Goal: Contribute content: Contribute content

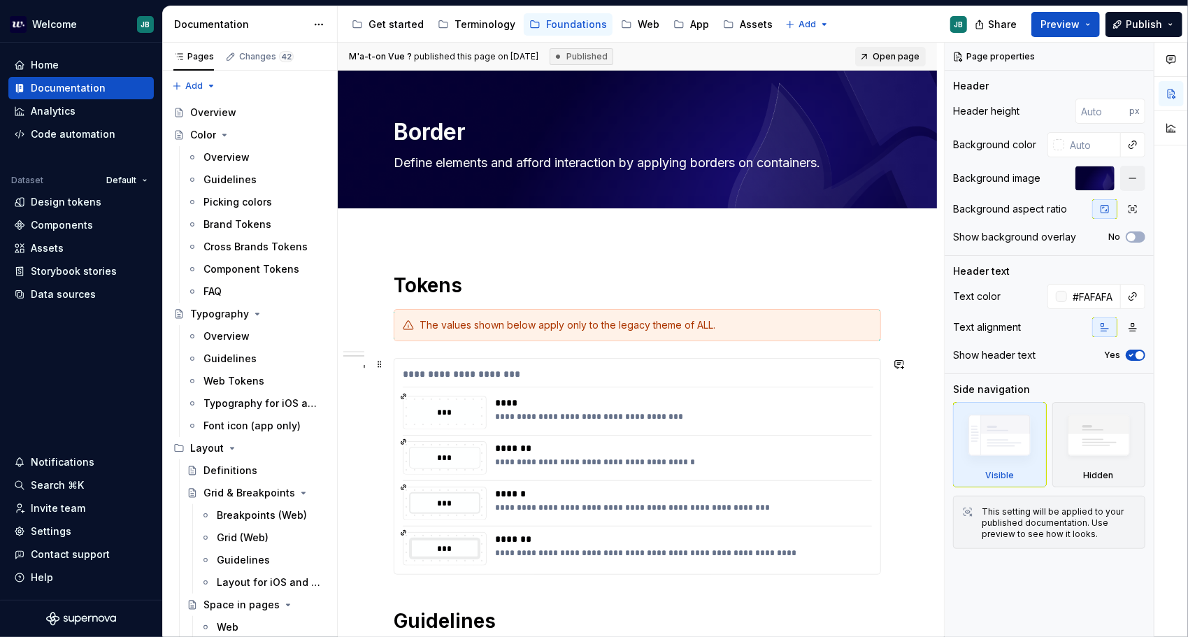
scroll to position [371, 0]
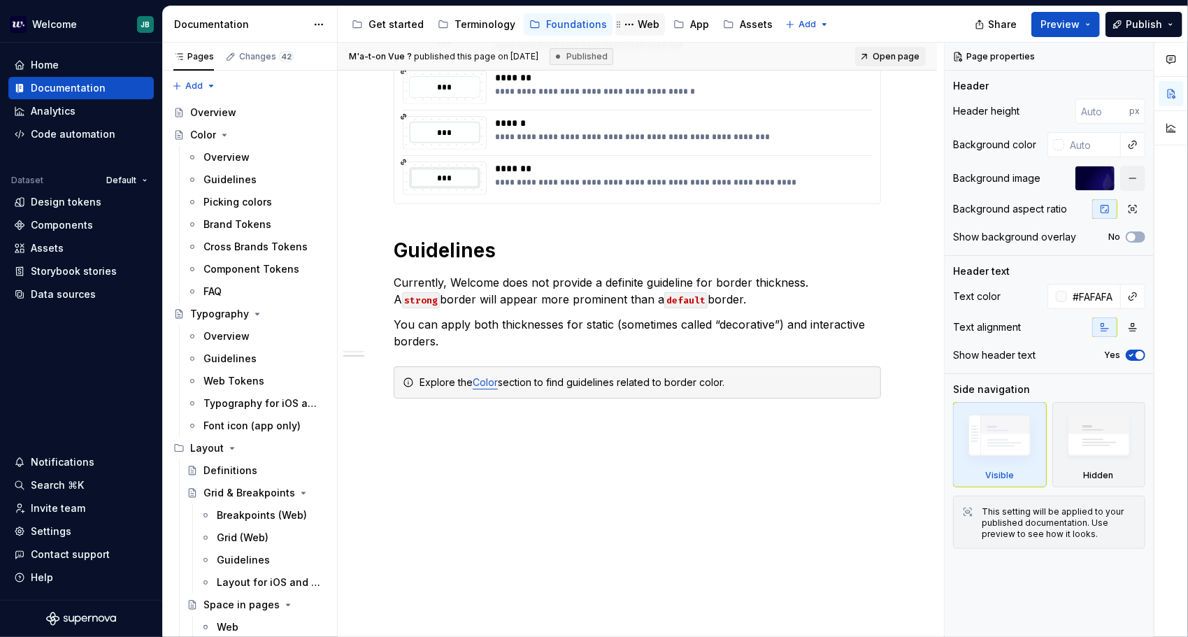
click at [639, 17] on div "Web" at bounding box center [640, 24] width 38 height 17
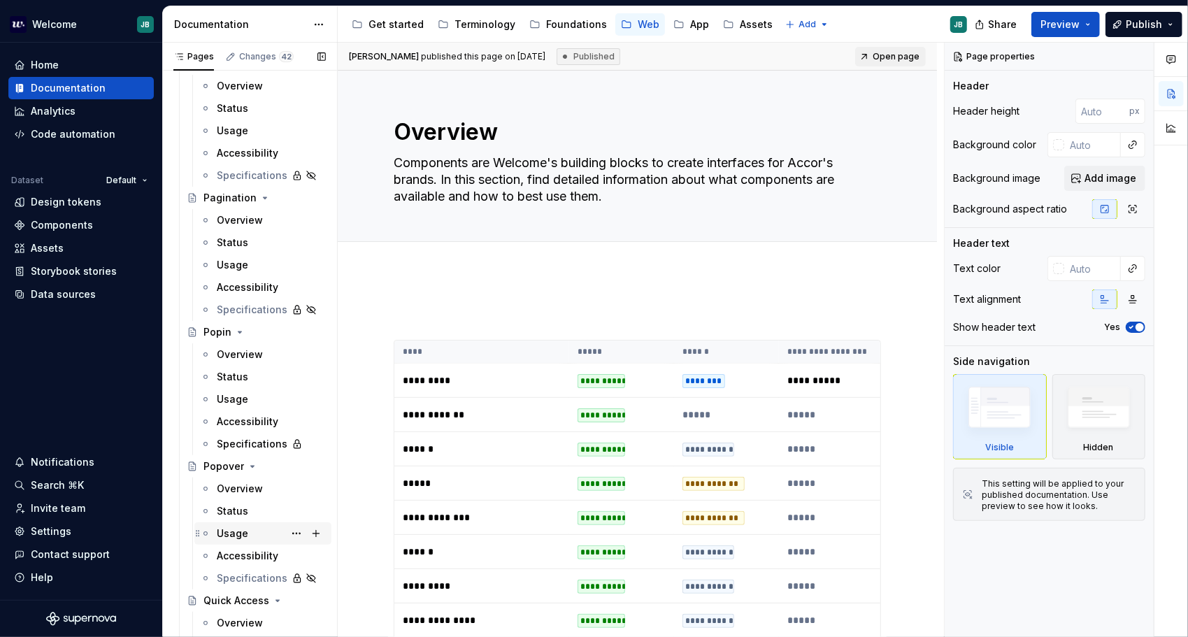
scroll to position [4057, 0]
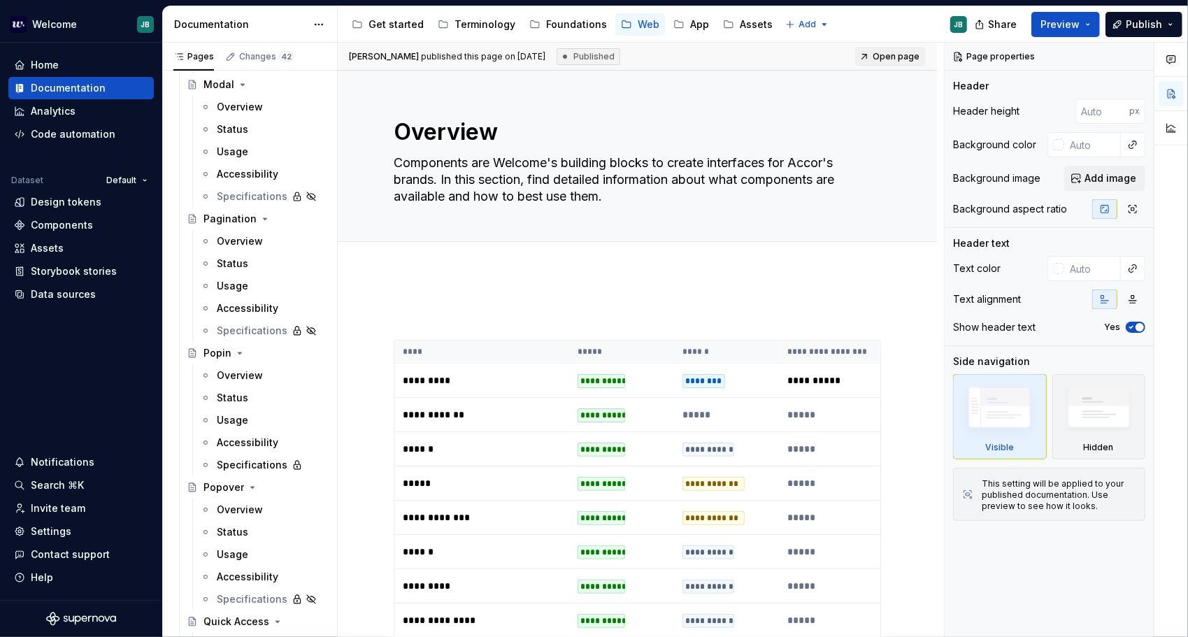
click at [239, 235] on div "Overview" at bounding box center [240, 241] width 46 height 14
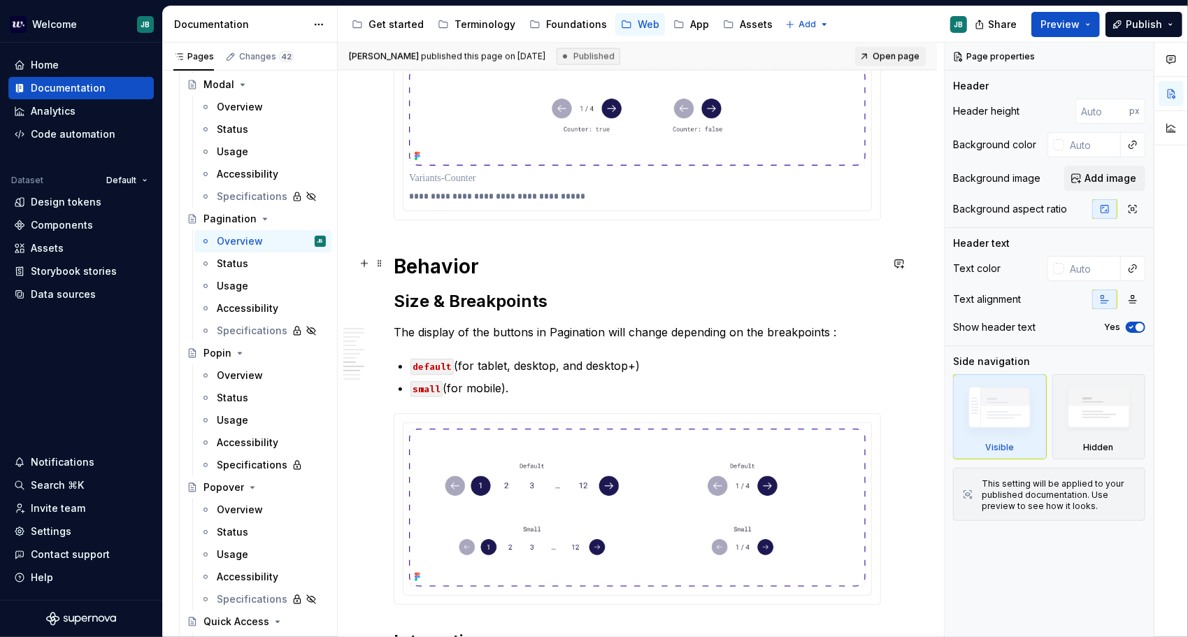
scroll to position [1609, 0]
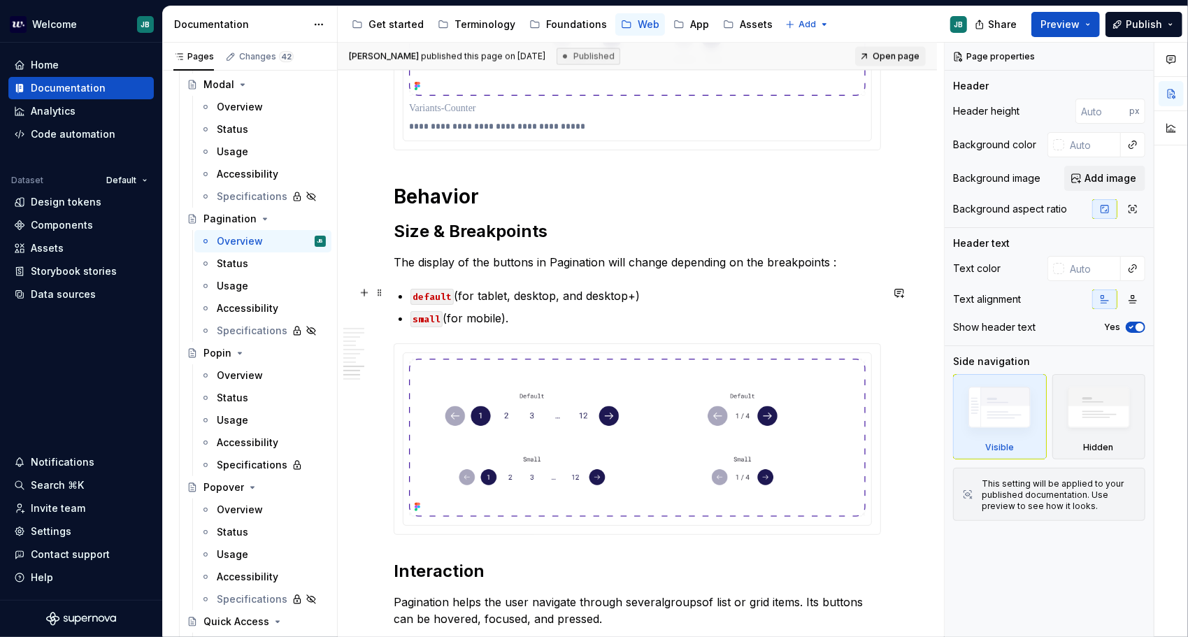
click at [461, 287] on p "default (for tablet, desktop, and desktop+)" at bounding box center [646, 295] width 471 height 17
type textarea "*"
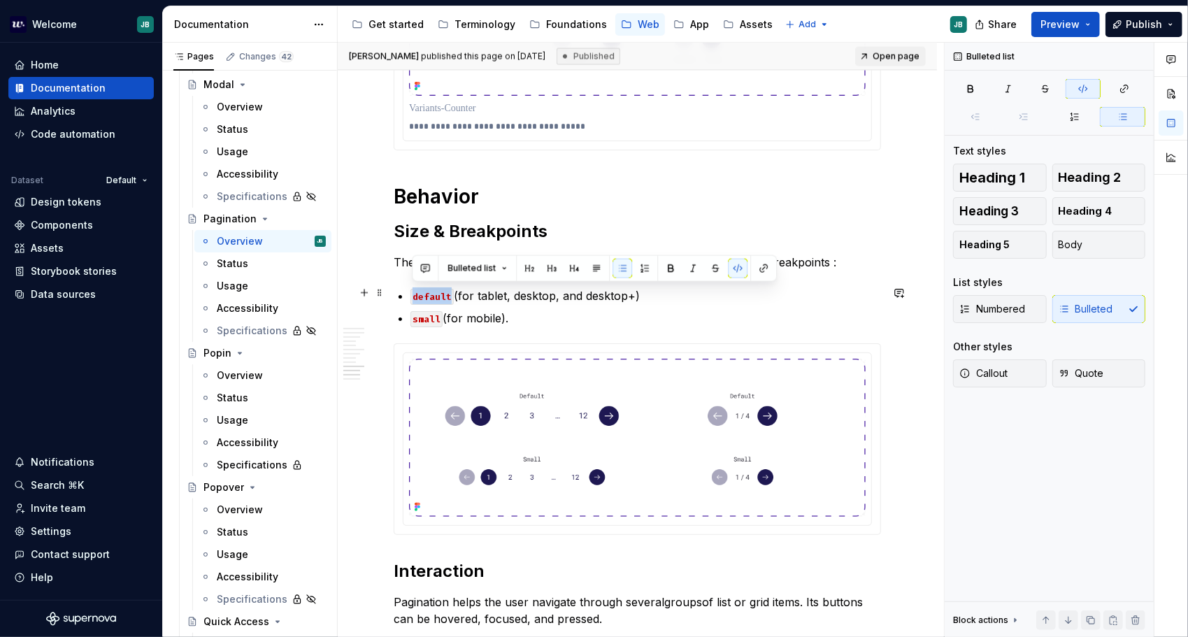
drag, startPoint x: 450, startPoint y: 290, endPoint x: 418, endPoint y: 286, distance: 31.7
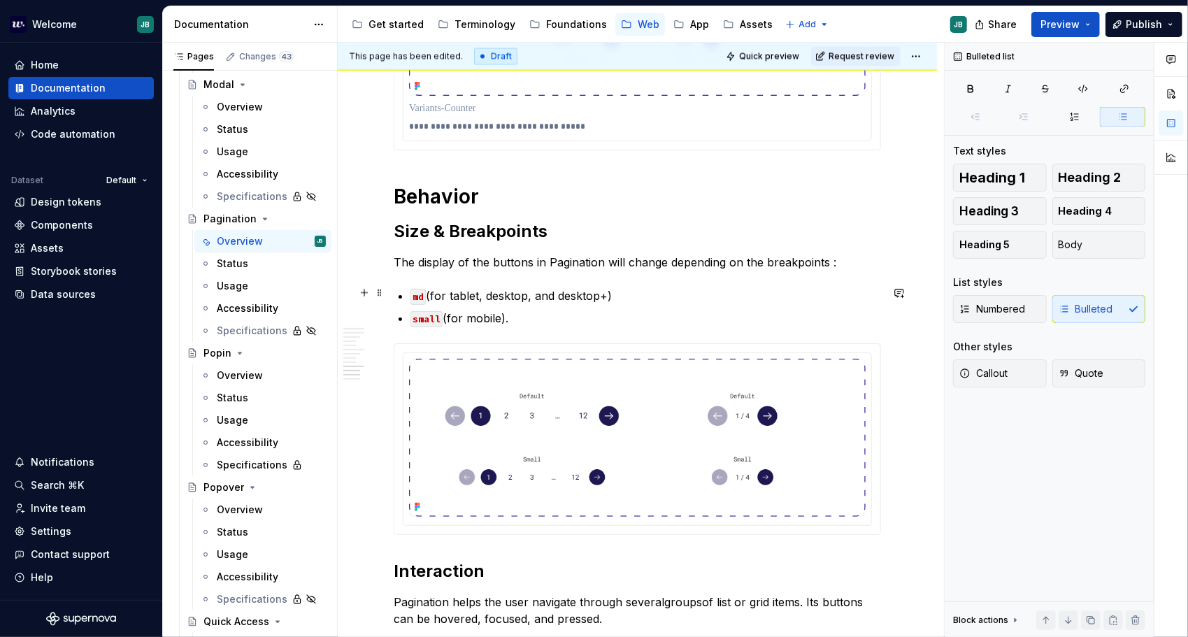
click at [492, 292] on p "md (for tablet, desktop, and desktop+)" at bounding box center [646, 295] width 471 height 17
click at [527, 291] on p "md (for tablet, desktop, and desktop+)" at bounding box center [646, 295] width 471 height 17
click at [429, 287] on p "md (for tablet, desktop, and desktop+)" at bounding box center [646, 295] width 471 height 17
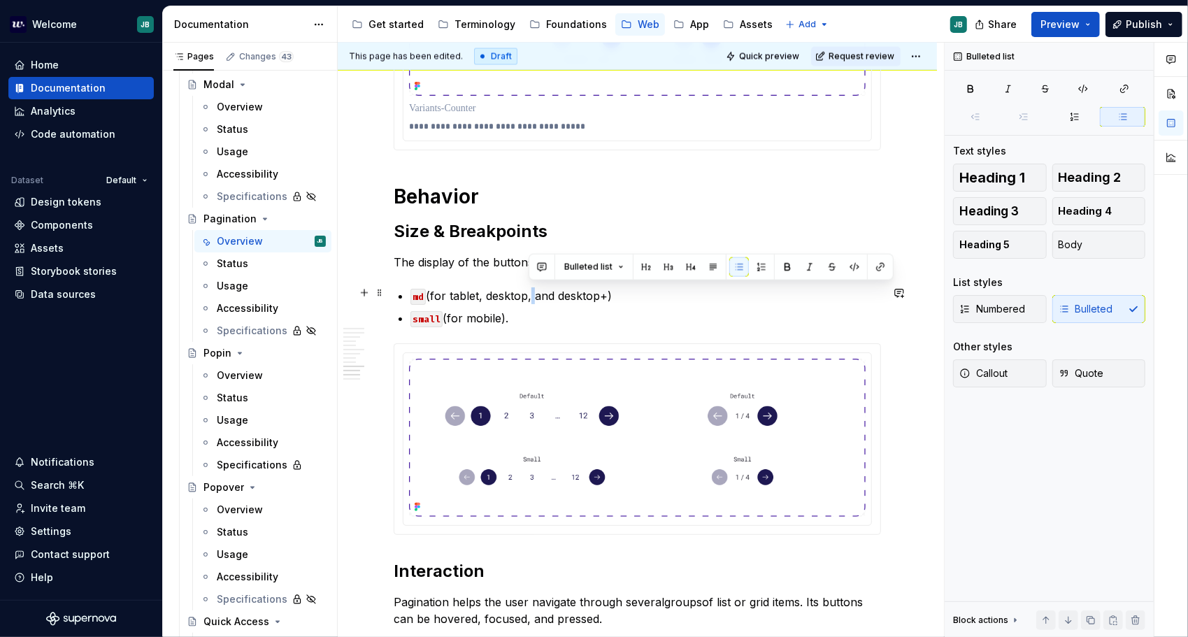
drag, startPoint x: 530, startPoint y: 291, endPoint x: 553, endPoint y: 282, distance: 24.2
click at [532, 290] on p "md (for tablet, desktop, and desktop+)" at bounding box center [646, 295] width 471 height 17
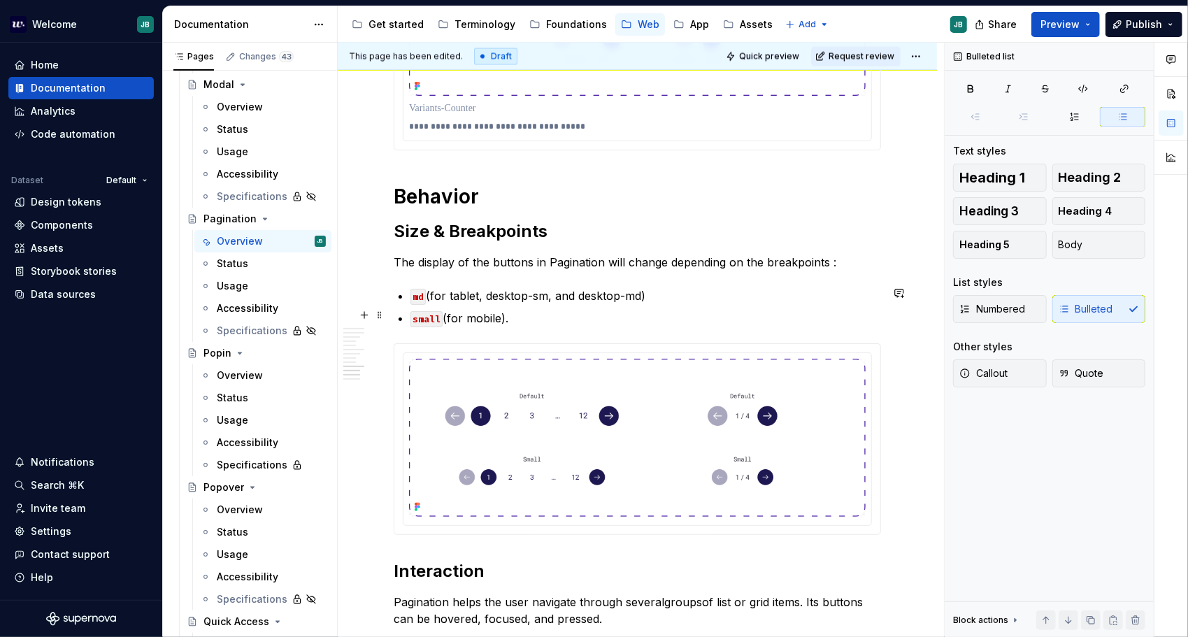
click at [540, 313] on p "small (for mobile)." at bounding box center [646, 318] width 471 height 17
click at [427, 292] on p "md (for tablet, desktop-sm, and desktop-md)" at bounding box center [646, 295] width 471 height 17
click at [717, 367] on img at bounding box center [637, 438] width 457 height 158
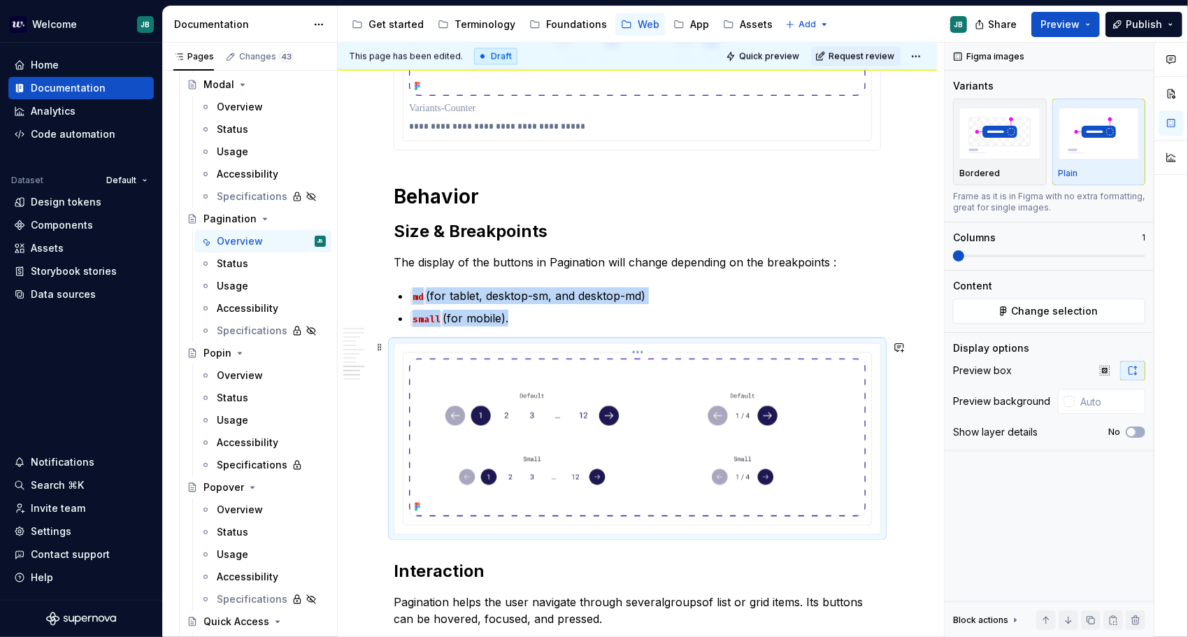
click at [650, 404] on img at bounding box center [637, 438] width 457 height 158
click at [533, 311] on p "small (for mobile)." at bounding box center [646, 318] width 471 height 17
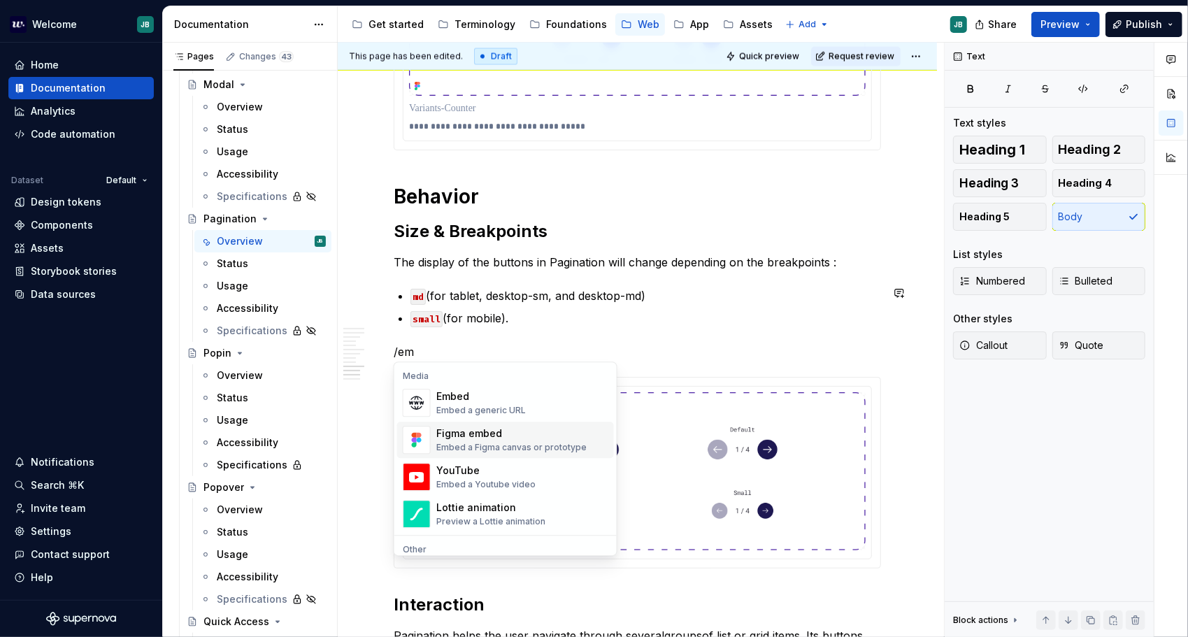
click at [501, 446] on div "Embed a Figma canvas or prototype" at bounding box center [511, 447] width 150 height 11
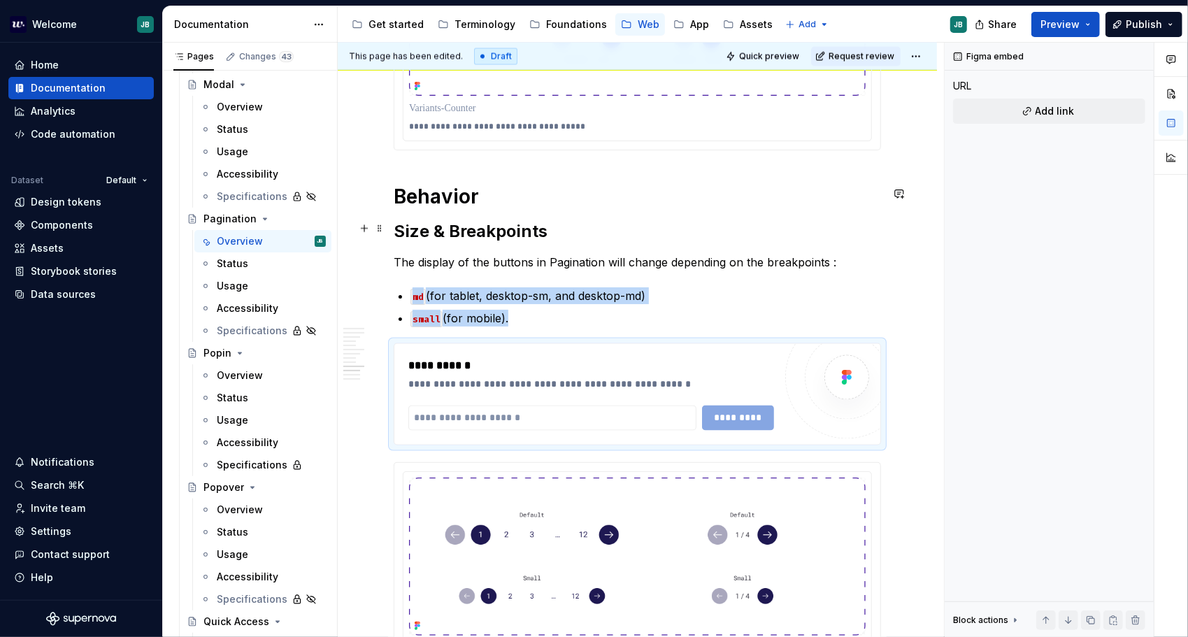
type textarea "*"
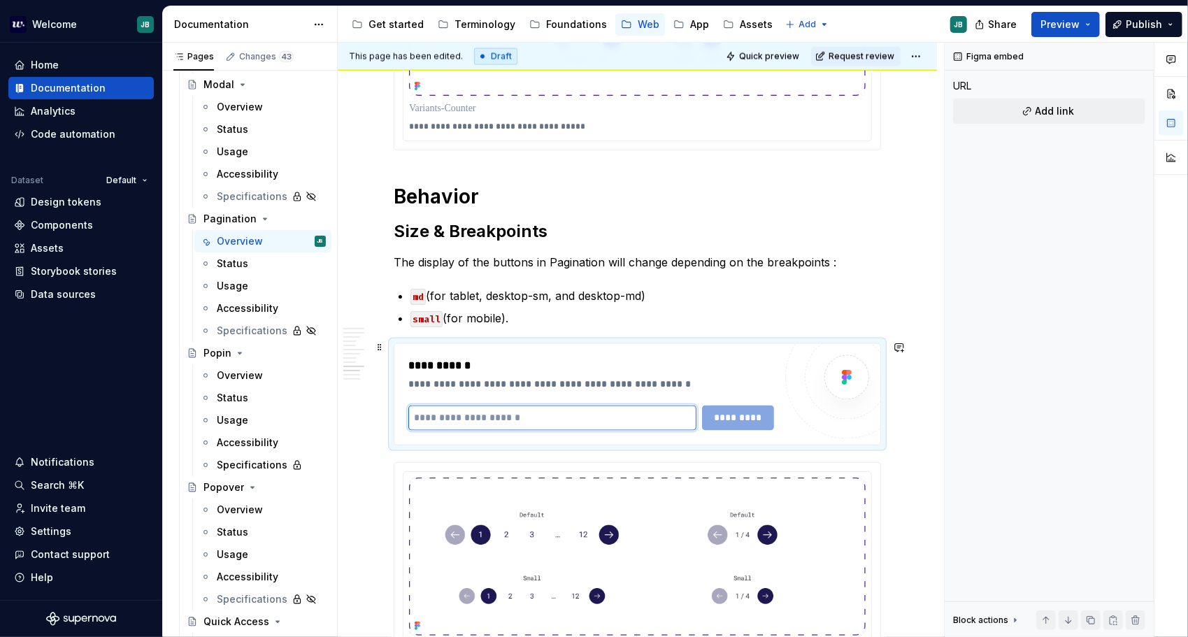
click at [513, 414] on input "text" at bounding box center [552, 418] width 288 height 25
paste input "**********"
type input "**********"
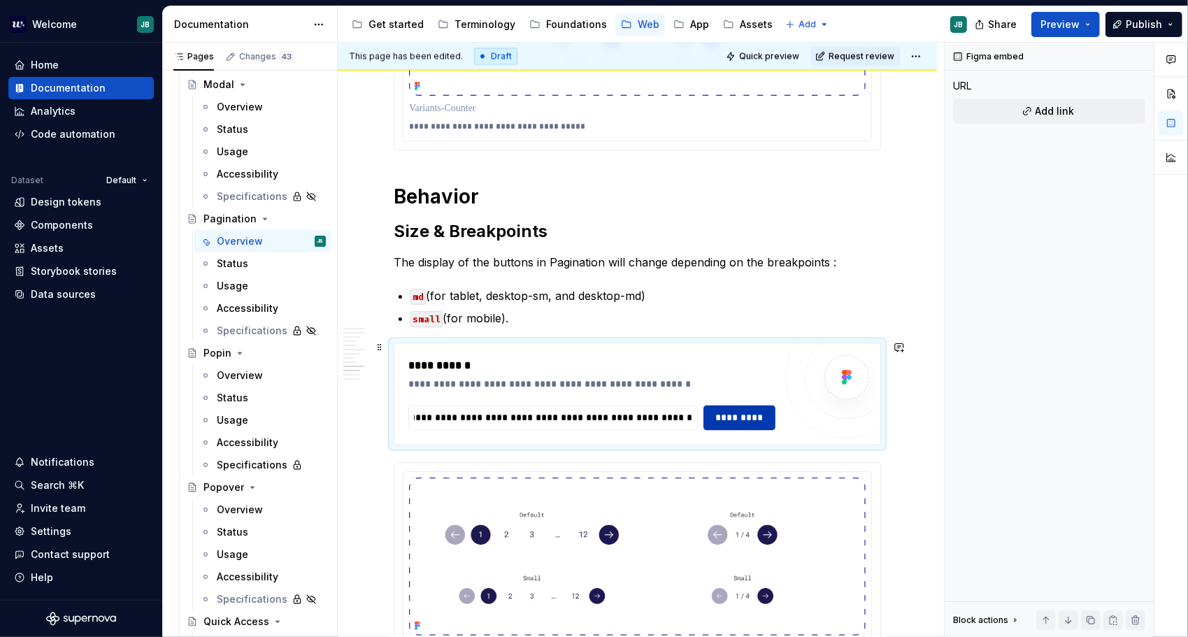
click at [748, 416] on span "*********" at bounding box center [740, 418] width 55 height 14
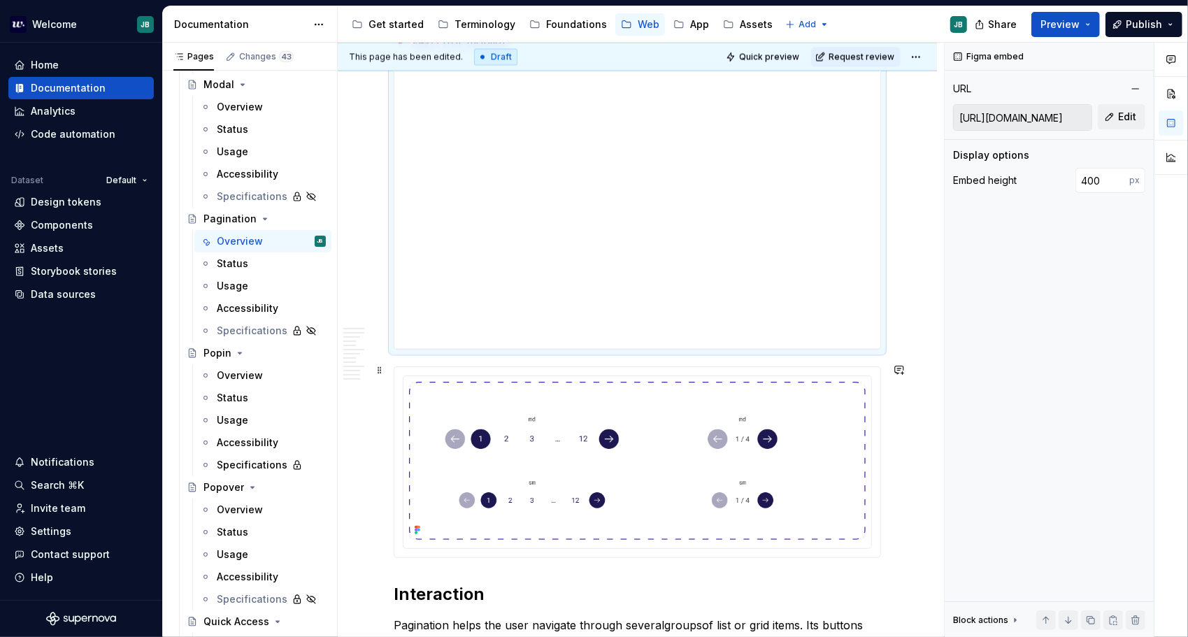
scroll to position [1888, 0]
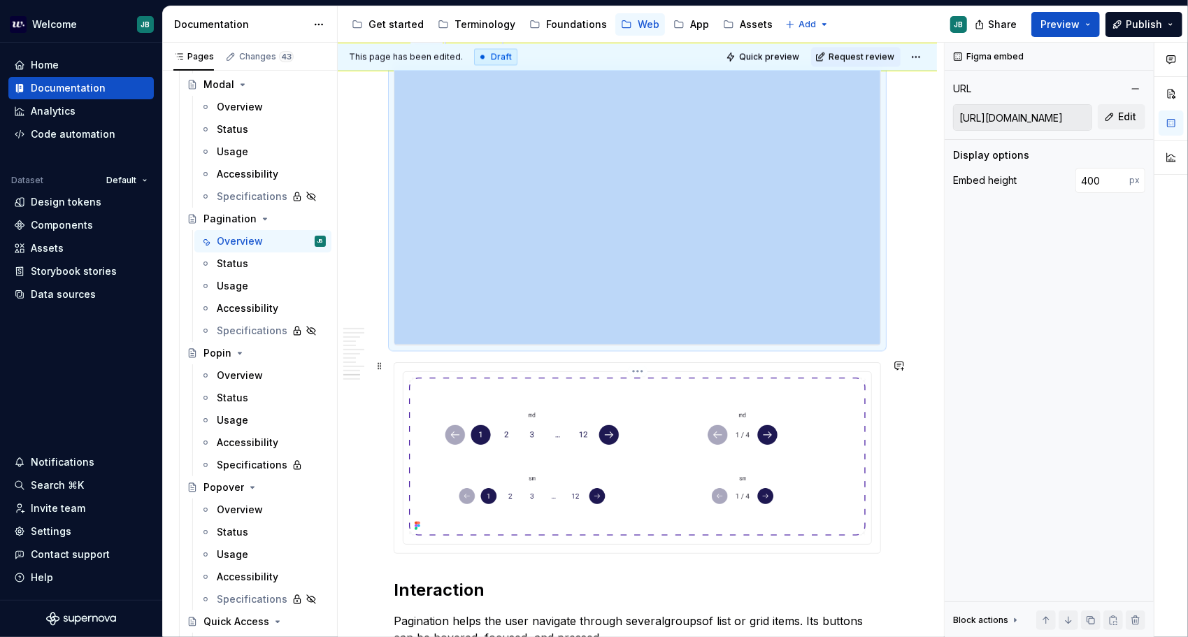
click at [699, 408] on img at bounding box center [637, 457] width 457 height 158
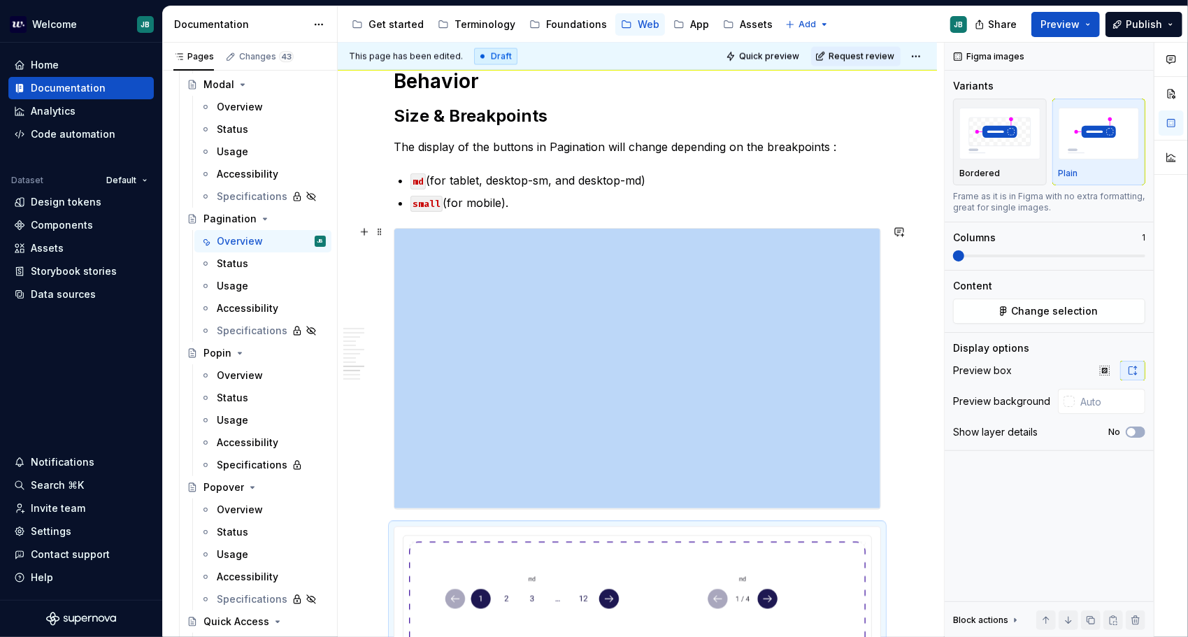
scroll to position [1679, 0]
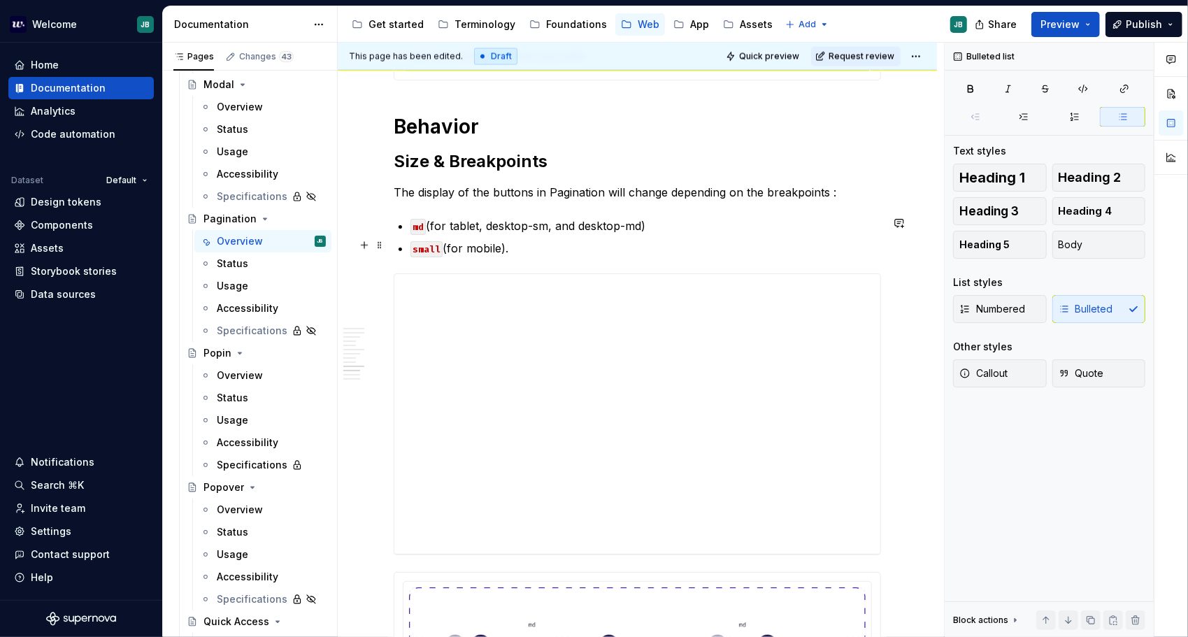
click at [542, 242] on p "small (for mobile)." at bounding box center [646, 248] width 471 height 17
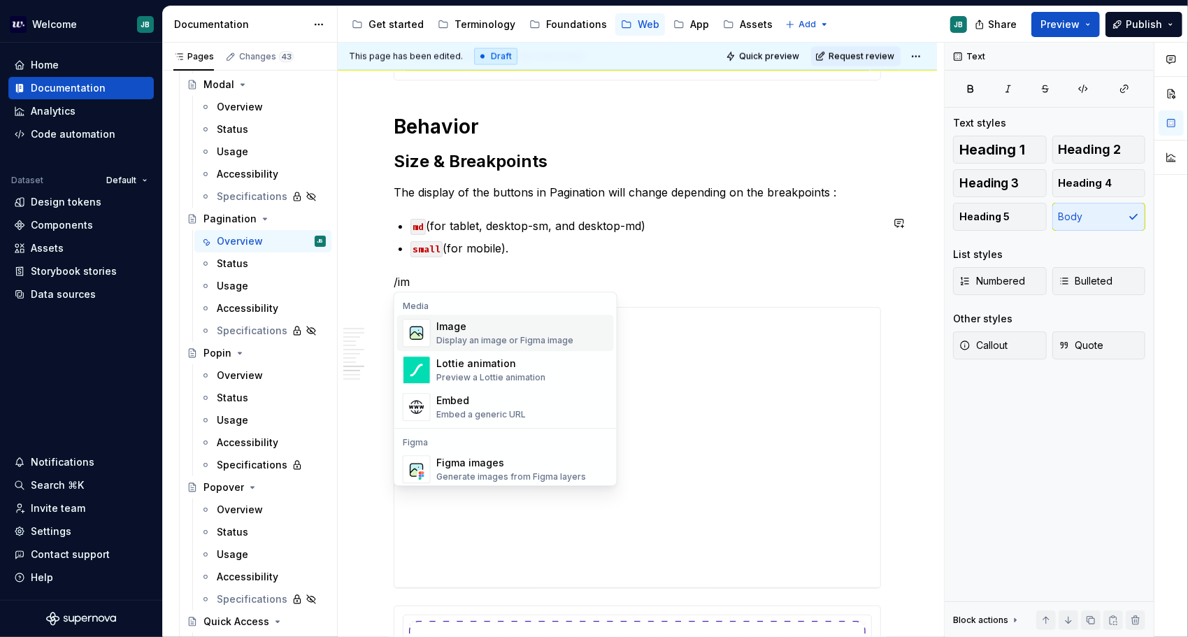
click at [553, 332] on div "Image" at bounding box center [504, 327] width 137 height 14
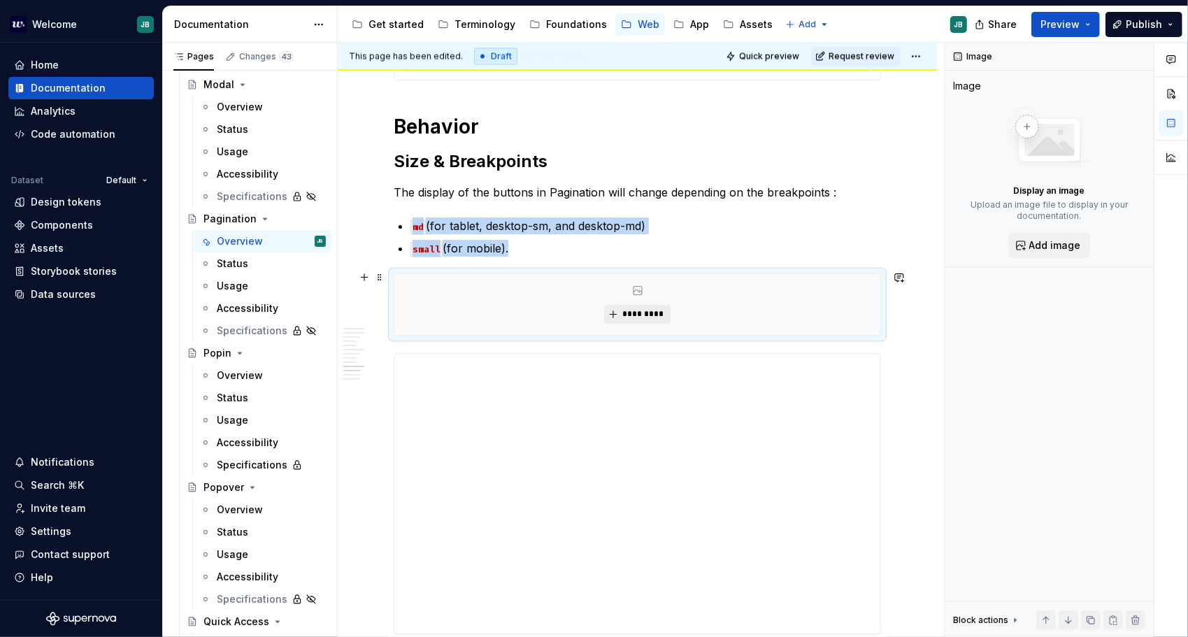
click at [636, 309] on span "*********" at bounding box center [643, 314] width 43 height 11
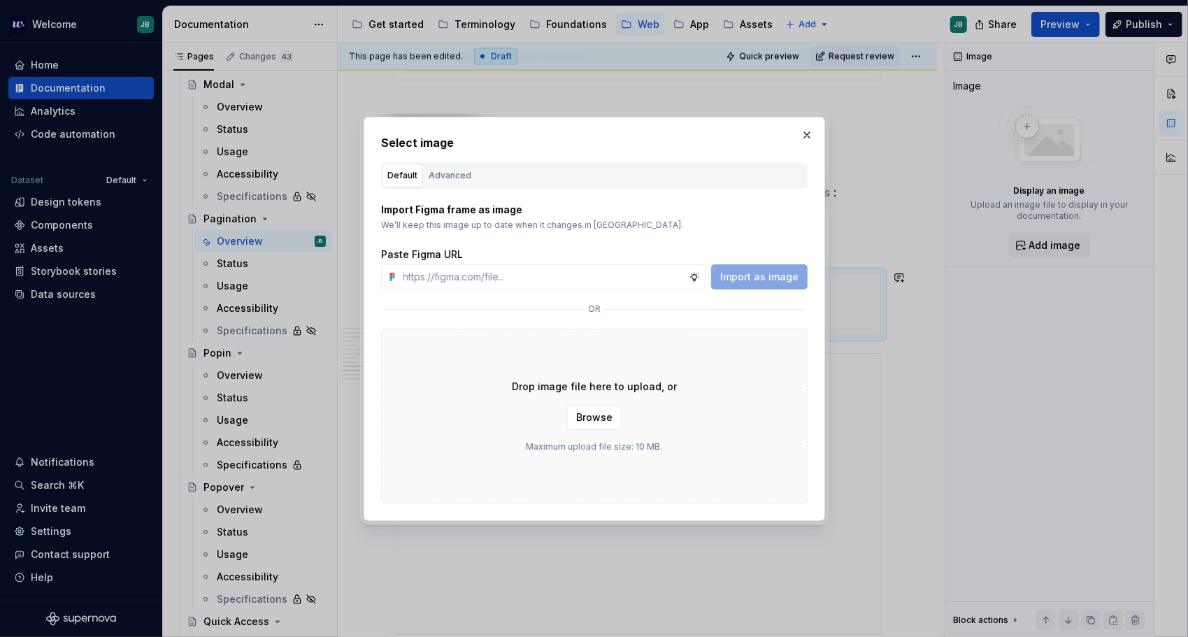
type textarea "*"
type input "[URL][DOMAIN_NAME]"
click at [774, 275] on span "Import as image" at bounding box center [759, 277] width 78 height 14
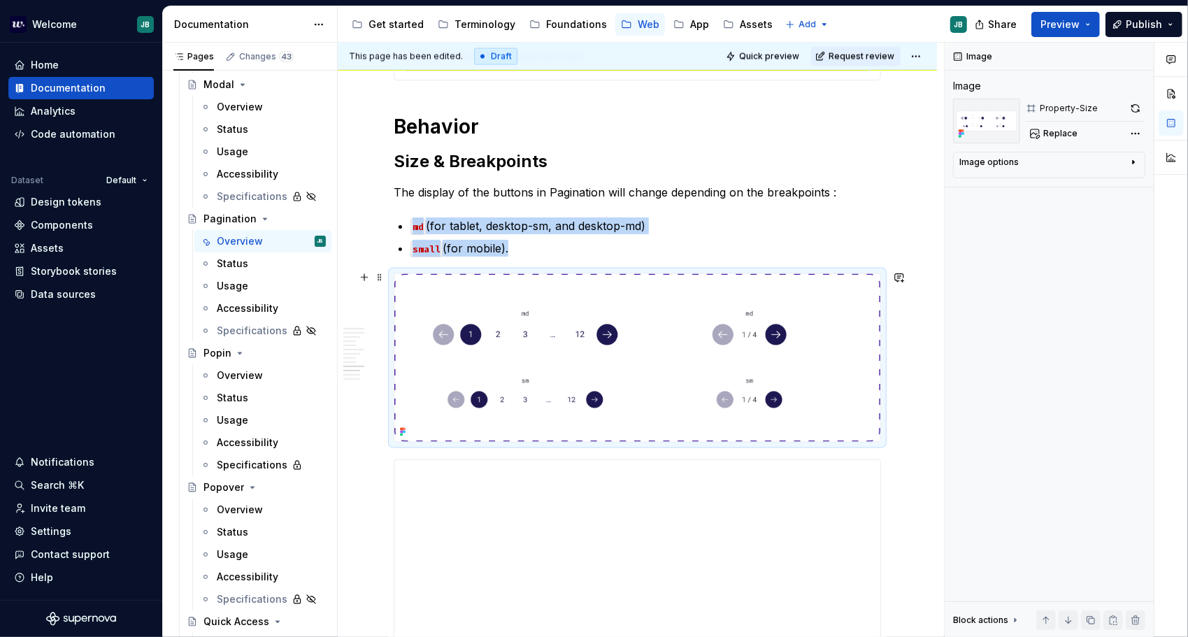
click at [681, 321] on img at bounding box center [637, 358] width 486 height 168
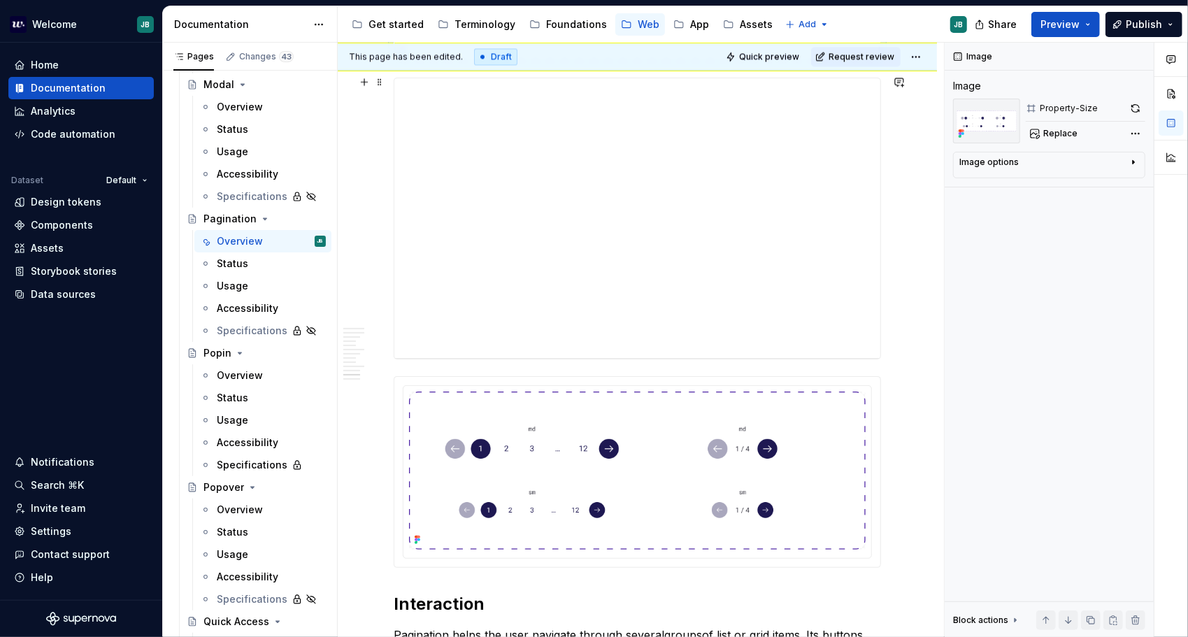
scroll to position [2098, 0]
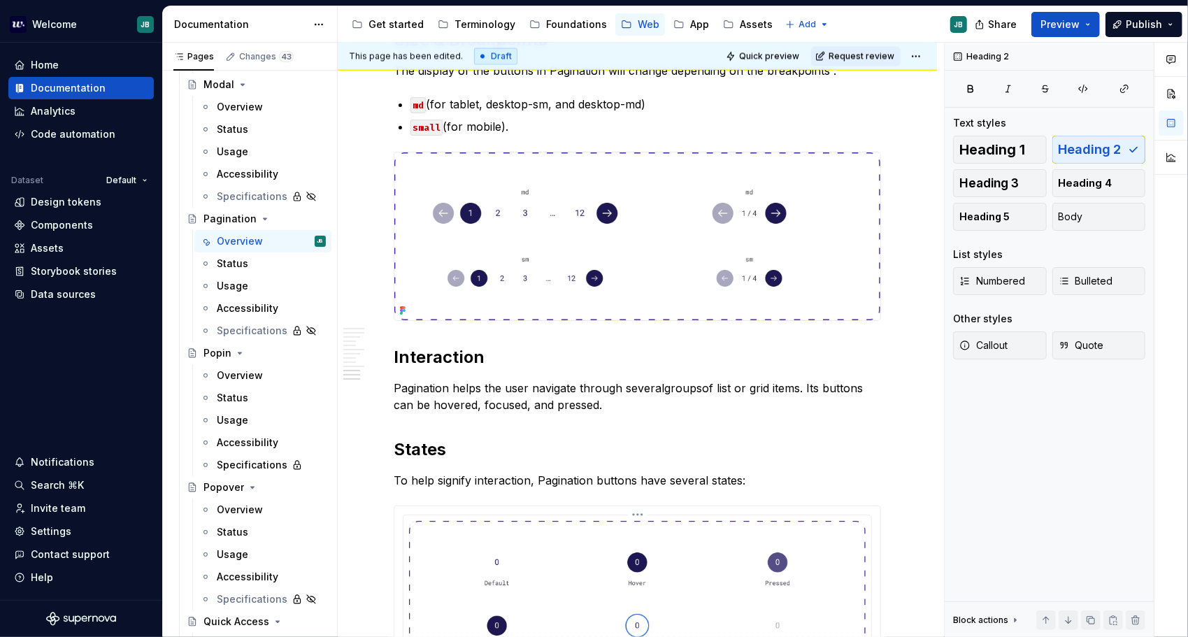
scroll to position [1834, 0]
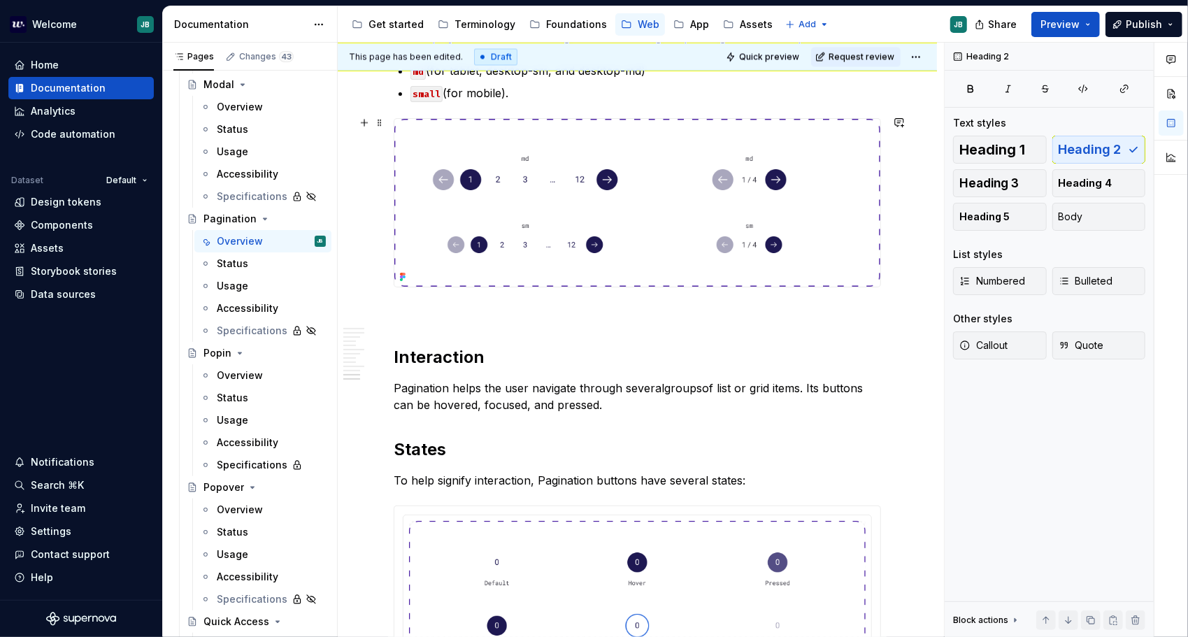
click at [513, 173] on img at bounding box center [637, 203] width 486 height 168
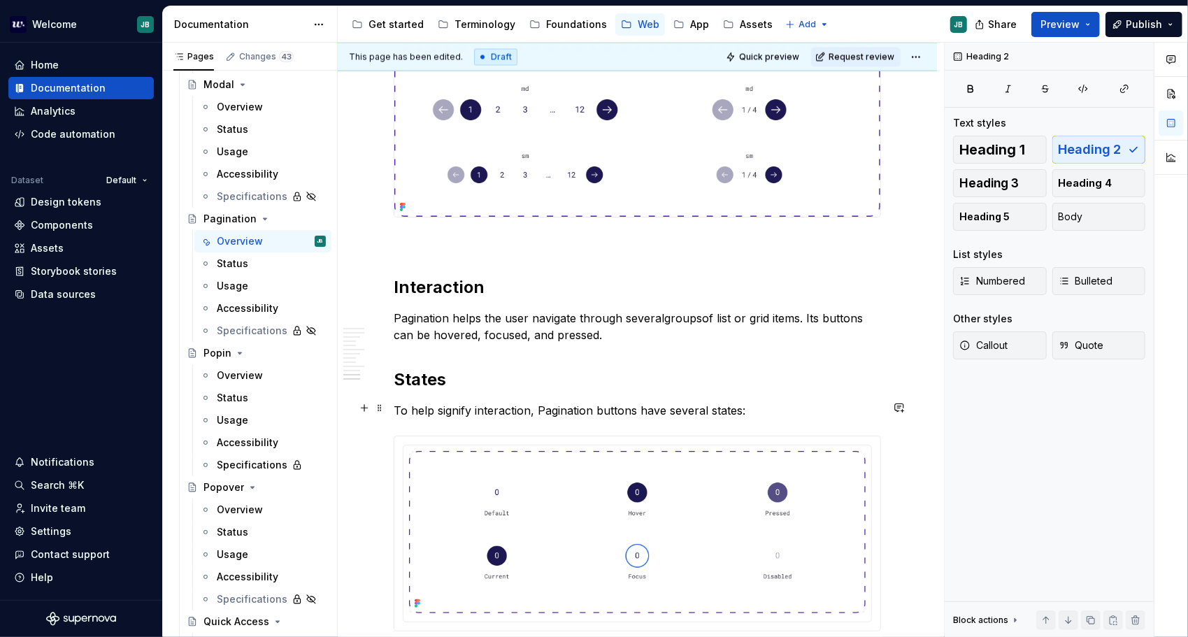
drag, startPoint x: 609, startPoint y: 330, endPoint x: 604, endPoint y: 383, distance: 53.4
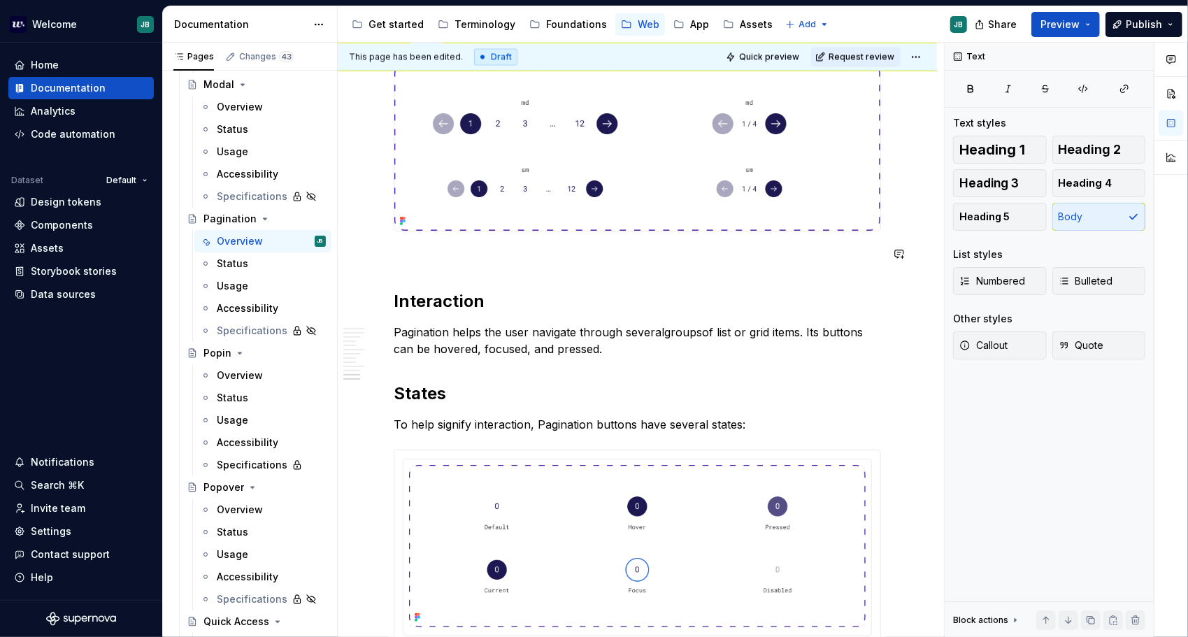
scroll to position [1869, 0]
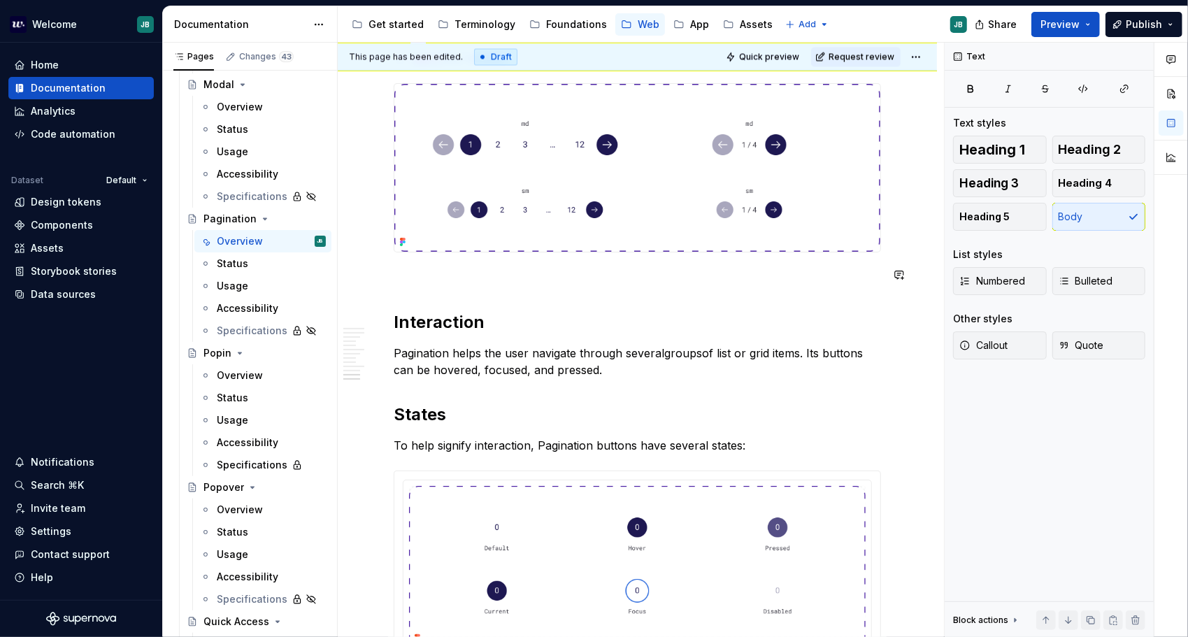
drag, startPoint x: 629, startPoint y: 290, endPoint x: 635, endPoint y: 234, distance: 56.3
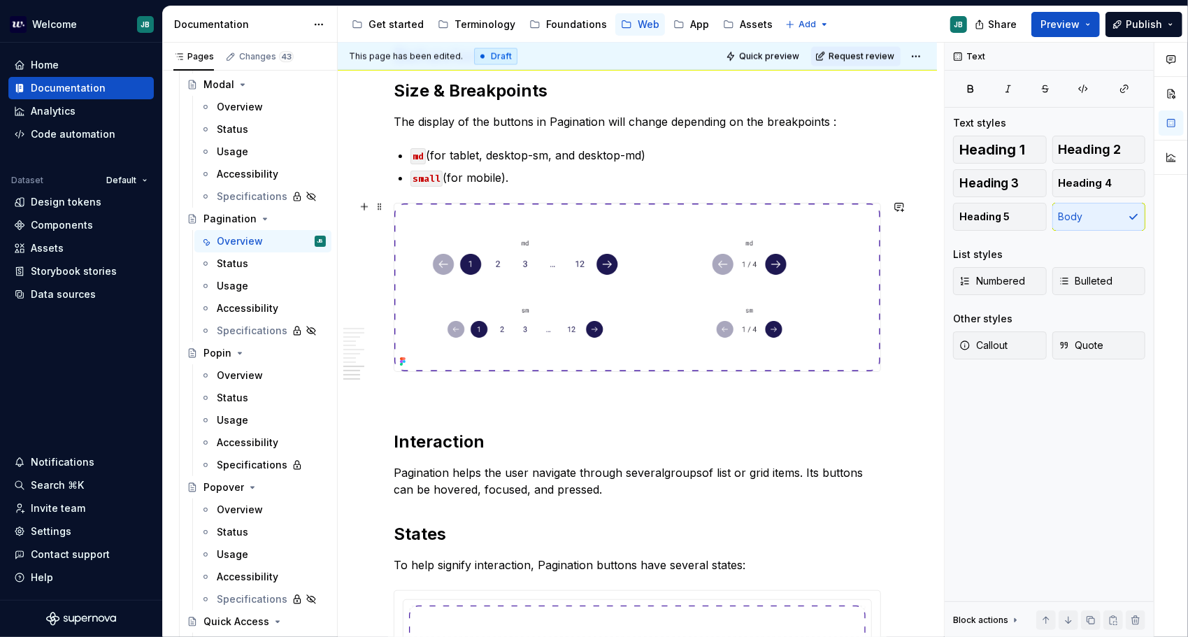
drag, startPoint x: 885, startPoint y: 322, endPoint x: 876, endPoint y: 222, distance: 100.4
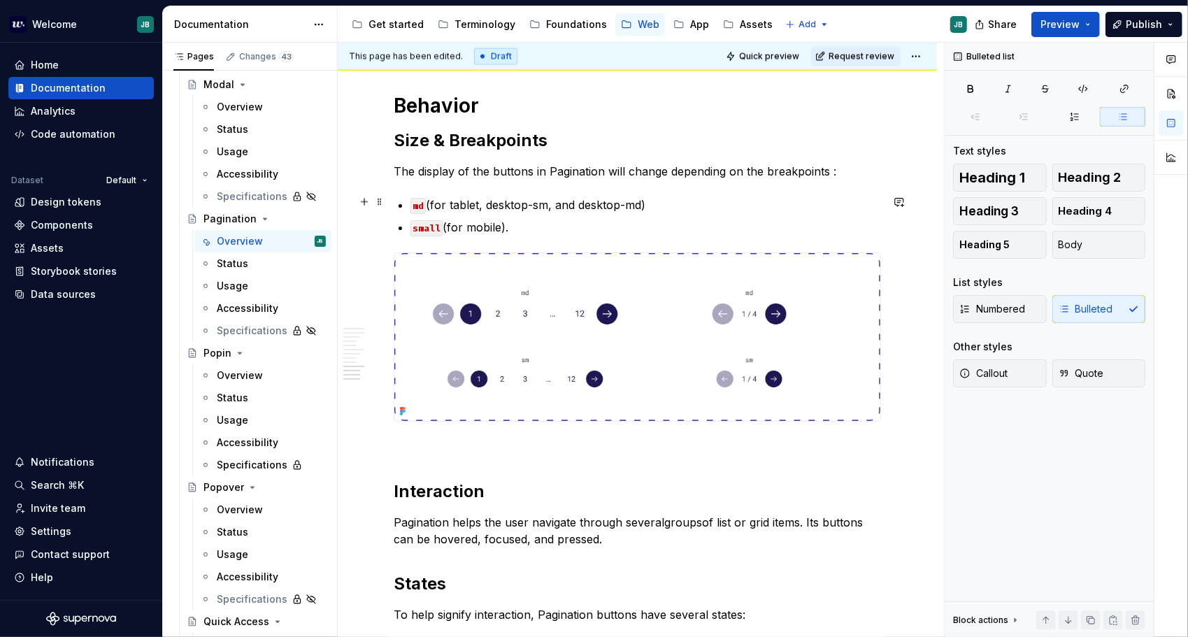
click at [844, 200] on p "md (for tablet, desktop-sm, and desktop-md)" at bounding box center [646, 205] width 471 height 17
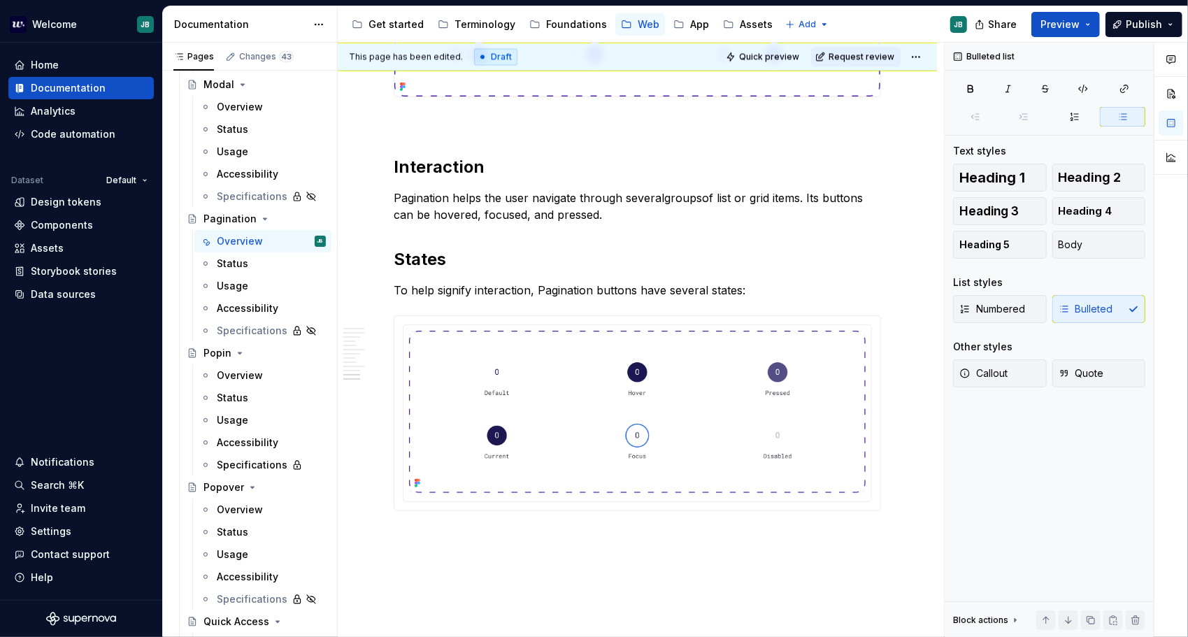
scroll to position [2101, 0]
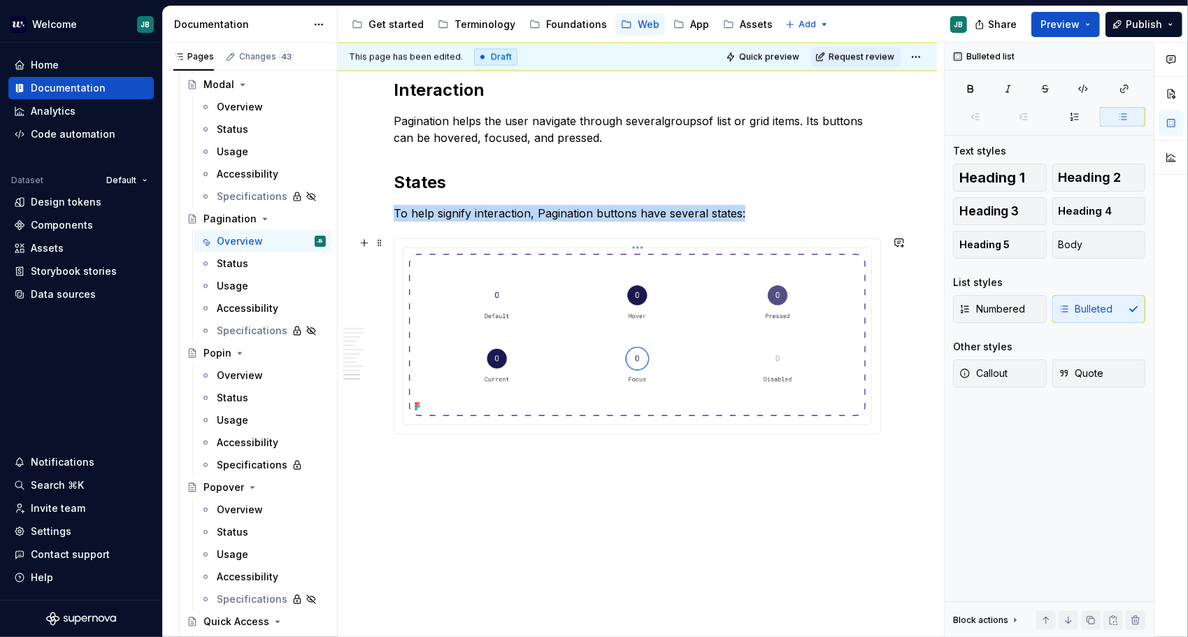
click at [691, 281] on img at bounding box center [637, 335] width 457 height 162
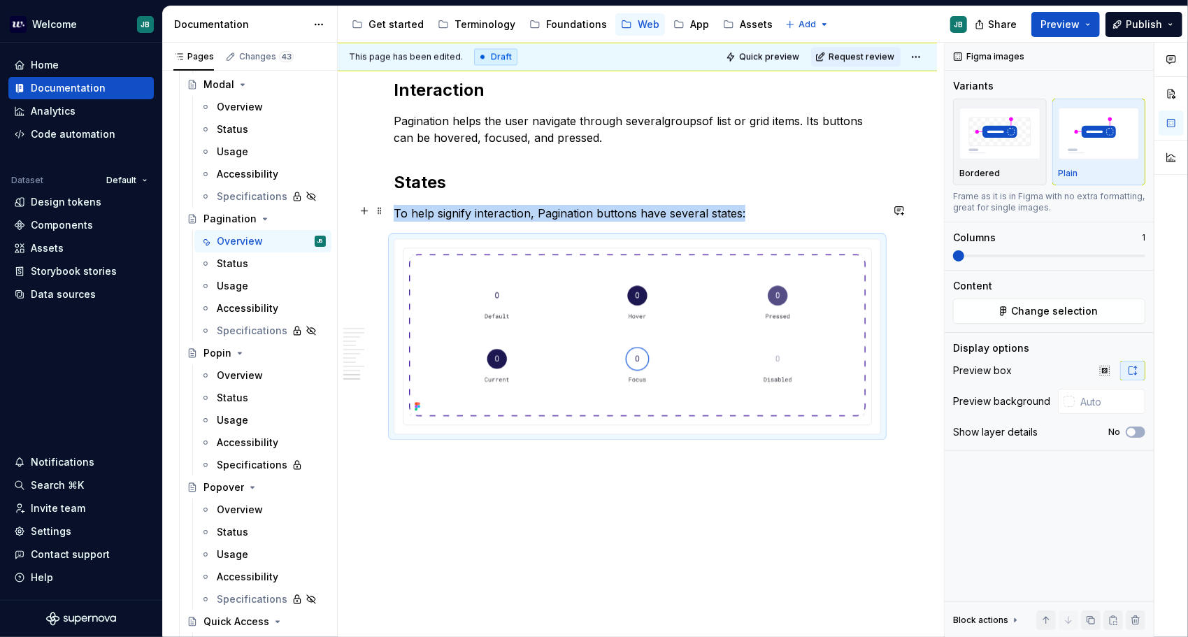
click at [750, 205] on p "To help signify interaction, Pagination buttons have several states:" at bounding box center [638, 213] width 488 height 17
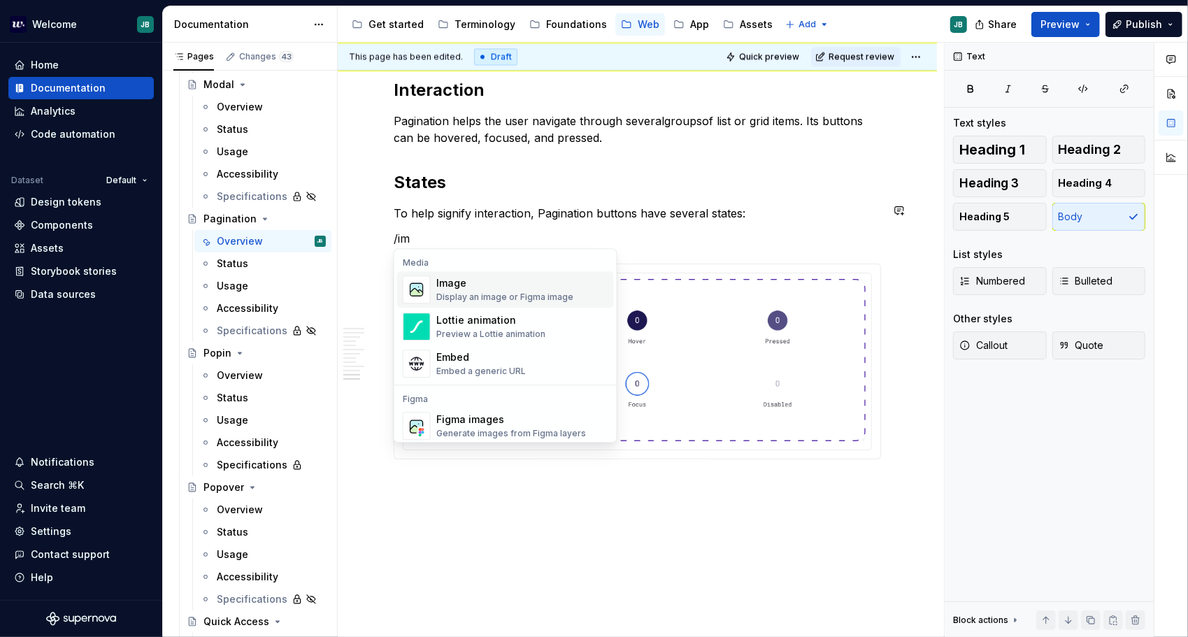
click at [555, 283] on div "Image" at bounding box center [504, 283] width 137 height 14
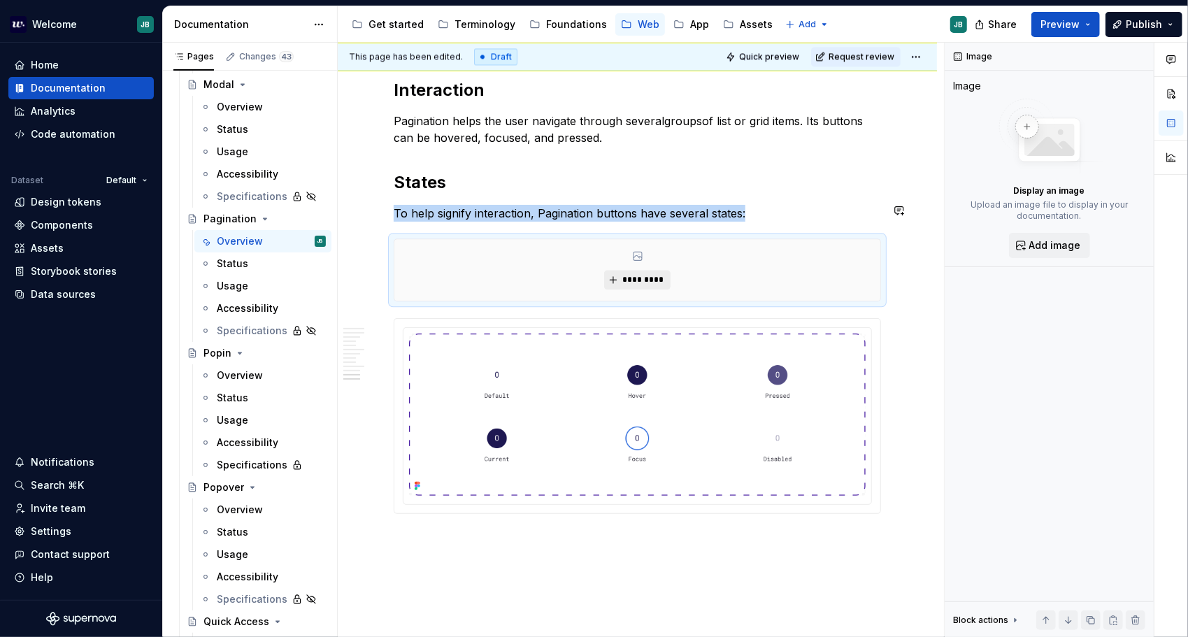
type textarea "*"
click at [636, 275] on span "*********" at bounding box center [643, 279] width 43 height 11
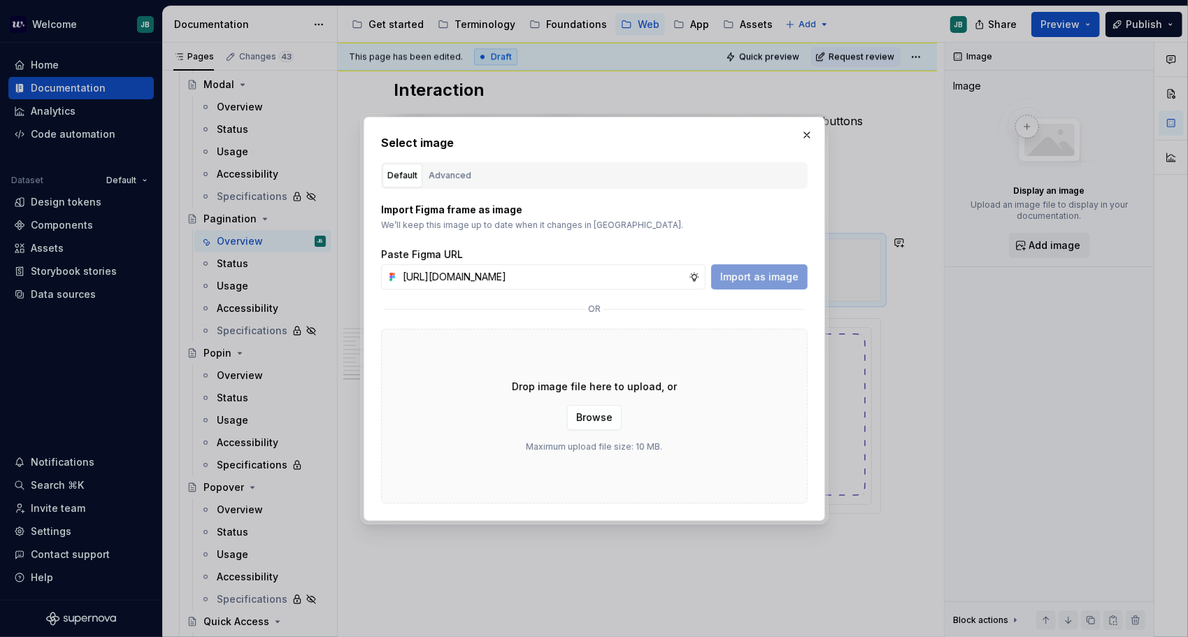
scroll to position [0, 403]
type input "[URL][DOMAIN_NAME]"
click at [768, 278] on span "Import as image" at bounding box center [759, 277] width 78 height 14
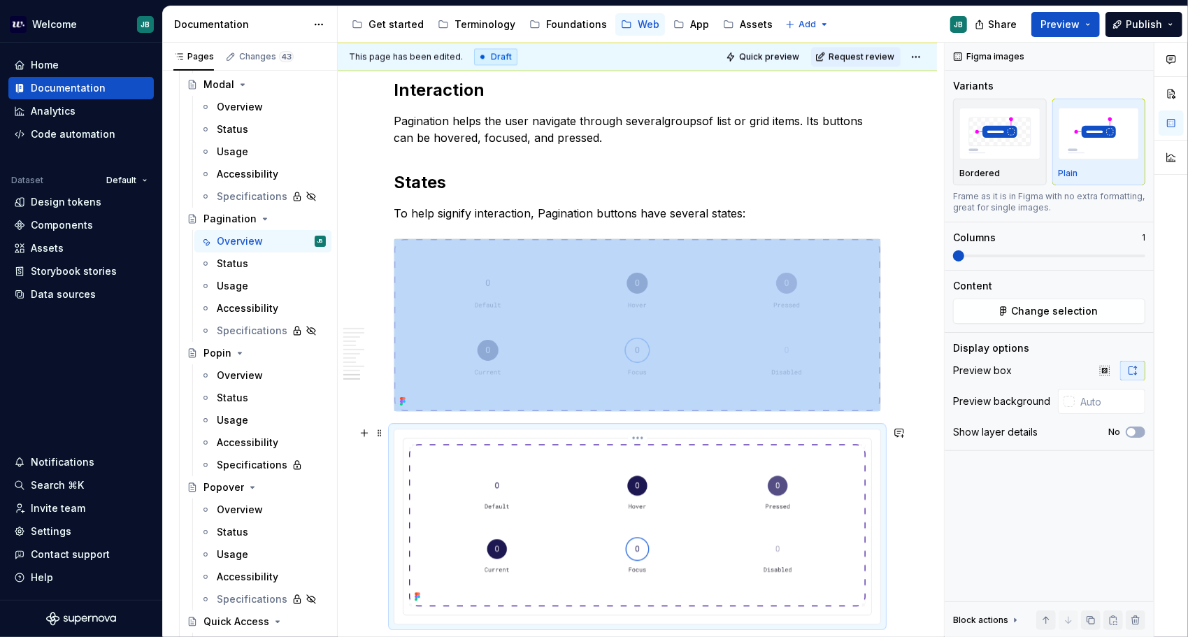
click at [650, 471] on img at bounding box center [637, 525] width 457 height 162
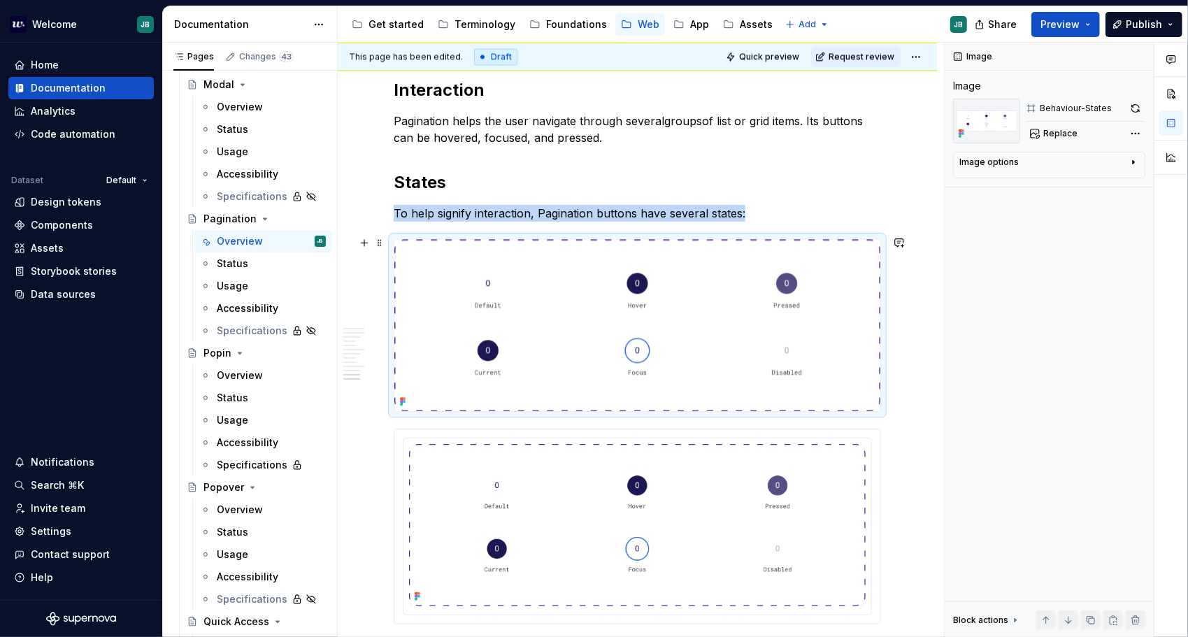
click at [684, 302] on img at bounding box center [637, 325] width 486 height 172
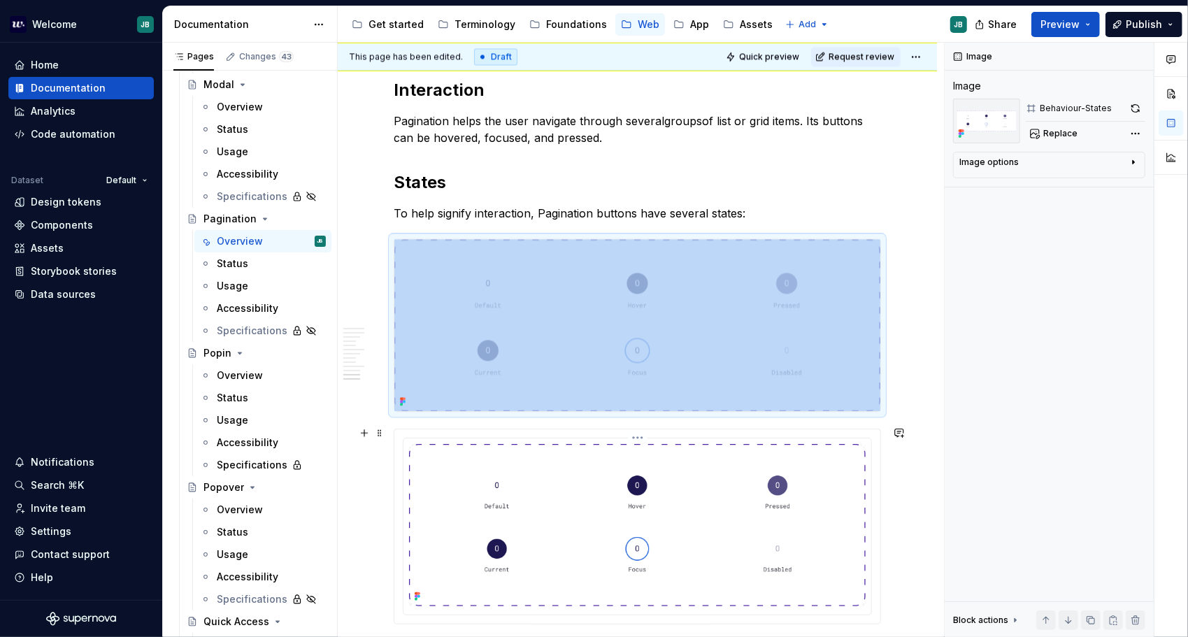
click at [709, 466] on img at bounding box center [637, 525] width 457 height 162
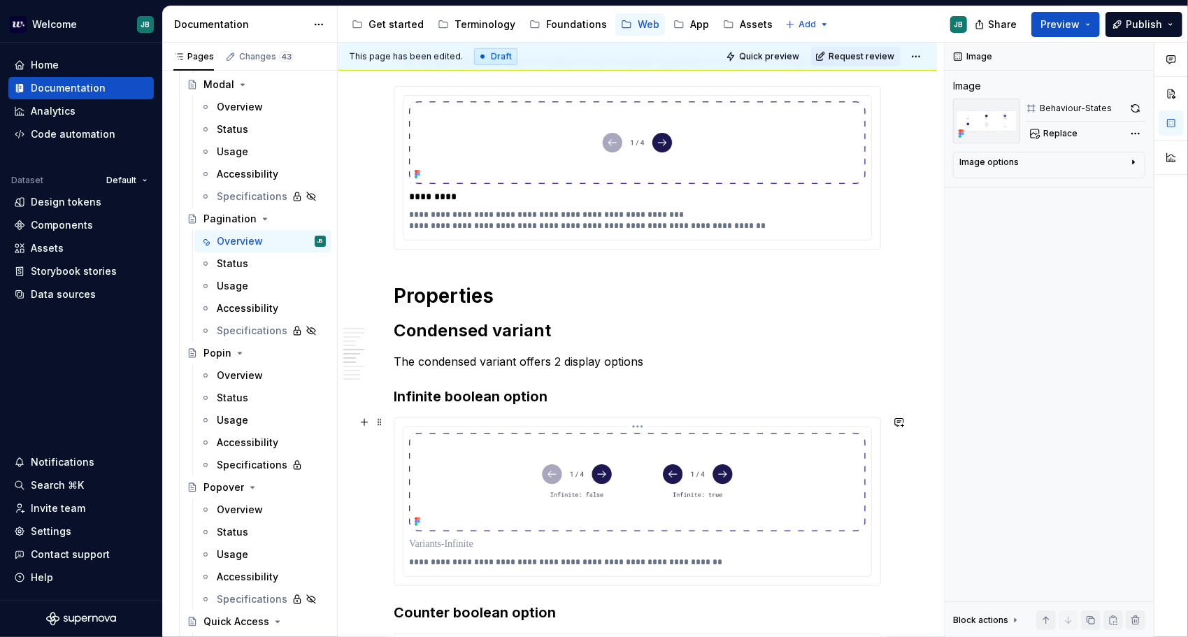
scroll to position [890, 0]
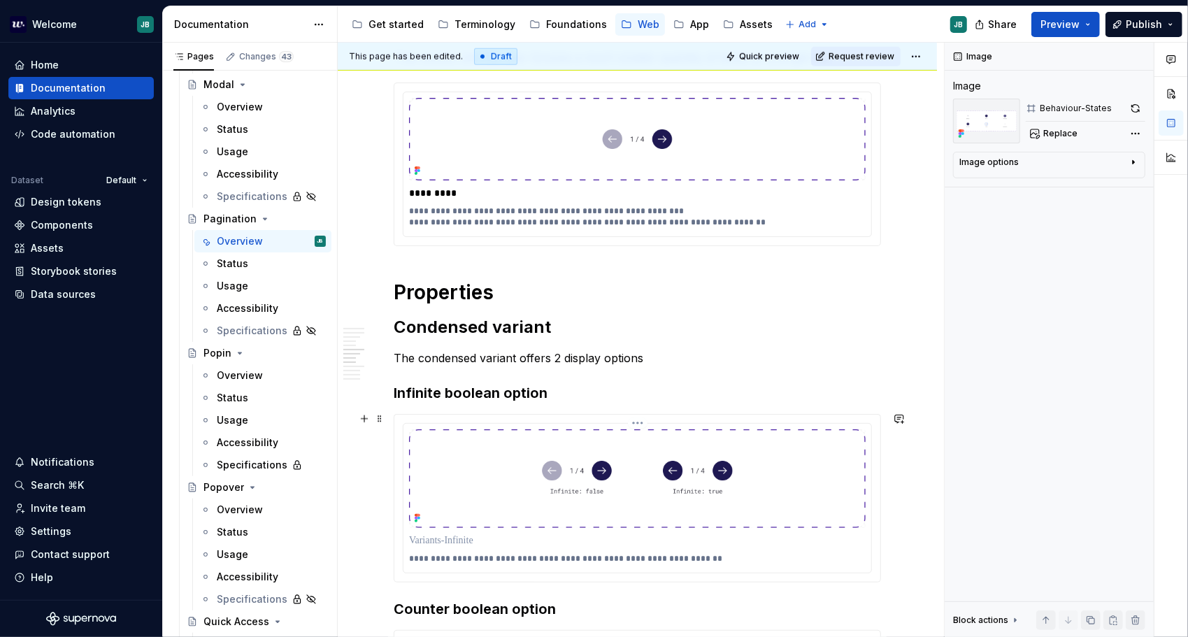
click at [695, 462] on img at bounding box center [637, 478] width 457 height 99
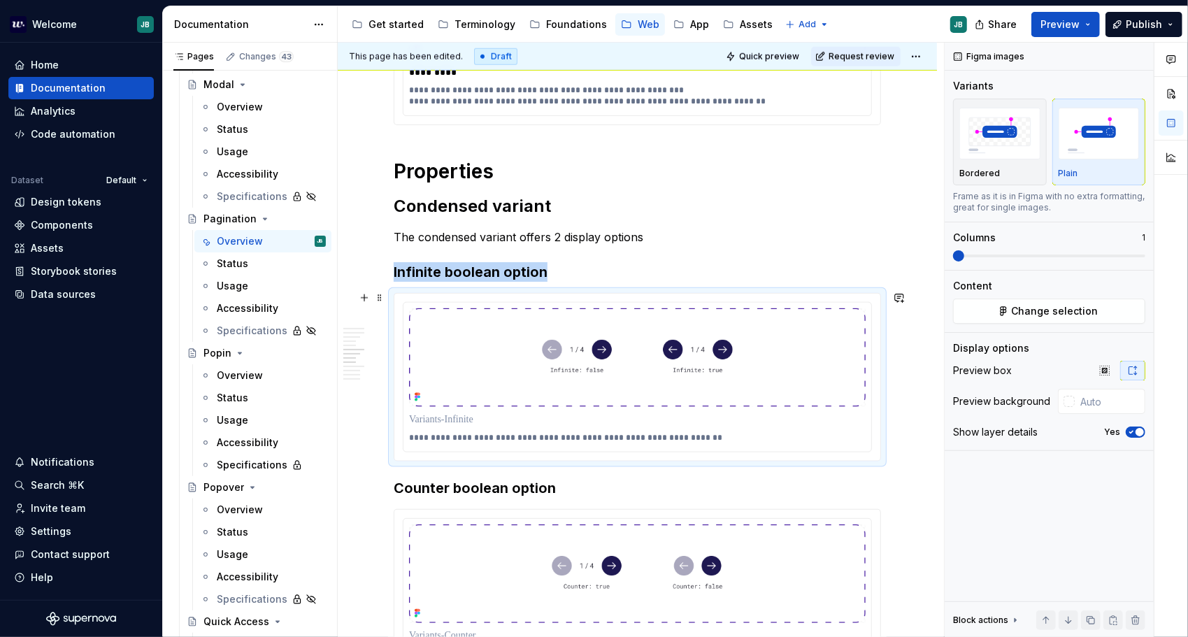
scroll to position [1100, 0]
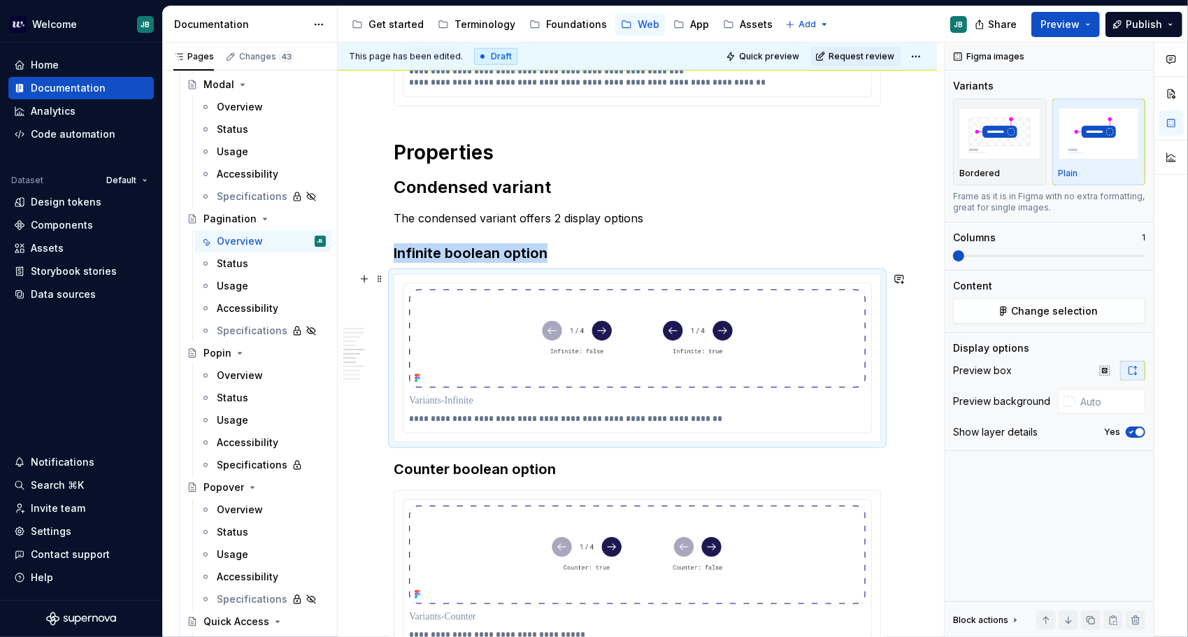
click at [902, 364] on div "**********" at bounding box center [641, 340] width 606 height 595
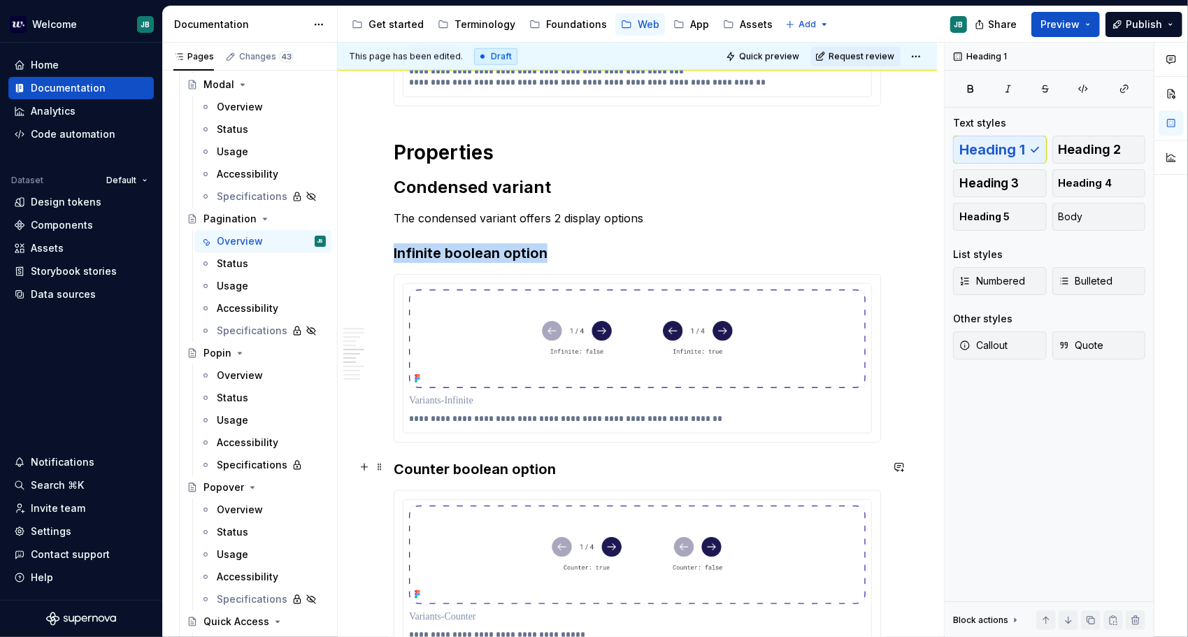
click at [392, 466] on div "**********" at bounding box center [637, 381] width 599 height 2479
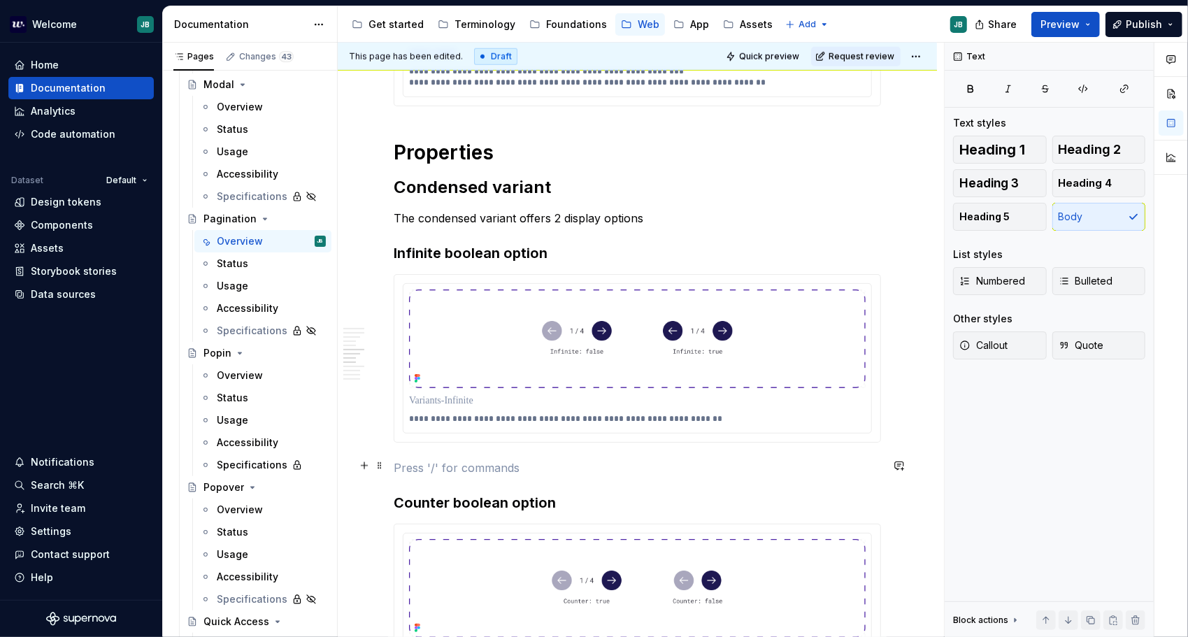
click at [425, 460] on p at bounding box center [638, 468] width 488 height 17
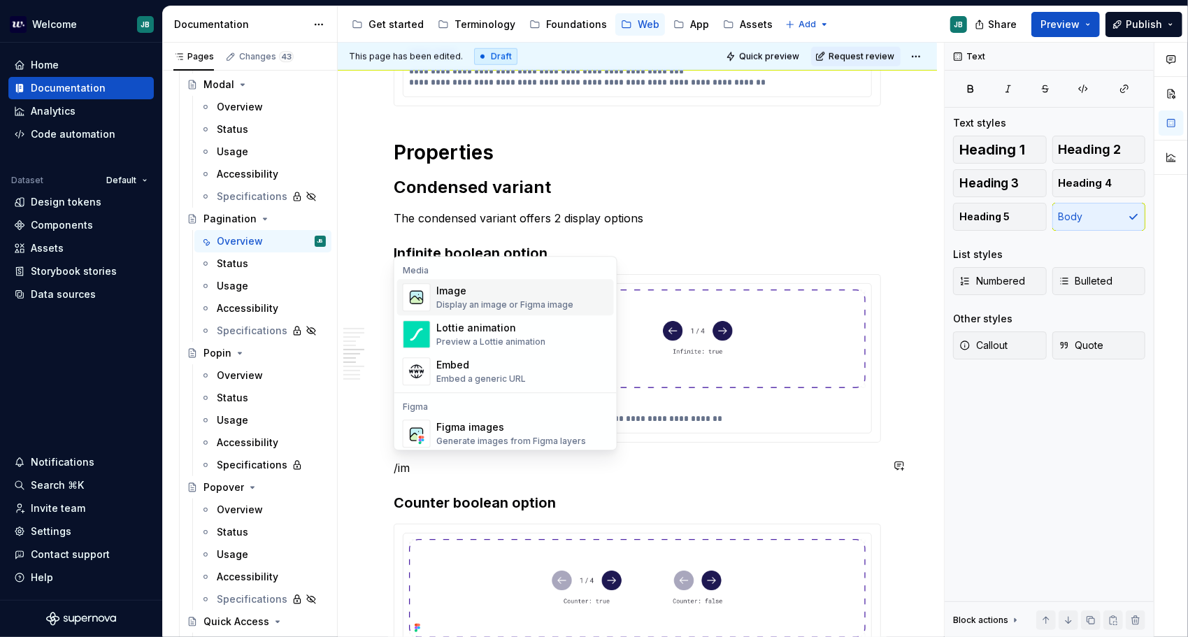
click at [491, 298] on div "Image" at bounding box center [504, 291] width 137 height 14
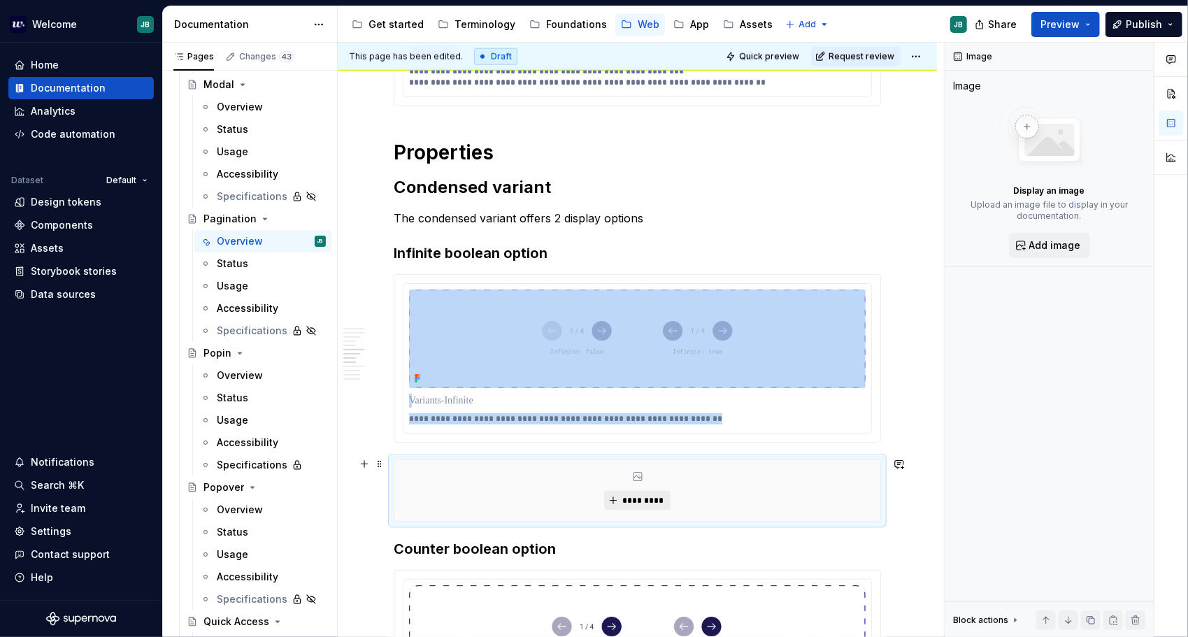
click at [634, 505] on button "*********" at bounding box center [637, 501] width 66 height 20
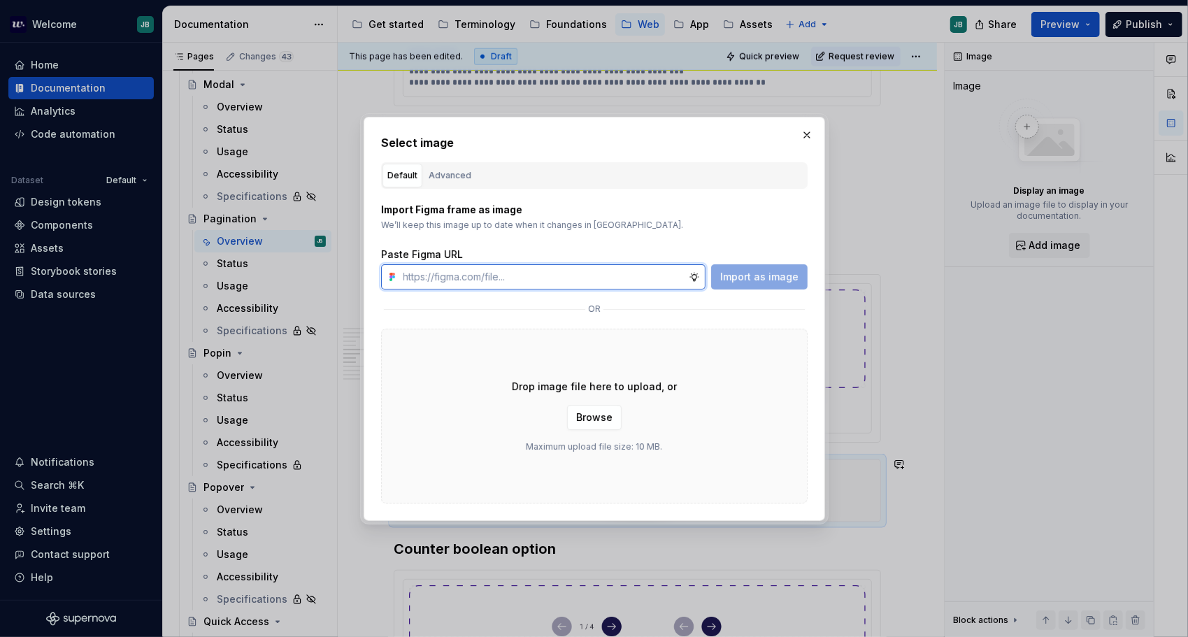
type textarea "*"
paste input "[URL][DOMAIN_NAME]"
type input "[URL][DOMAIN_NAME]"
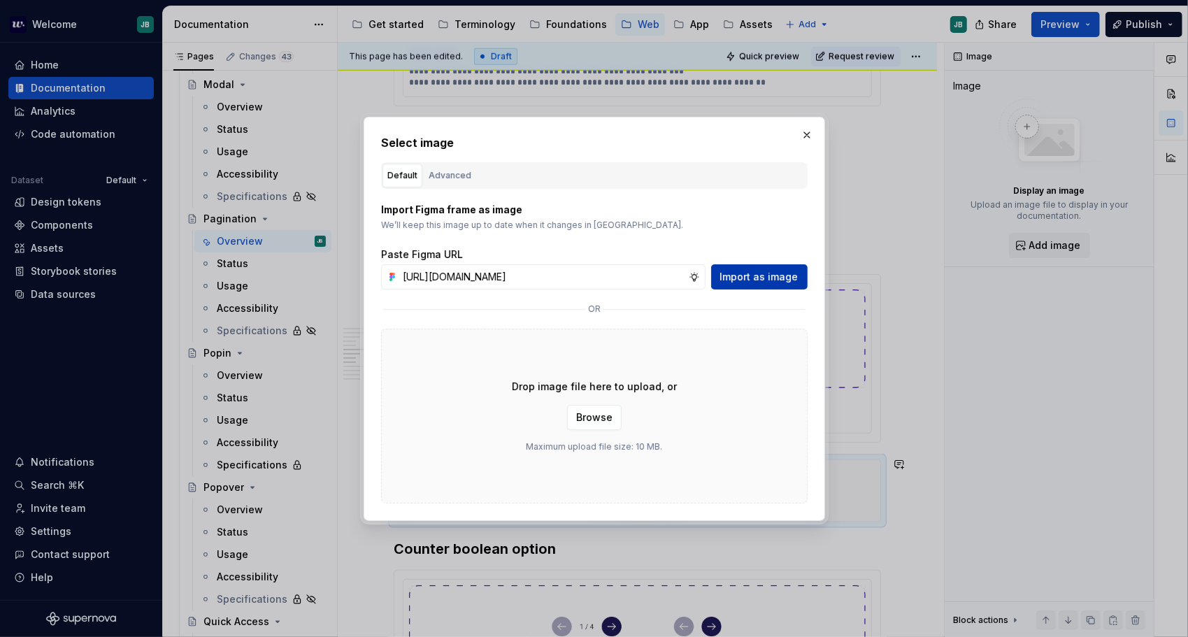
click at [764, 269] on button "Import as image" at bounding box center [759, 276] width 97 height 25
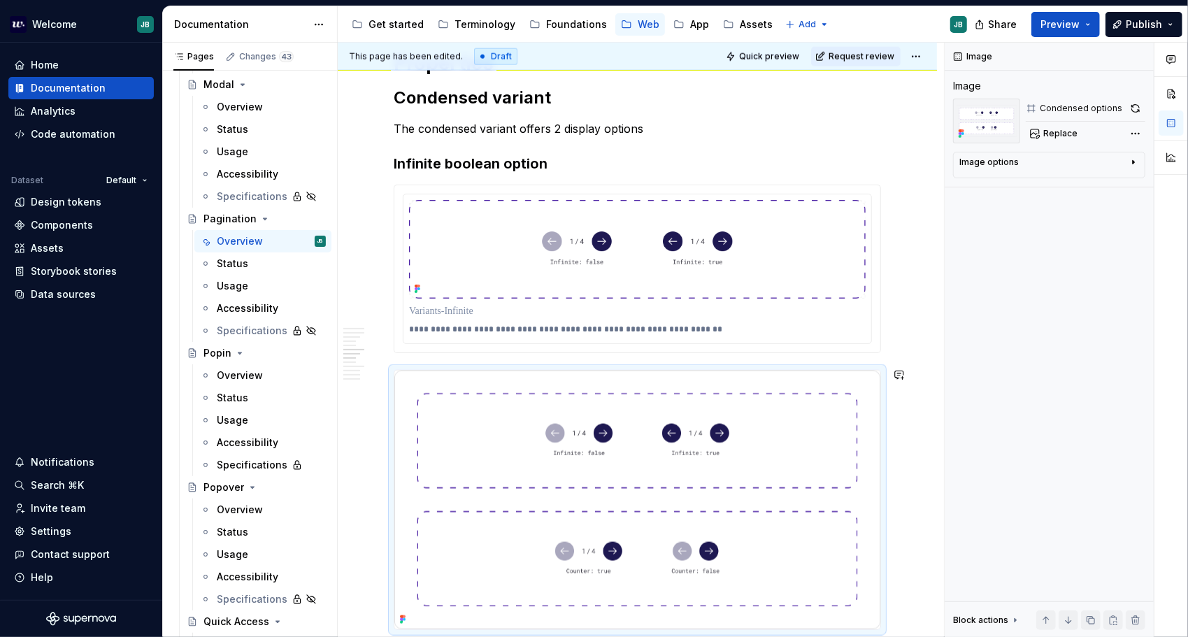
scroll to position [1240, 0]
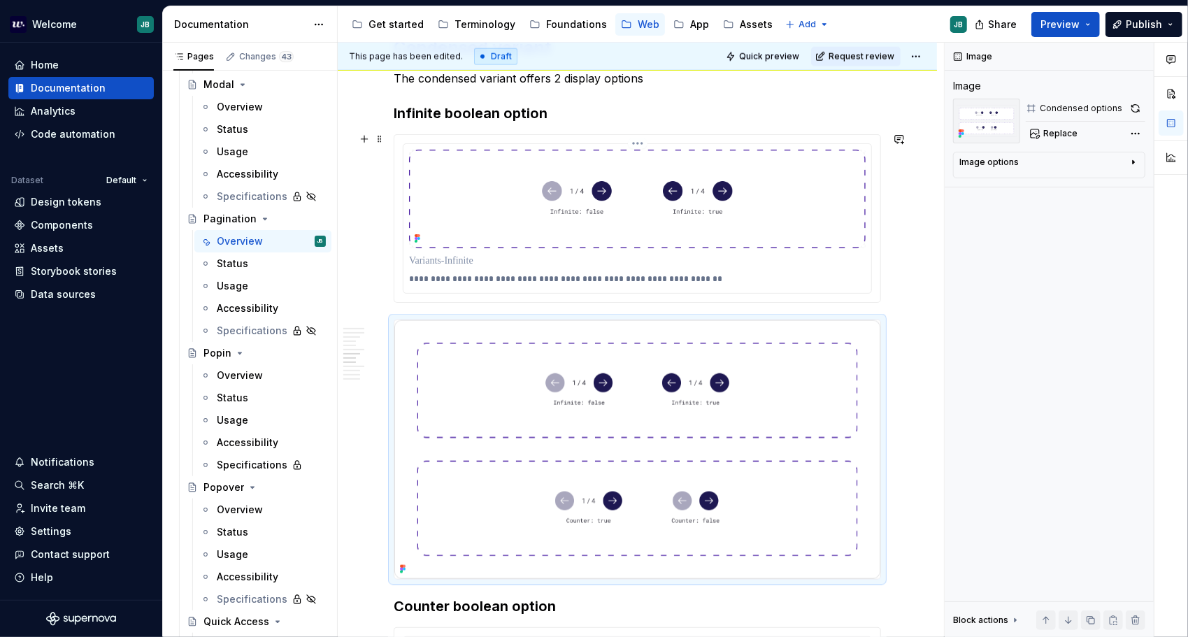
click at [476, 271] on div "**********" at bounding box center [637, 279] width 457 height 17
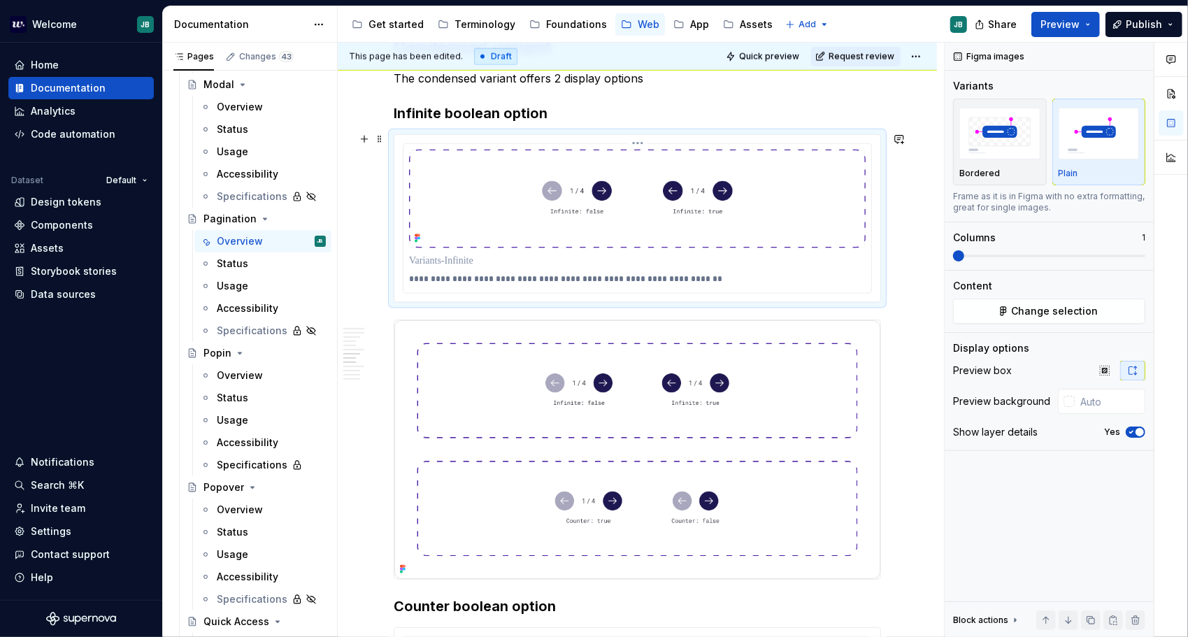
click at [476, 273] on p "**********" at bounding box center [638, 278] width 458 height 11
click at [475, 273] on p "**********" at bounding box center [638, 278] width 458 height 11
click at [561, 406] on img at bounding box center [637, 449] width 486 height 259
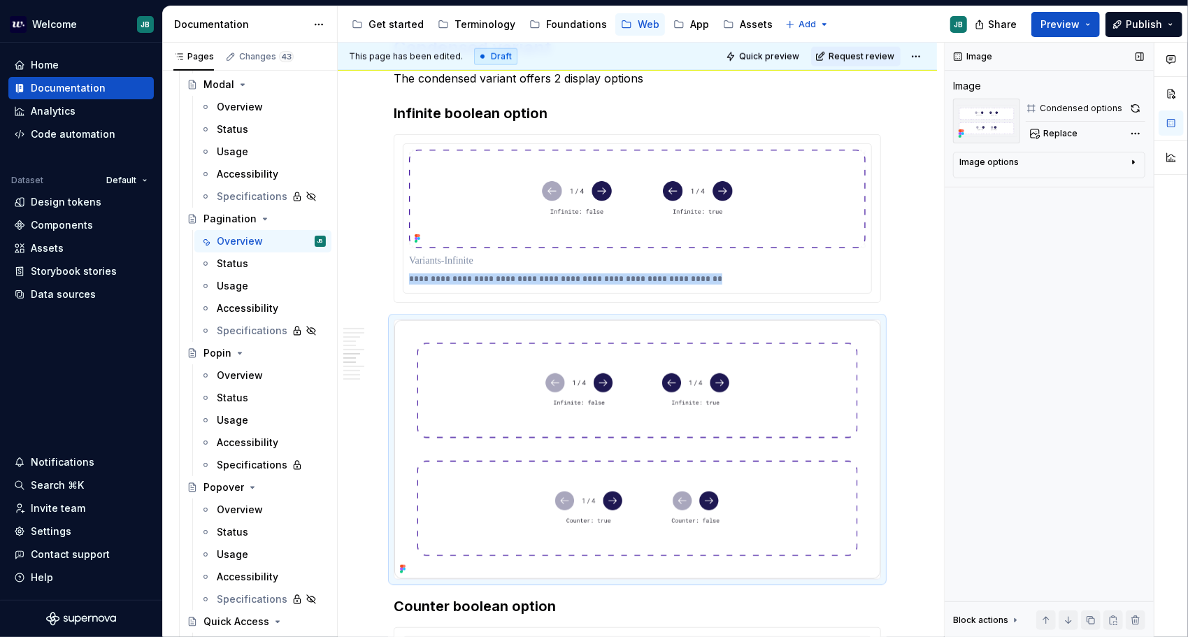
click at [1136, 159] on icon "button" at bounding box center [1133, 162] width 11 height 11
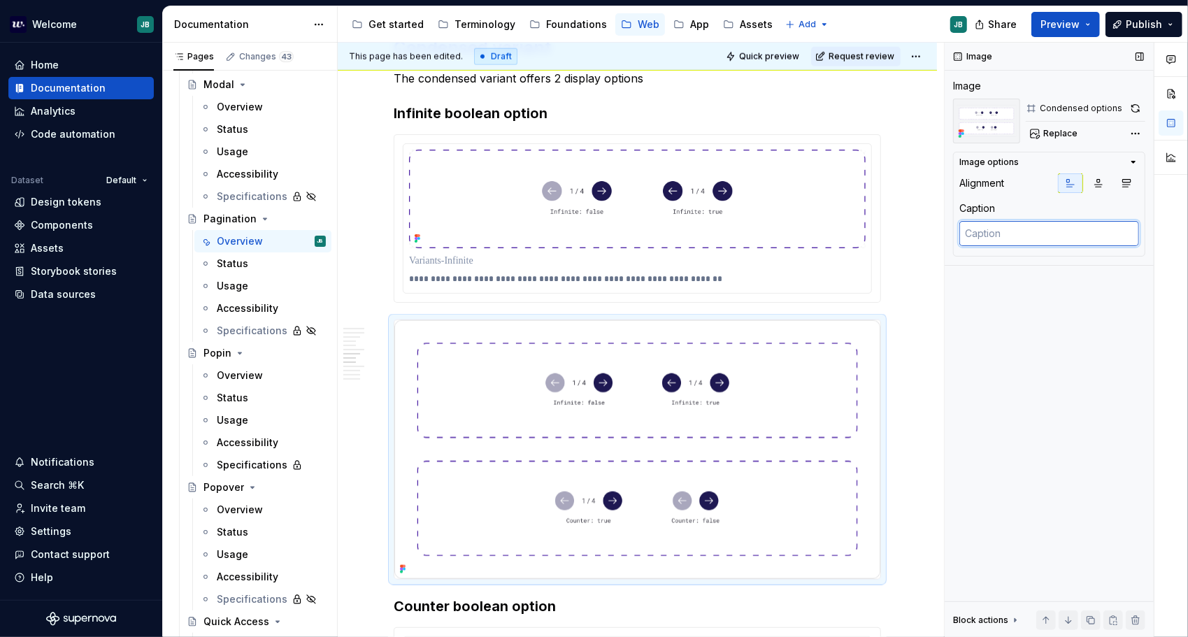
click at [981, 236] on textarea at bounding box center [1050, 233] width 180 height 25
paste textarea "Infinite browsing can be activated for carousel with a centered display."
type textarea "*"
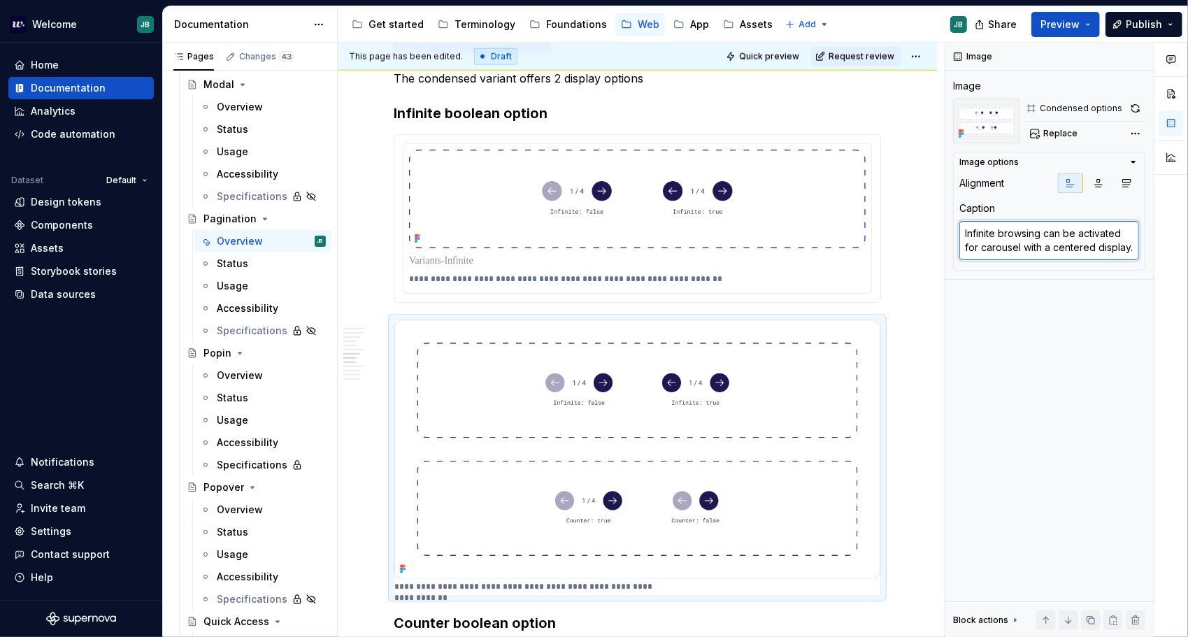
scroll to position [0, 0]
type textarea "Infinite browsing can be activated for carousel with a centered display."
click at [436, 257] on p at bounding box center [637, 261] width 457 height 14
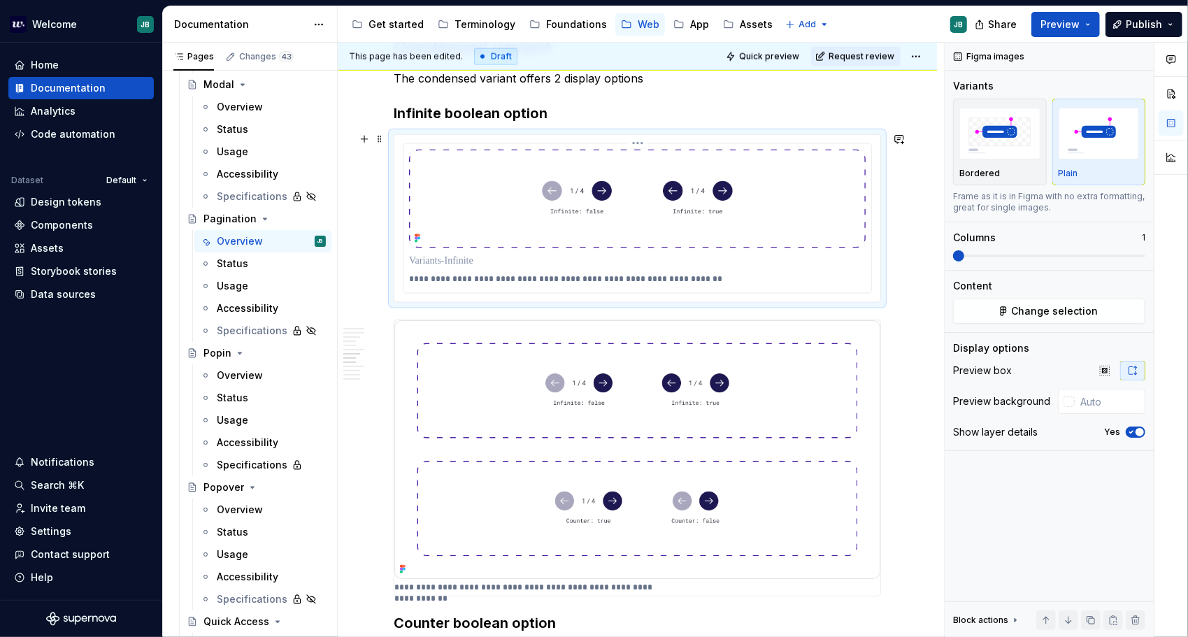
click at [436, 257] on p at bounding box center [637, 261] width 457 height 14
drag, startPoint x: 455, startPoint y: 259, endPoint x: 497, endPoint y: 258, distance: 41.3
click at [497, 258] on p at bounding box center [637, 261] width 457 height 14
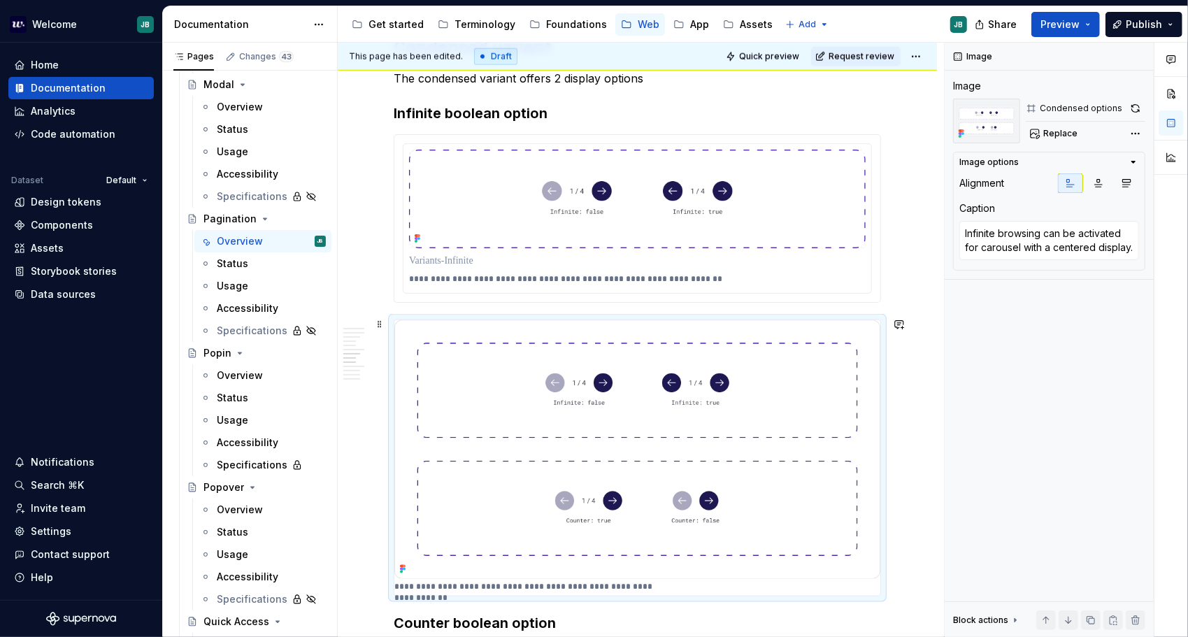
click at [742, 459] on img at bounding box center [637, 449] width 486 height 259
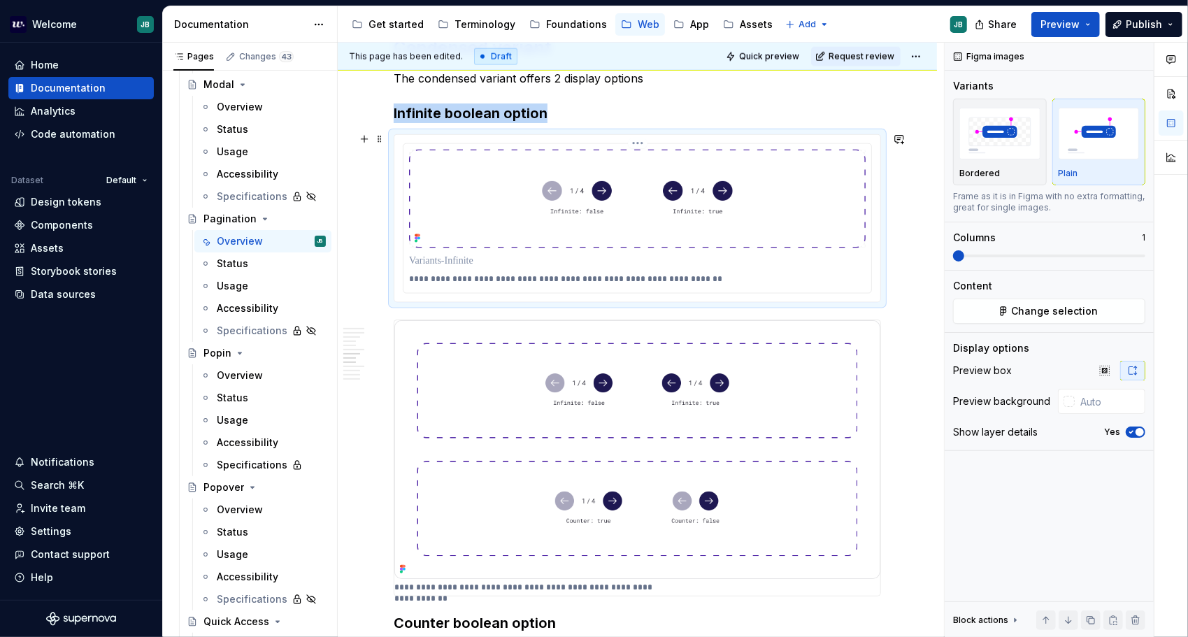
click at [709, 199] on img at bounding box center [637, 199] width 457 height 99
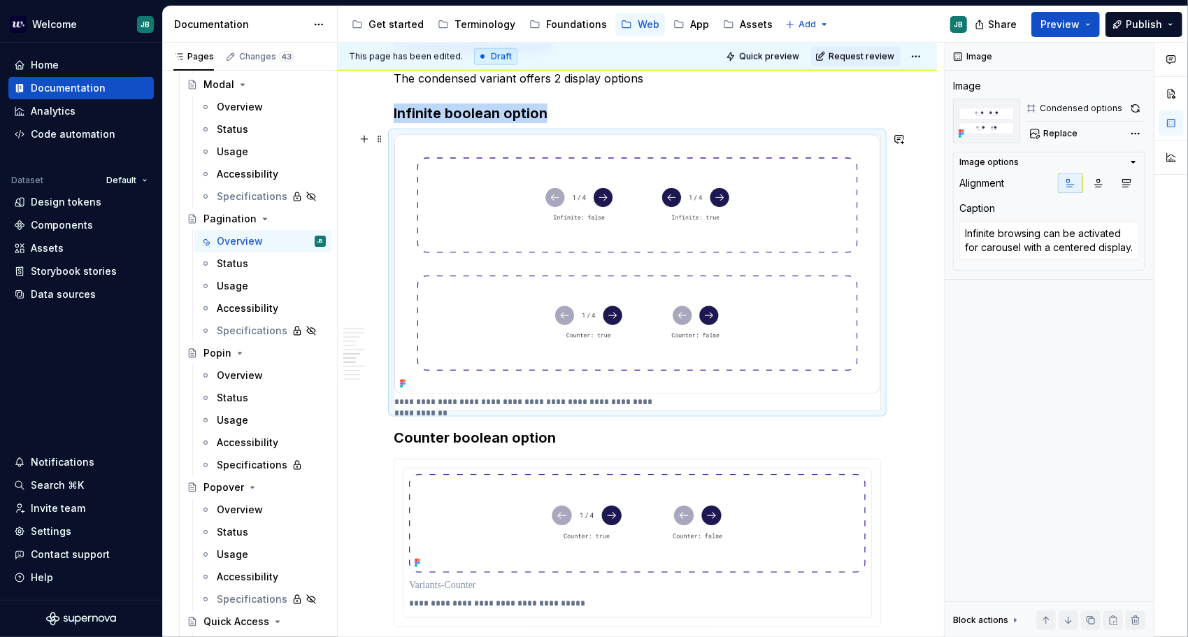
click at [674, 229] on img at bounding box center [637, 264] width 486 height 259
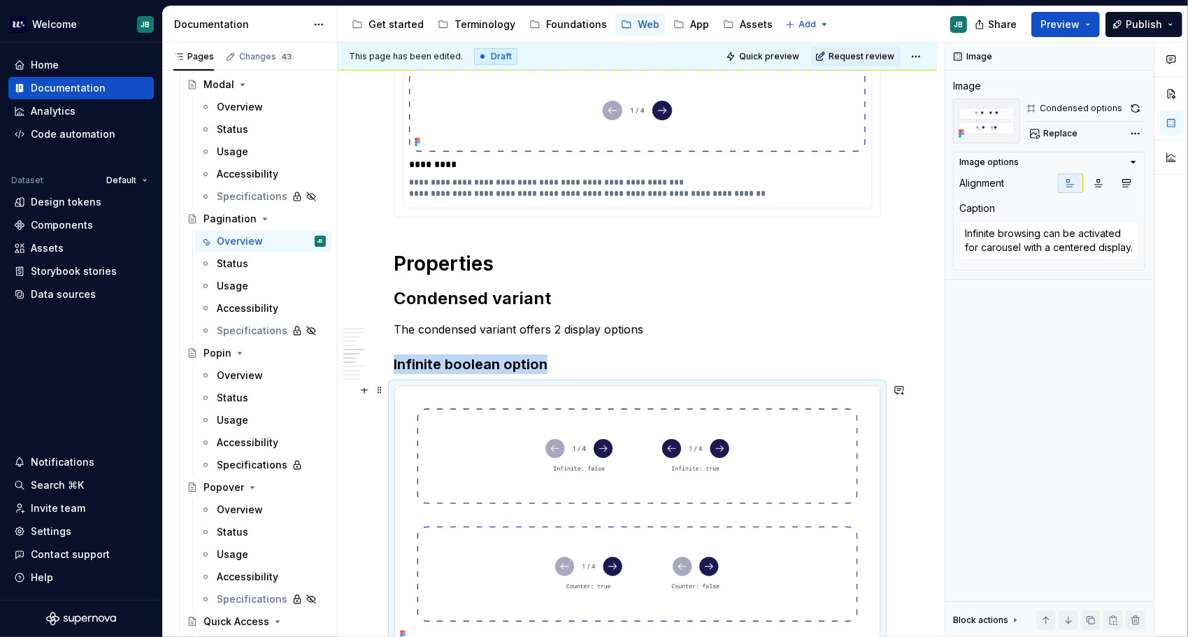
scroll to position [890, 0]
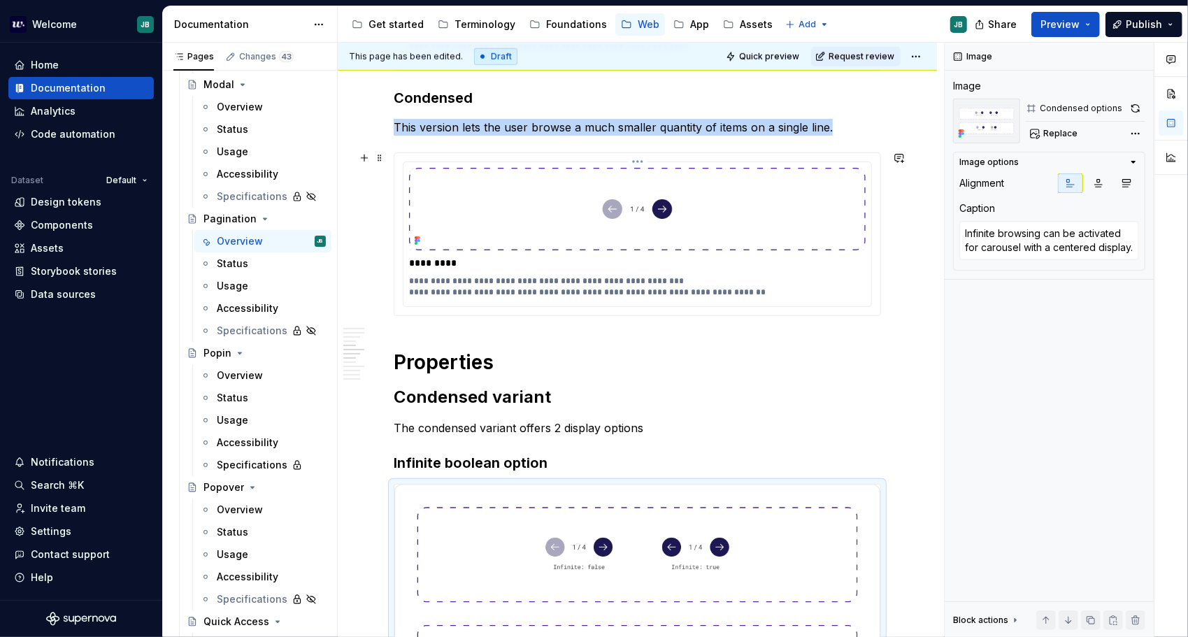
click at [607, 235] on img at bounding box center [637, 209] width 457 height 83
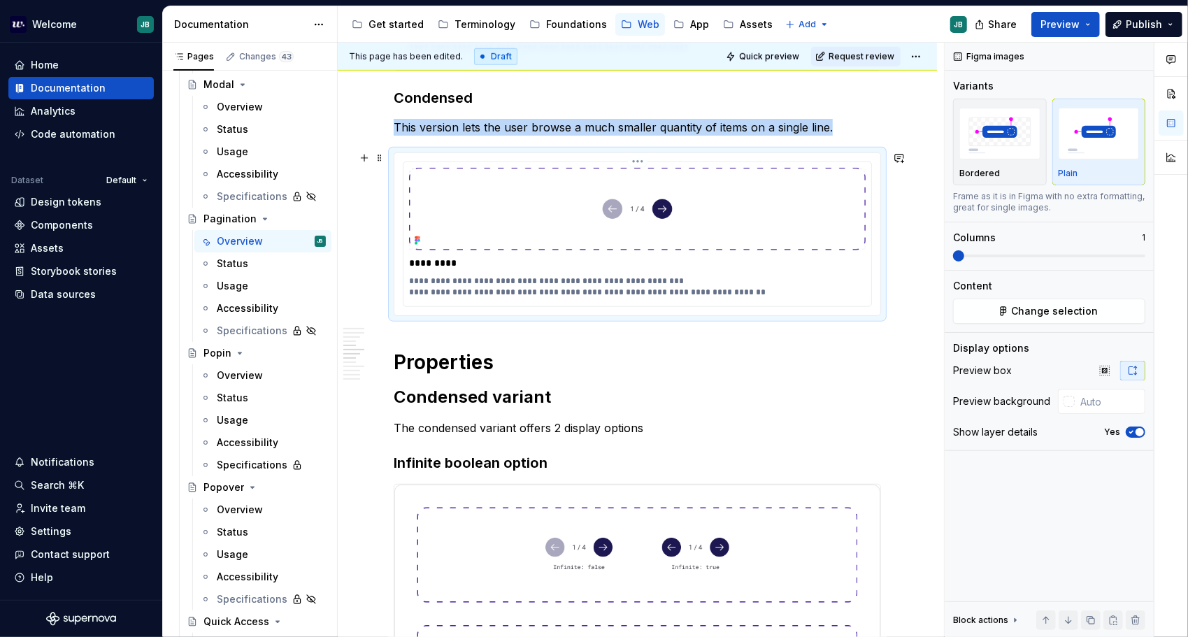
click at [552, 281] on p "**********" at bounding box center [638, 287] width 458 height 22
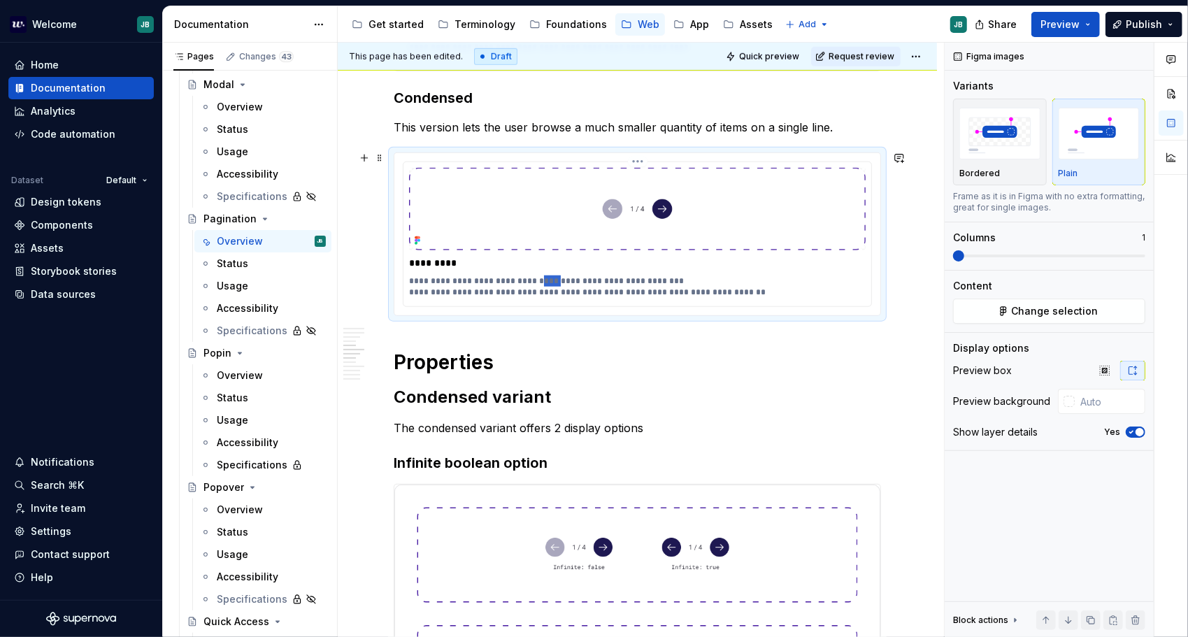
click at [552, 281] on p "**********" at bounding box center [638, 287] width 458 height 22
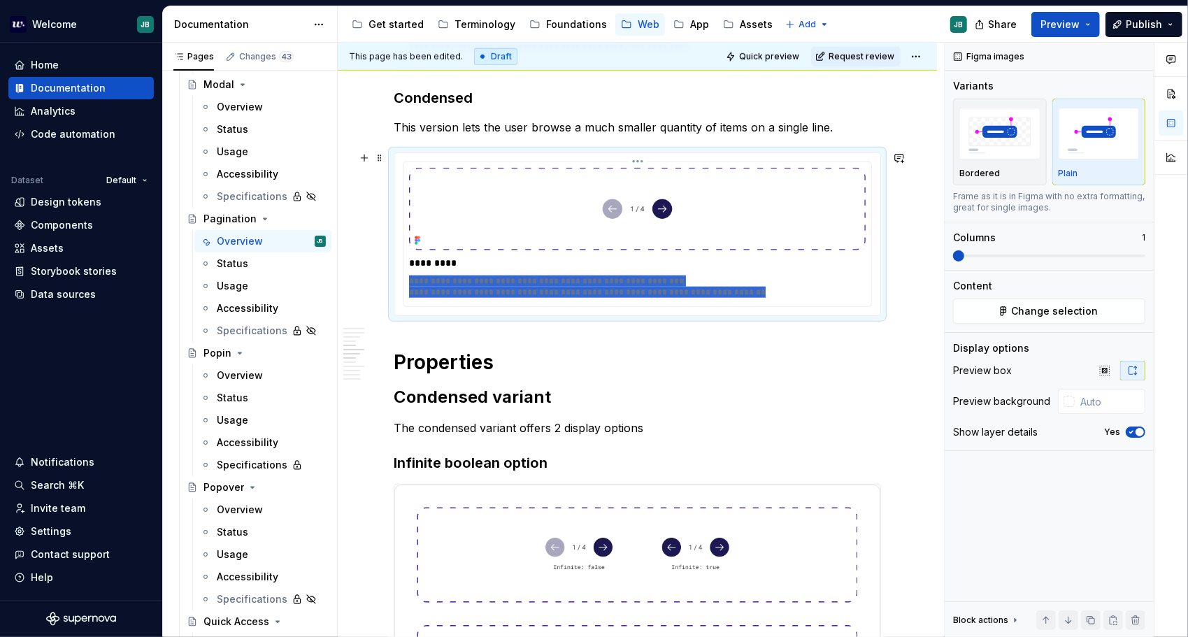
click at [552, 281] on p "**********" at bounding box center [638, 287] width 458 height 22
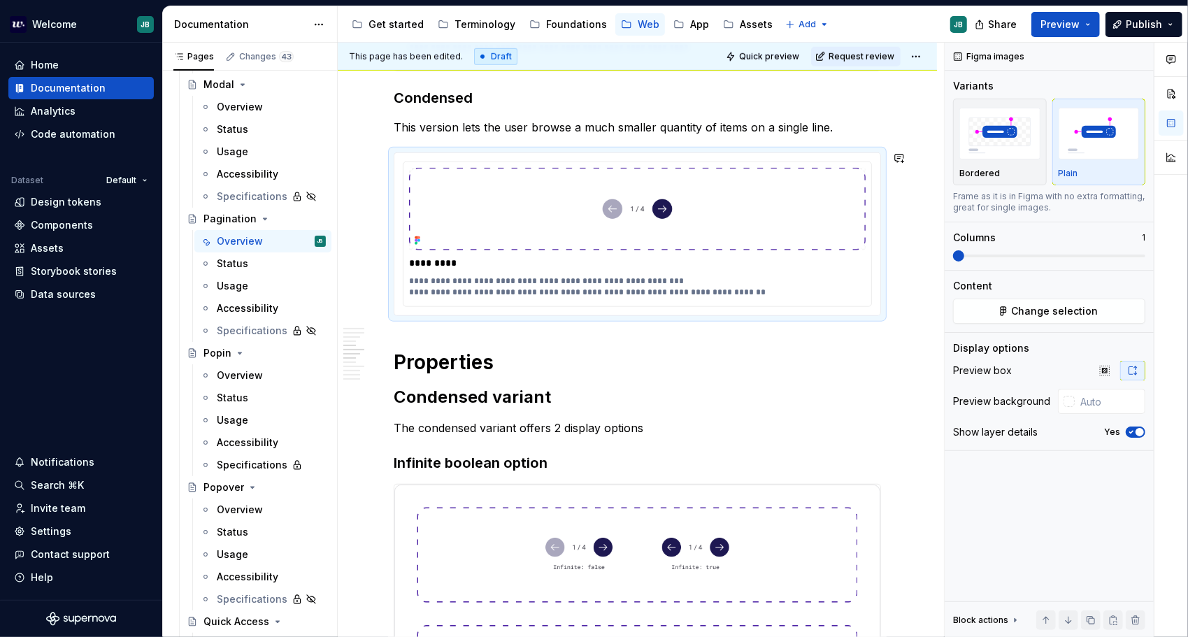
click at [646, 344] on div "**********" at bounding box center [638, 558] width 488 height 2345
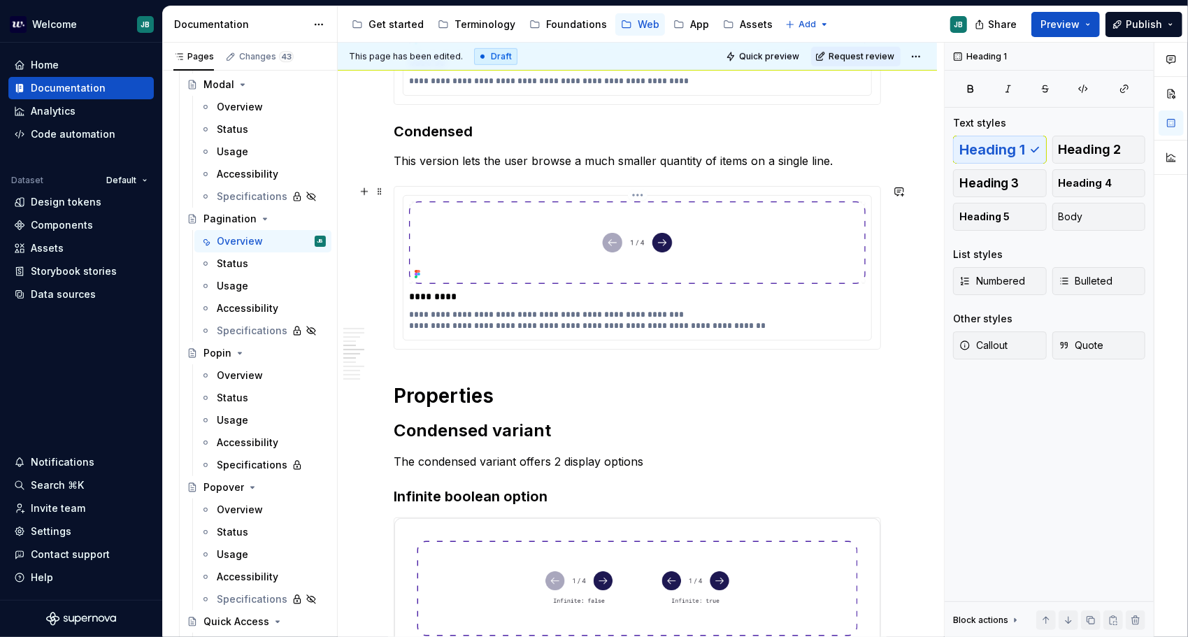
scroll to position [681, 0]
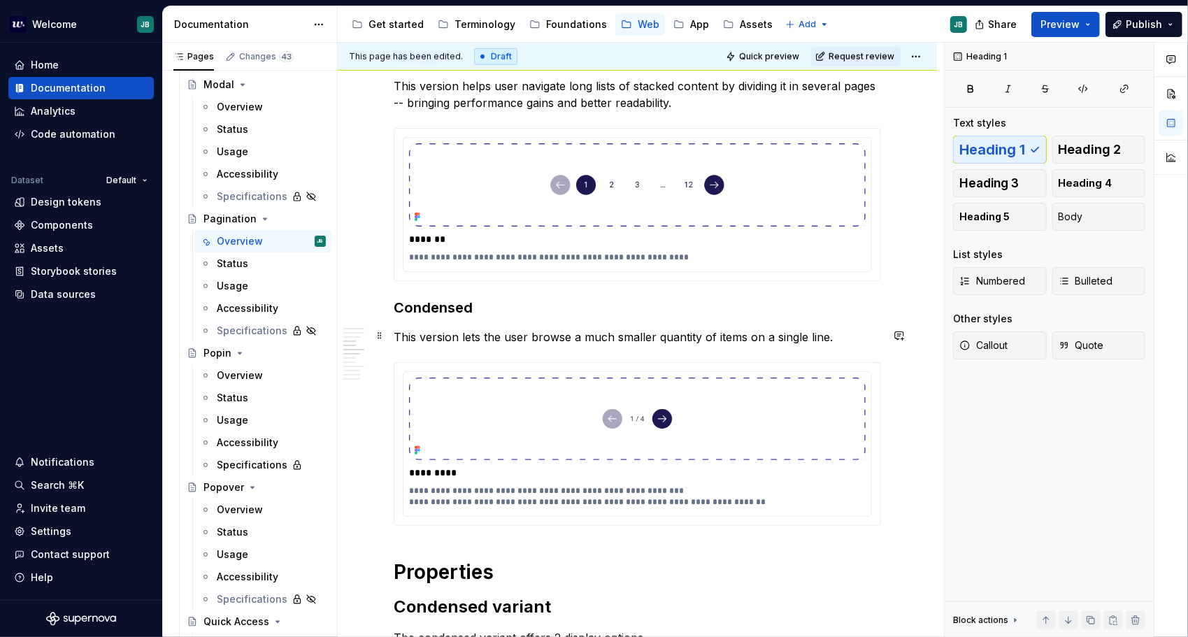
click at [845, 339] on p "This version lets the user browse a much smaller quantity of items on a single …" at bounding box center [638, 337] width 488 height 17
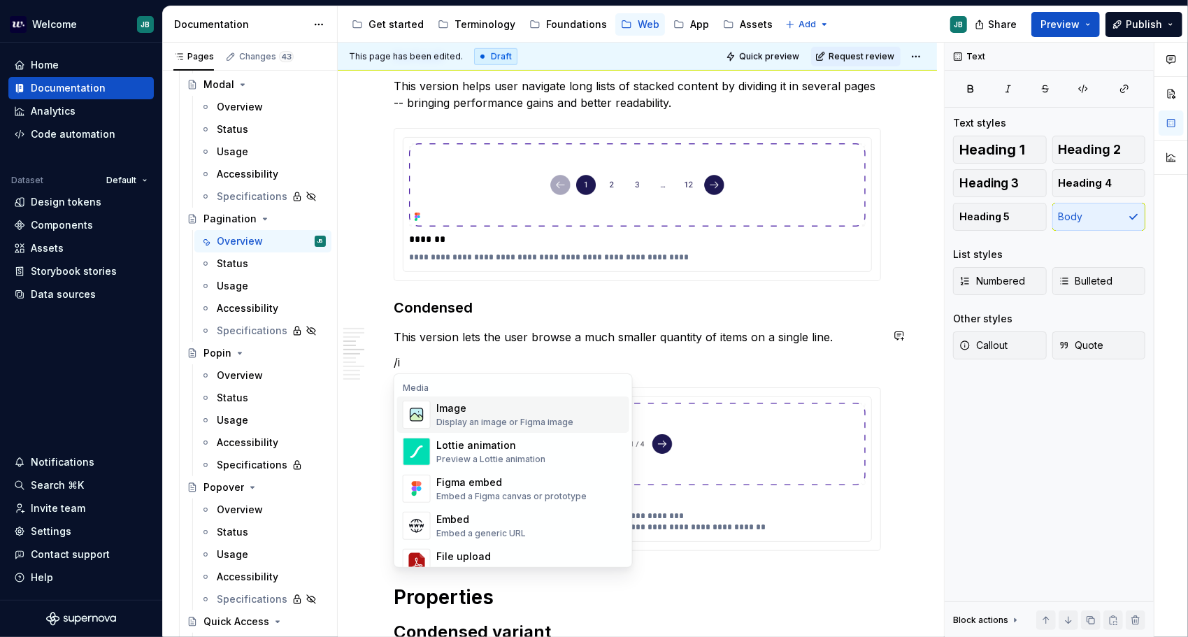
click at [499, 413] on div "Image" at bounding box center [504, 408] width 137 height 14
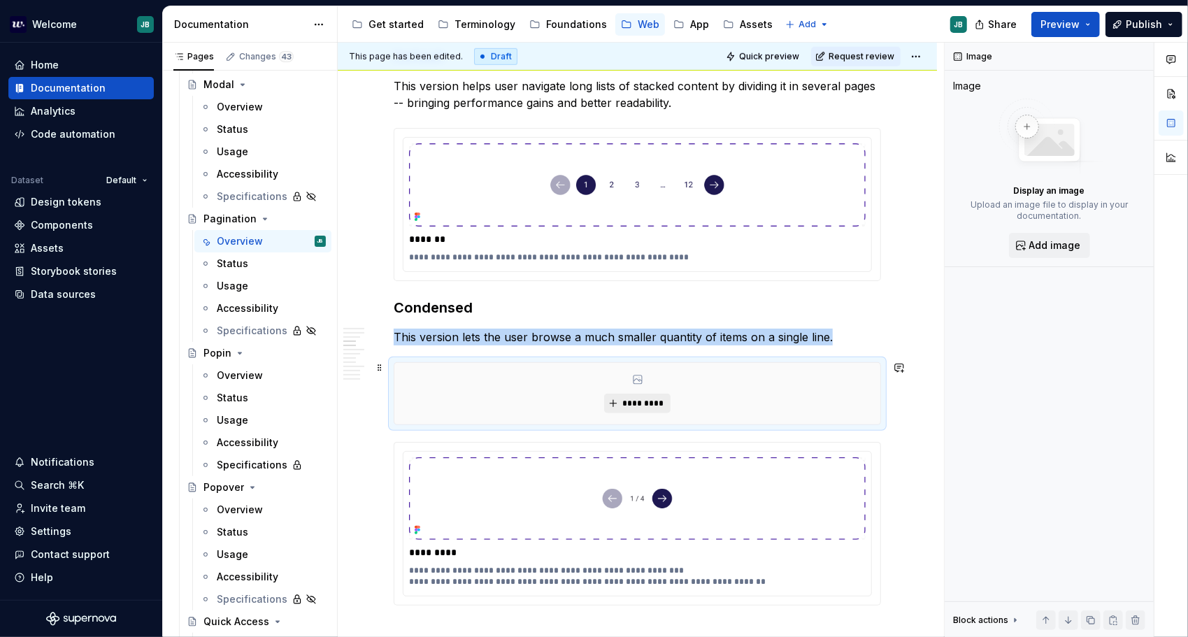
click at [640, 398] on span "*********" at bounding box center [643, 403] width 43 height 11
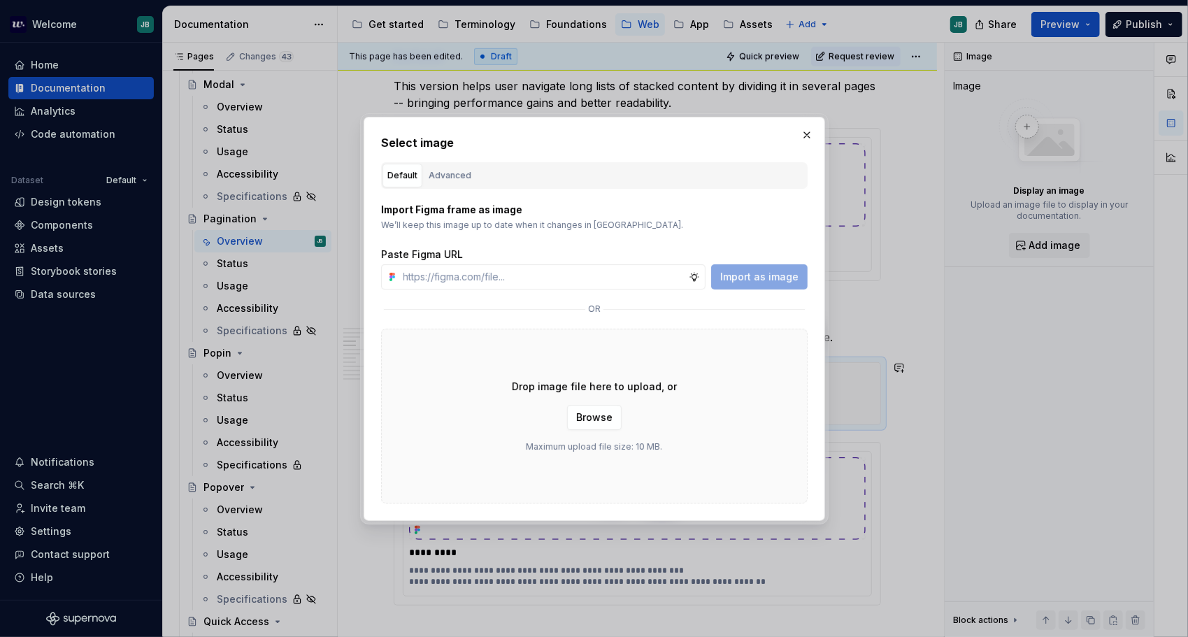
type textarea "*"
type input "[URL][DOMAIN_NAME]"
click at [766, 273] on span "Import as image" at bounding box center [759, 277] width 78 height 14
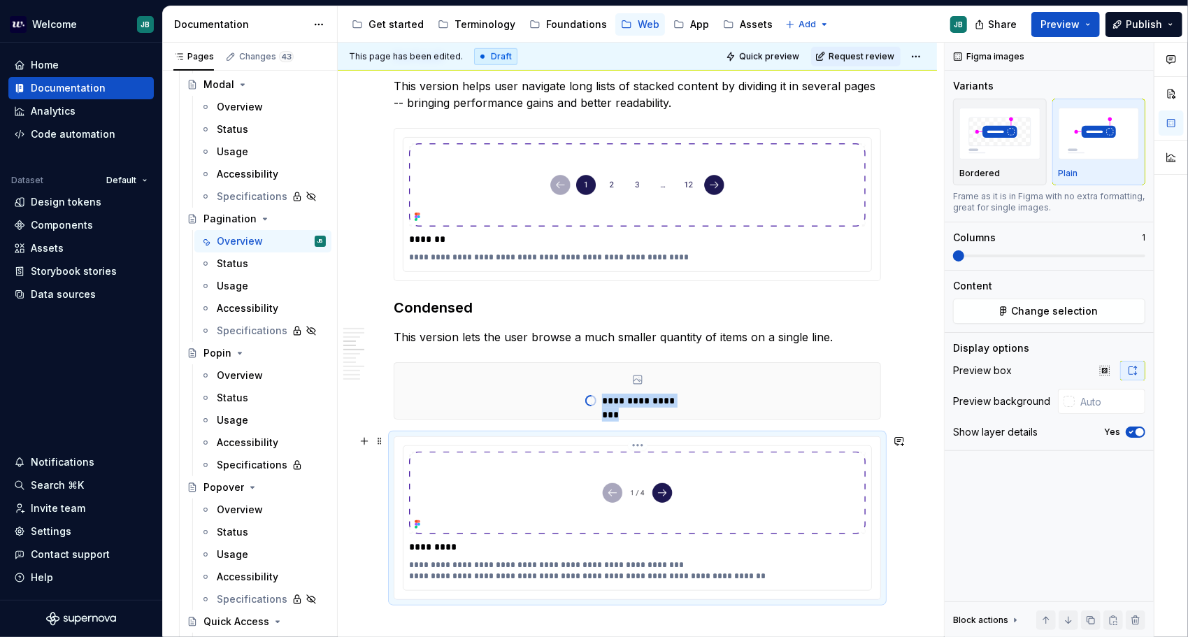
click at [518, 499] on img at bounding box center [637, 493] width 457 height 83
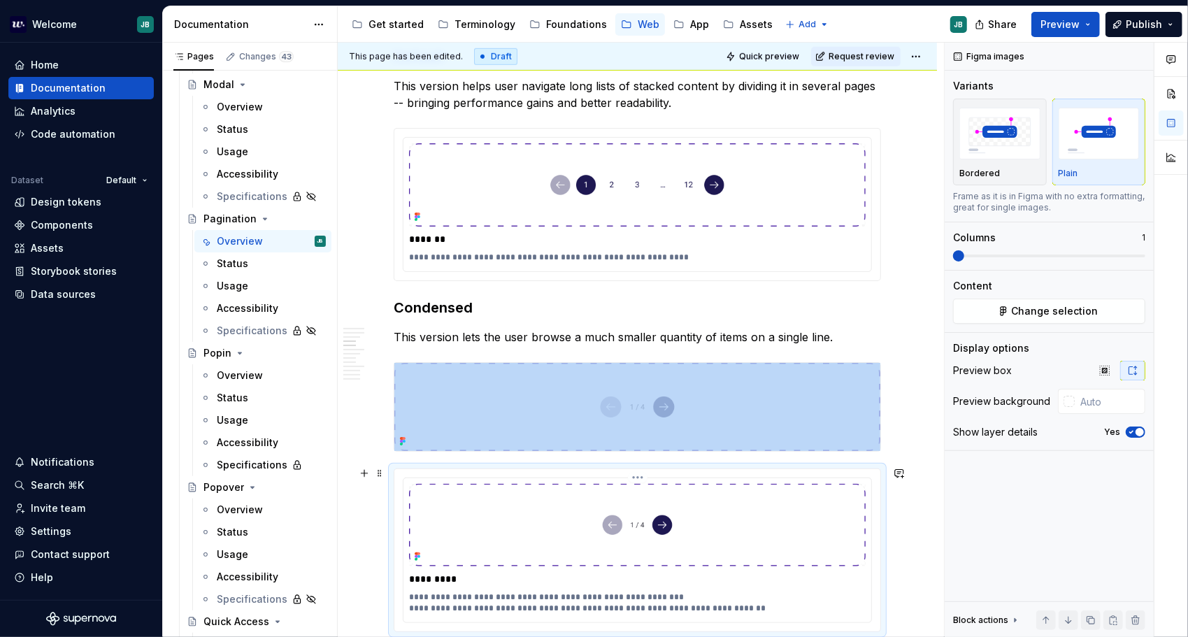
click at [494, 550] on img at bounding box center [637, 525] width 457 height 83
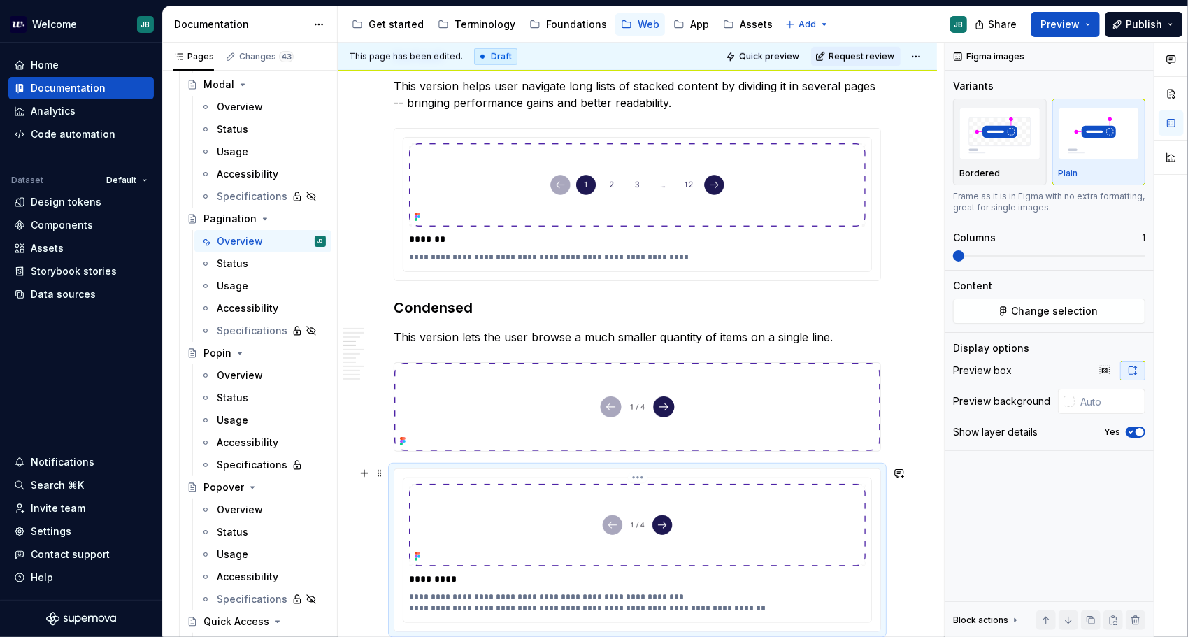
click at [464, 601] on p "**********" at bounding box center [638, 603] width 458 height 22
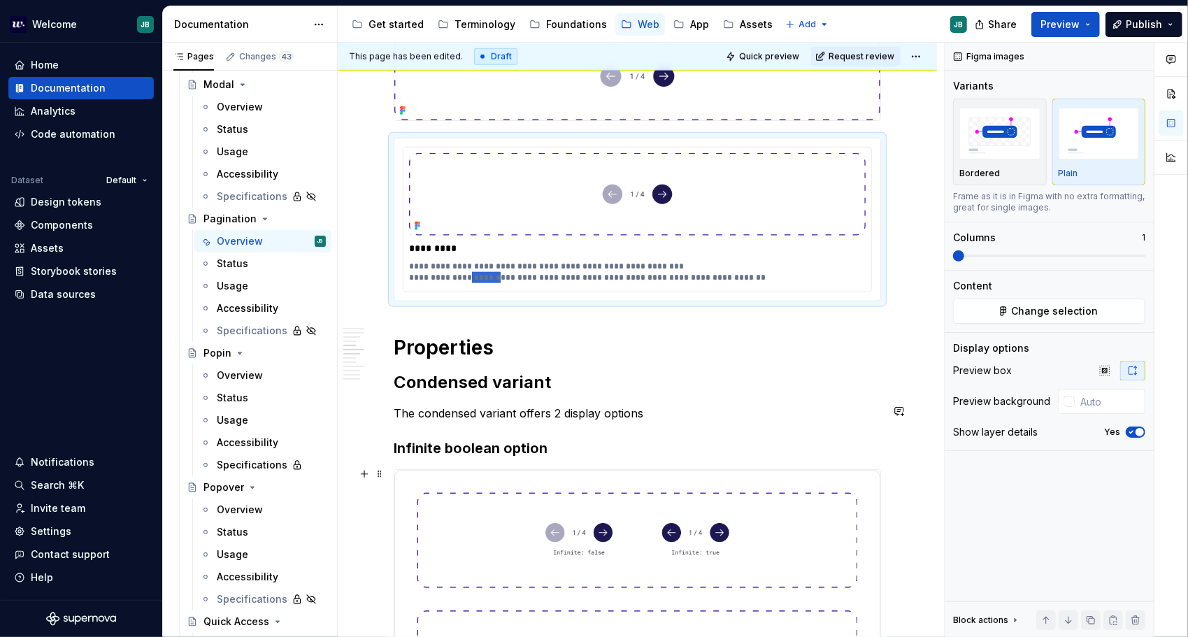
click at [465, 600] on img at bounding box center [637, 599] width 486 height 259
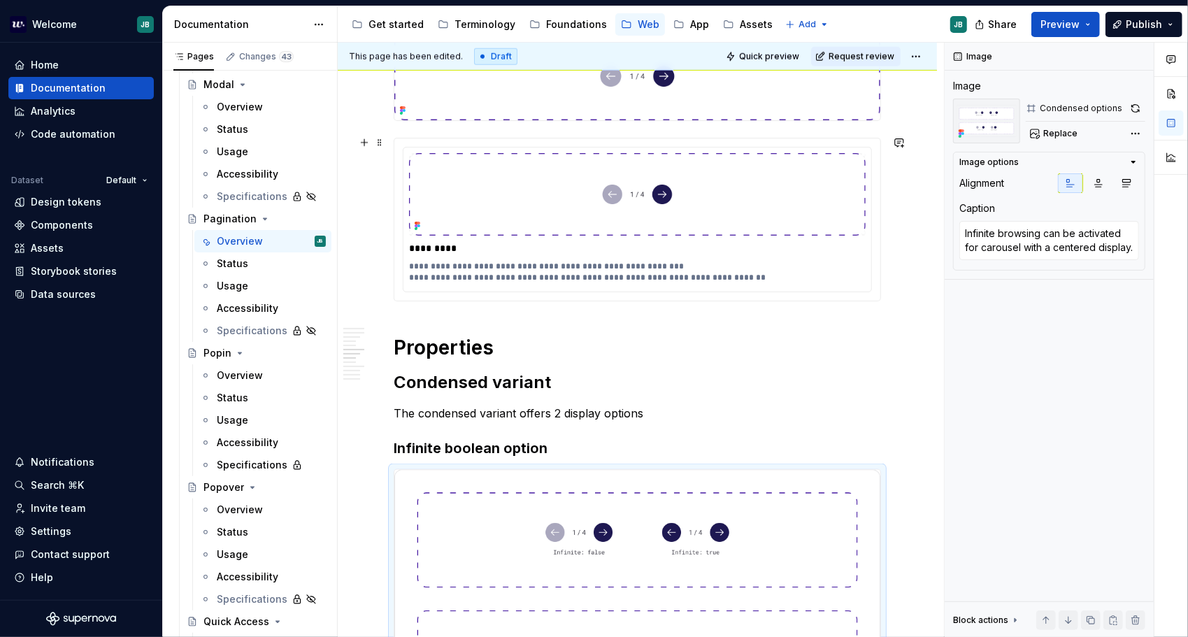
click at [509, 280] on p "**********" at bounding box center [638, 272] width 458 height 22
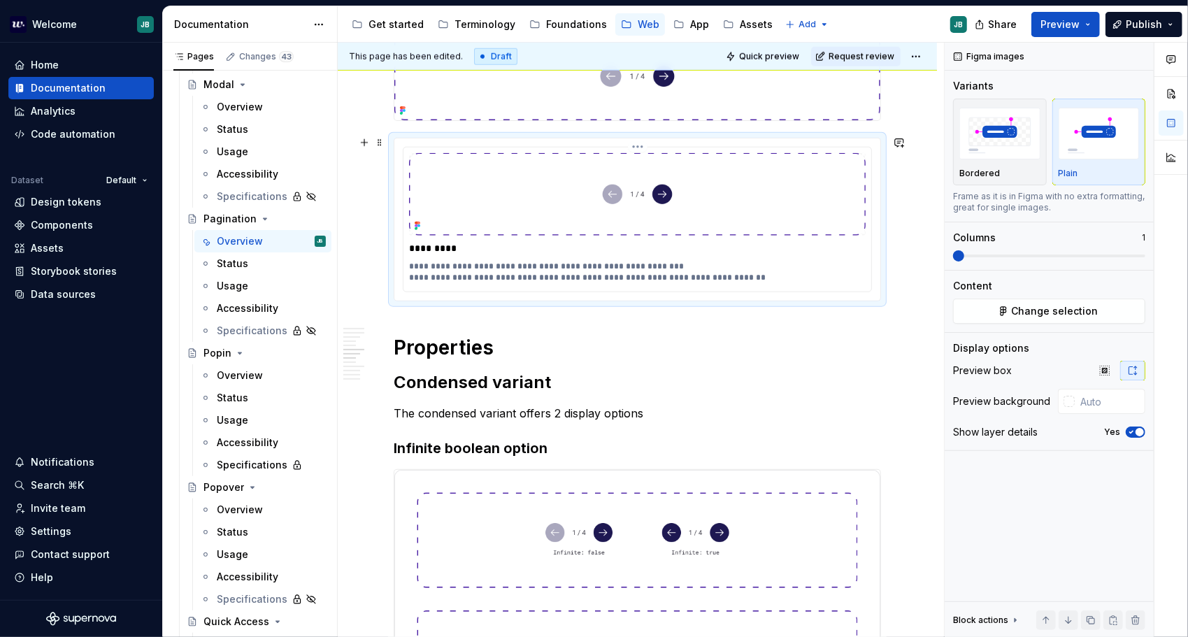
click at [511, 276] on p "**********" at bounding box center [638, 272] width 458 height 22
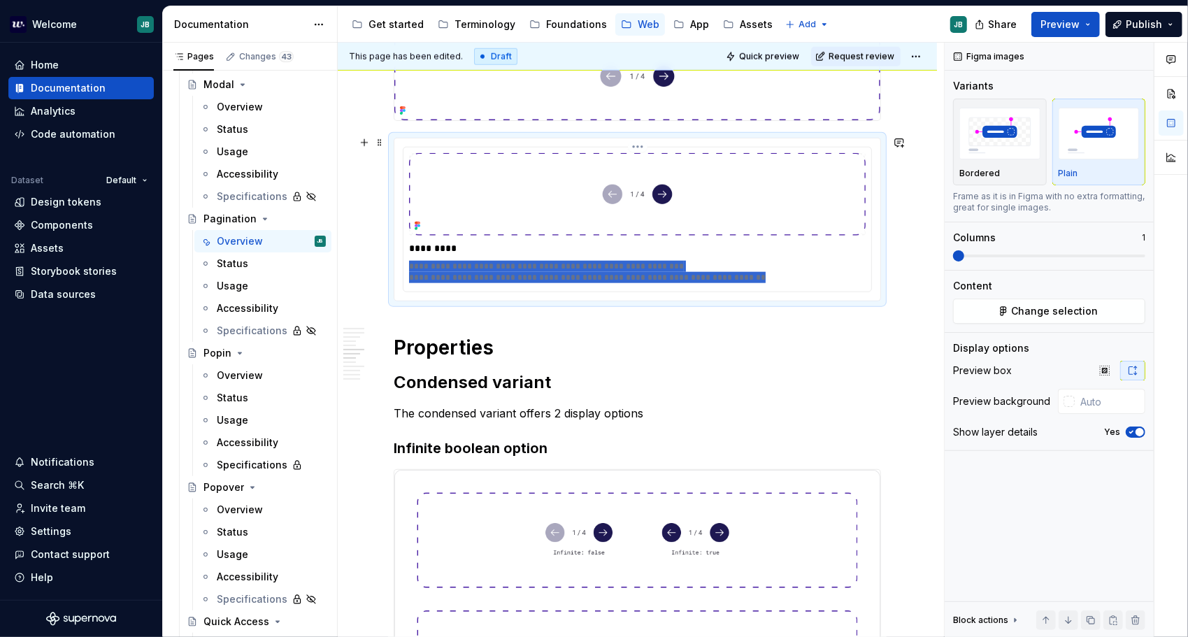
click at [511, 276] on p "**********" at bounding box center [638, 272] width 458 height 22
click at [511, 274] on p "**********" at bounding box center [638, 272] width 458 height 22
click at [510, 274] on p "**********" at bounding box center [638, 272] width 458 height 22
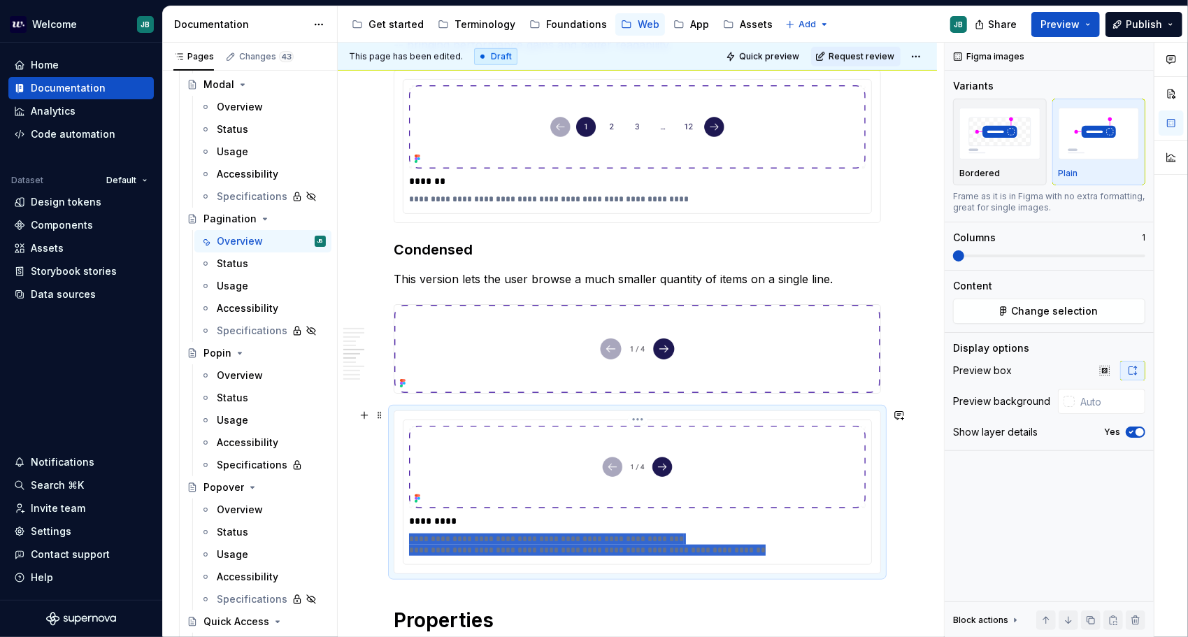
scroll to position [732, 0]
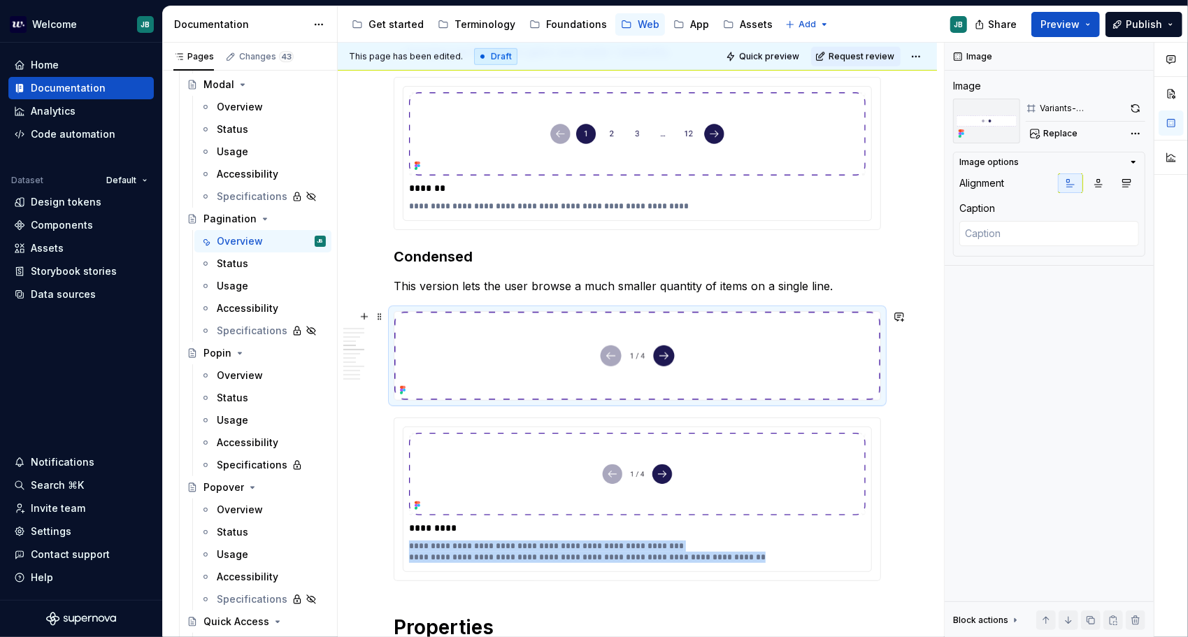
click at [500, 336] on img at bounding box center [637, 356] width 486 height 88
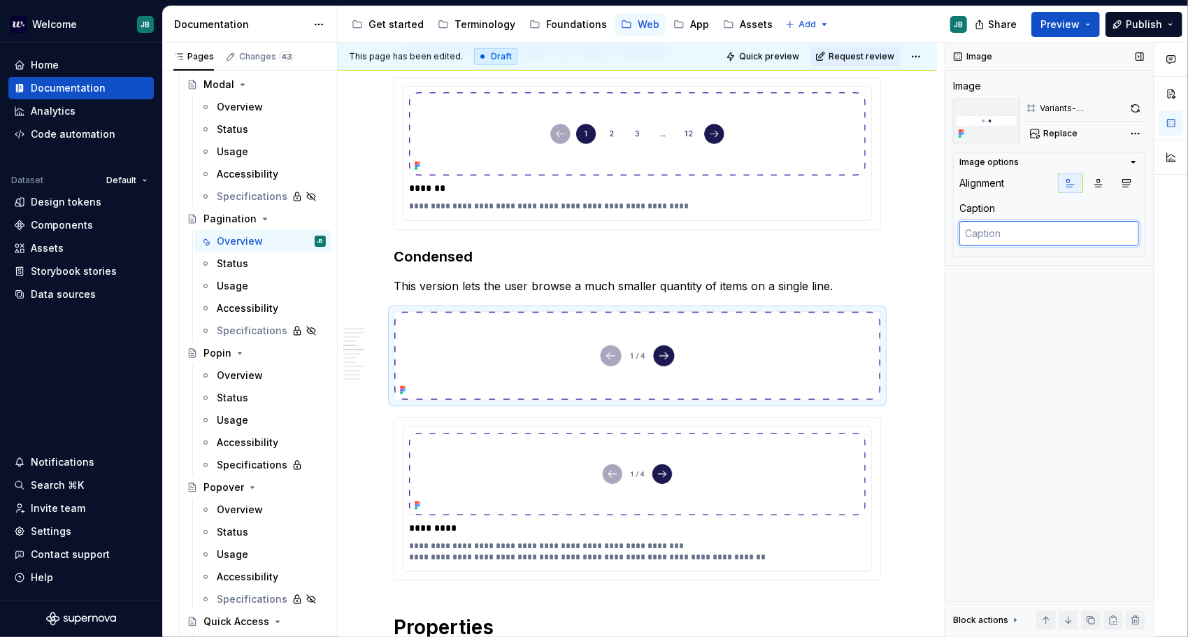
click at [1049, 238] on textarea at bounding box center [1050, 233] width 180 height 25
paste textarea "Used for Carousel or heading-w-card displaying several items. It includes a cou…"
type textarea "*"
type textarea "Used for Carousel or heading-w-card displaying several items. It includes a cou…"
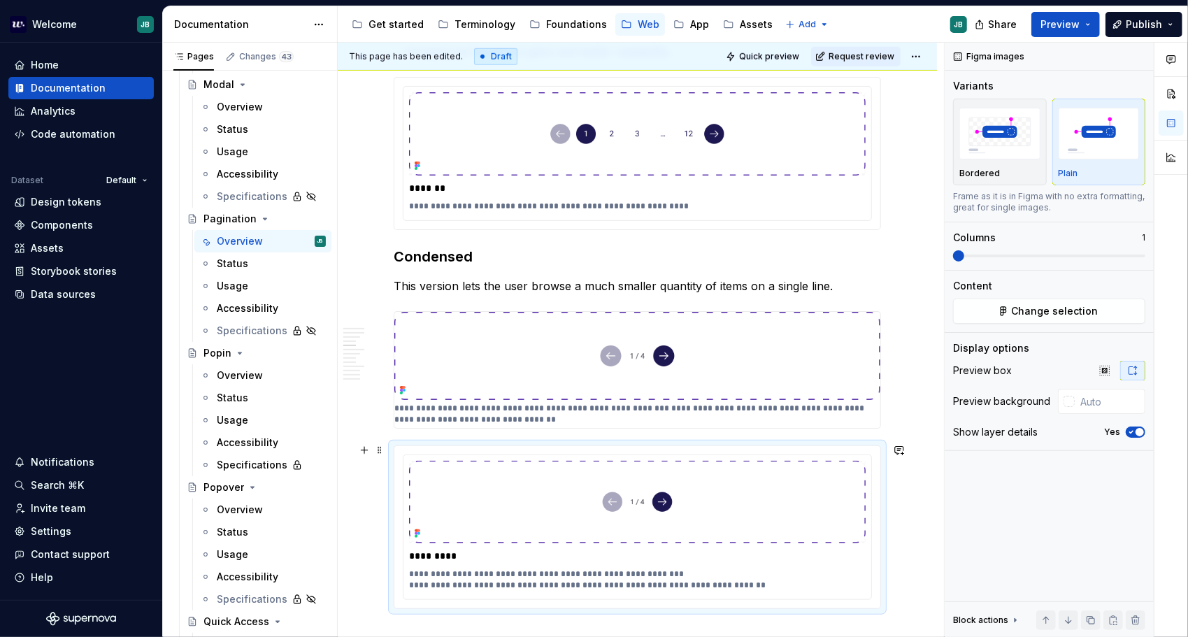
click at [800, 605] on div "**********" at bounding box center [637, 527] width 486 height 162
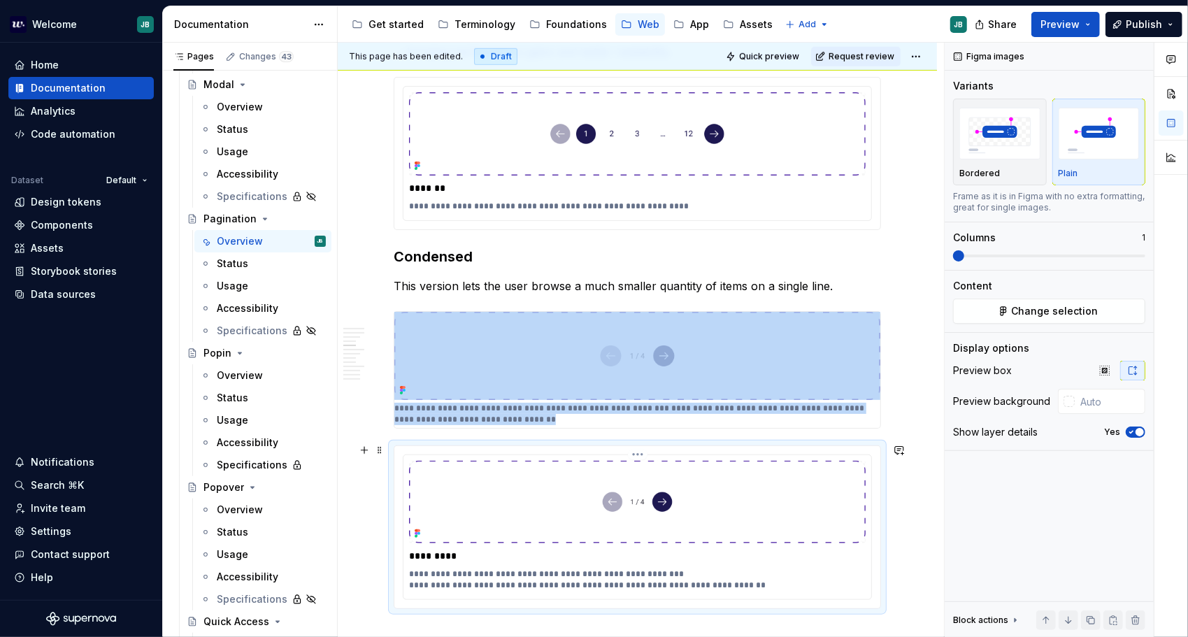
click at [707, 536] on img at bounding box center [637, 502] width 457 height 83
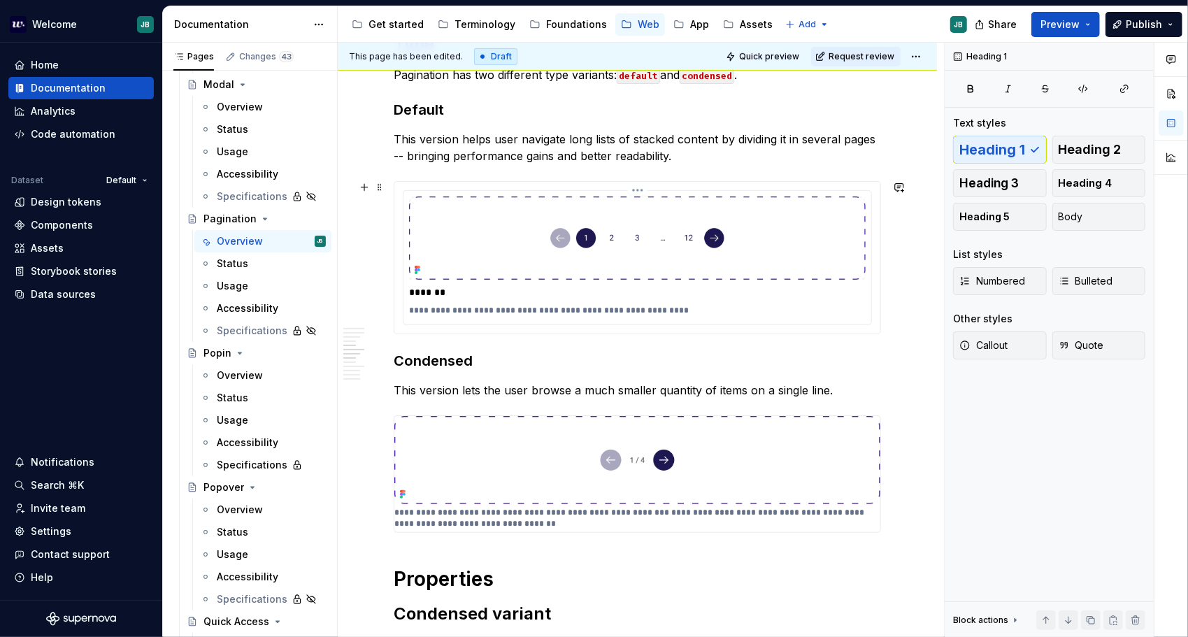
scroll to position [522, 0]
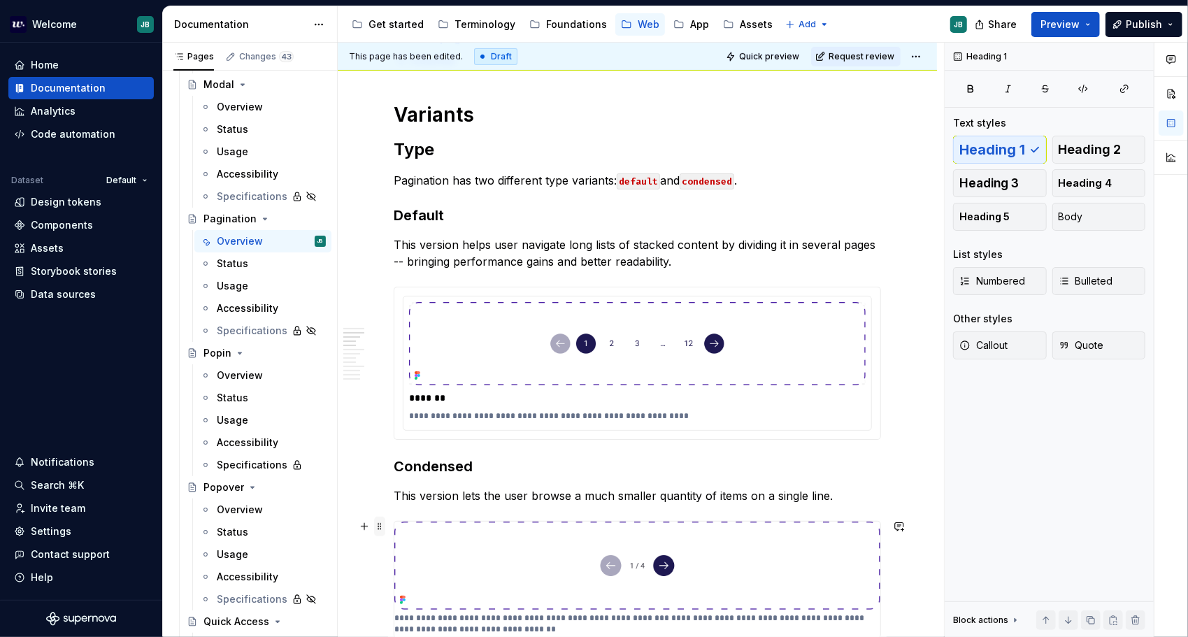
click at [382, 522] on span at bounding box center [379, 527] width 11 height 20
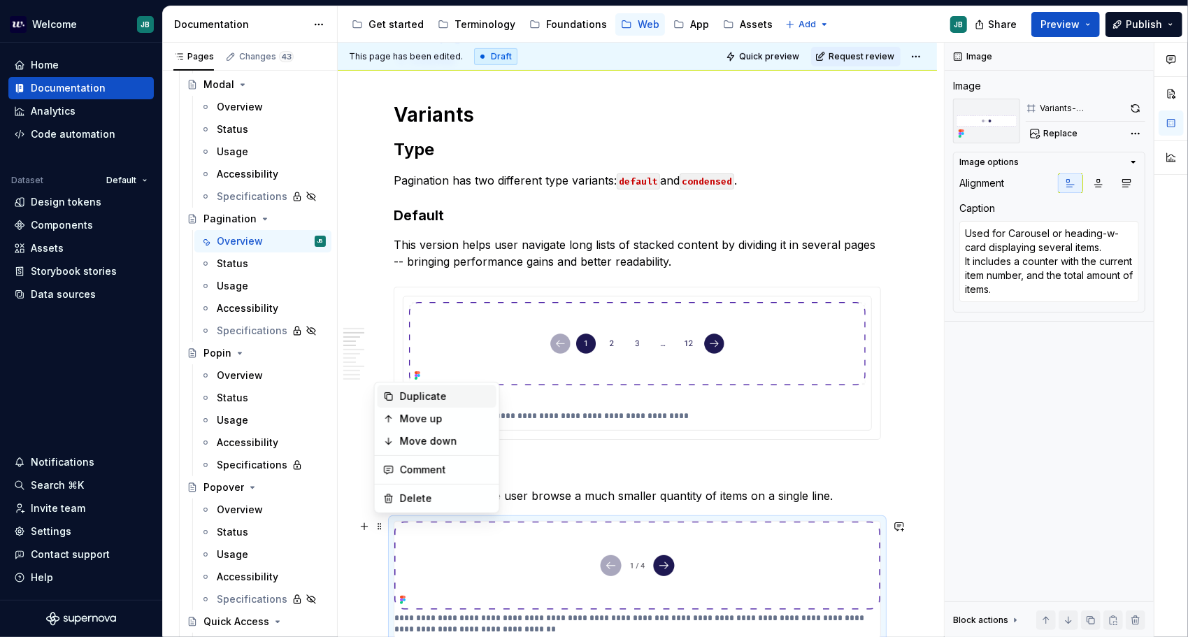
click at [436, 400] on div "Duplicate" at bounding box center [445, 397] width 91 height 14
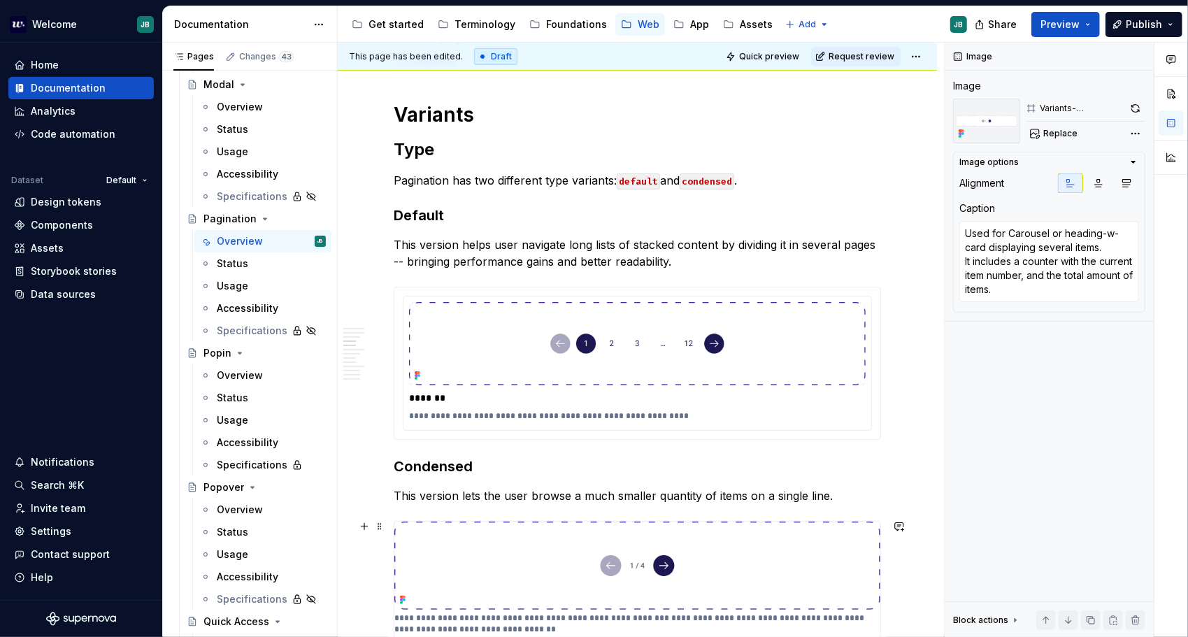
scroll to position [654, 0]
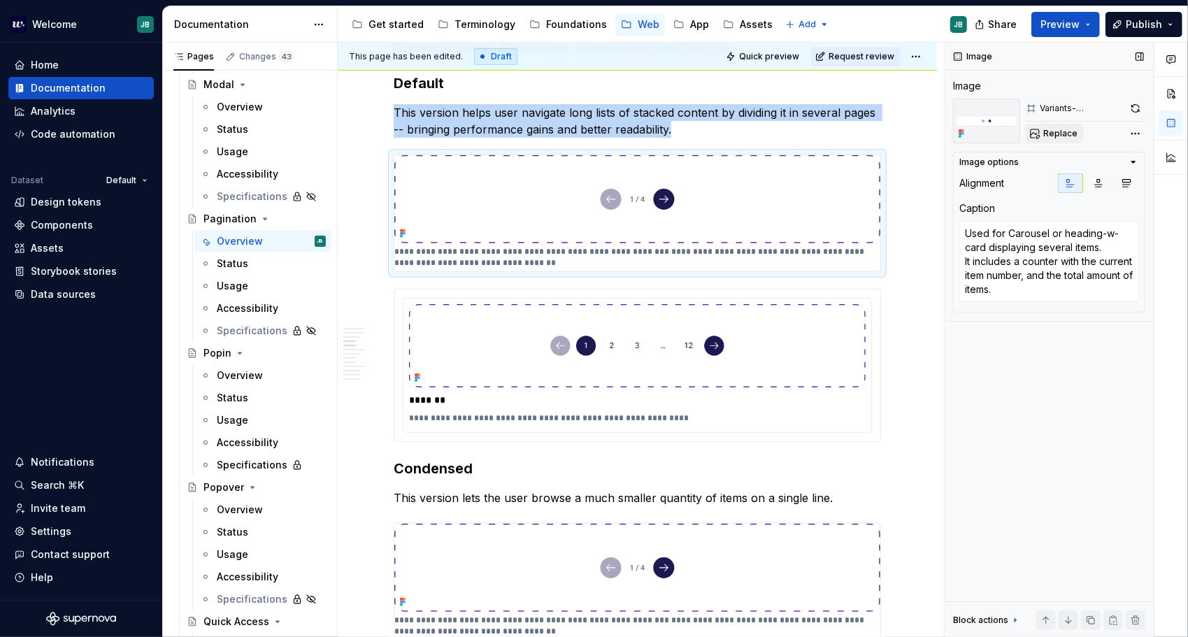
click at [1060, 134] on span "Replace" at bounding box center [1061, 133] width 34 height 11
type textarea "*"
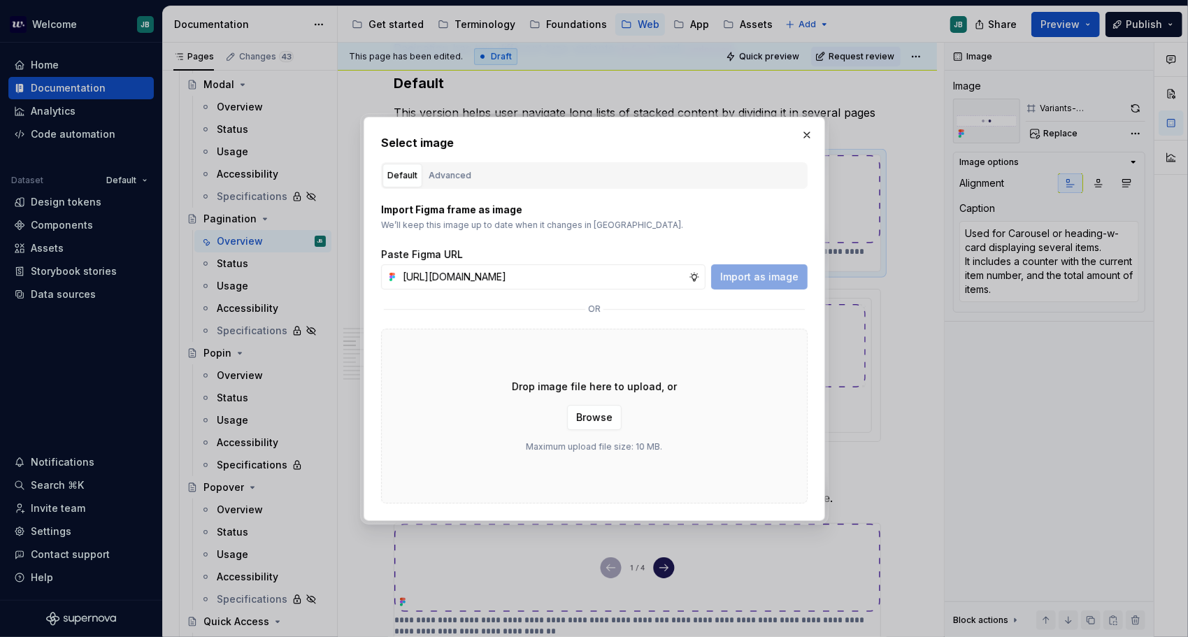
scroll to position [0, 404]
type input "[URL][DOMAIN_NAME]"
click at [769, 271] on span "Import as image" at bounding box center [759, 277] width 78 height 14
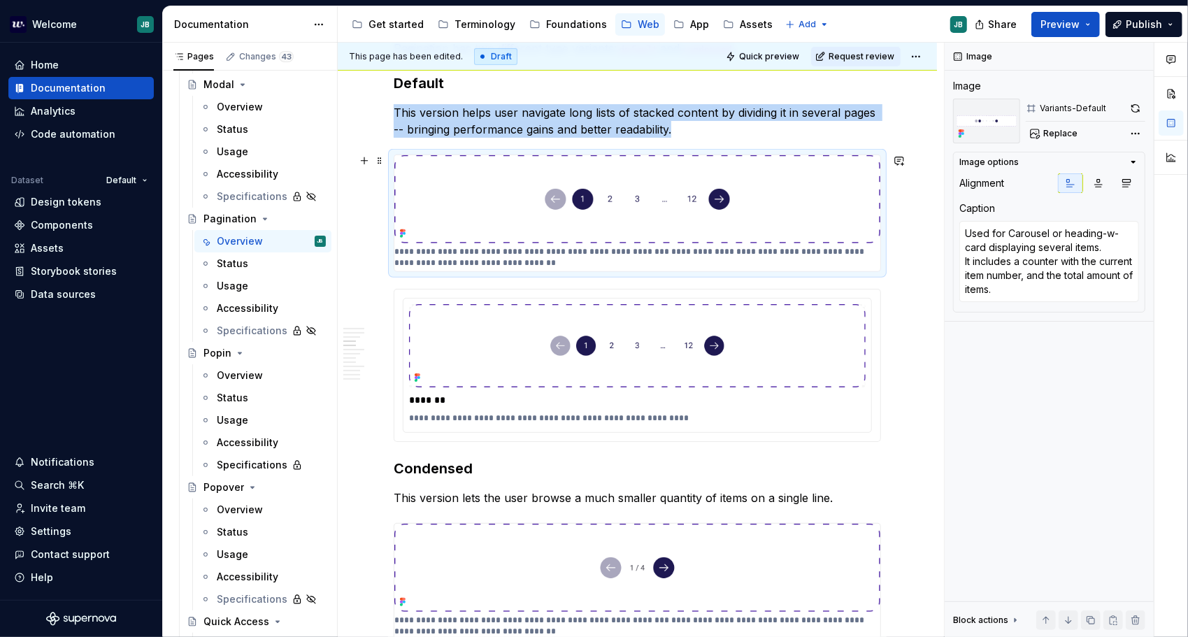
click at [579, 194] on img at bounding box center [637, 199] width 486 height 88
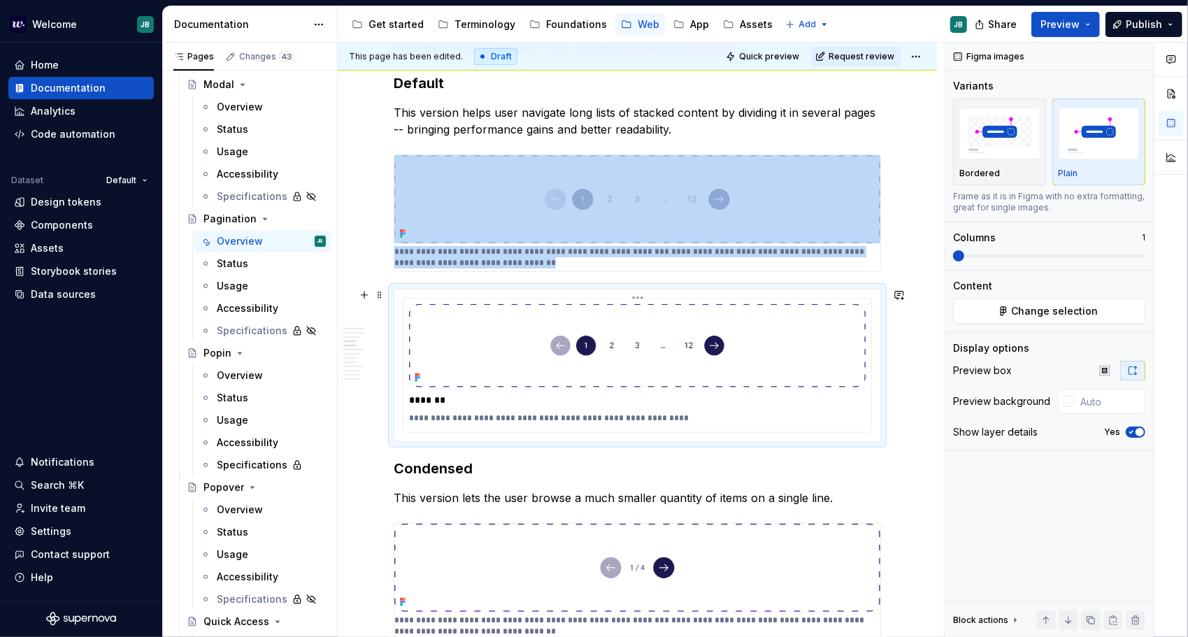
click at [569, 337] on img at bounding box center [637, 345] width 457 height 83
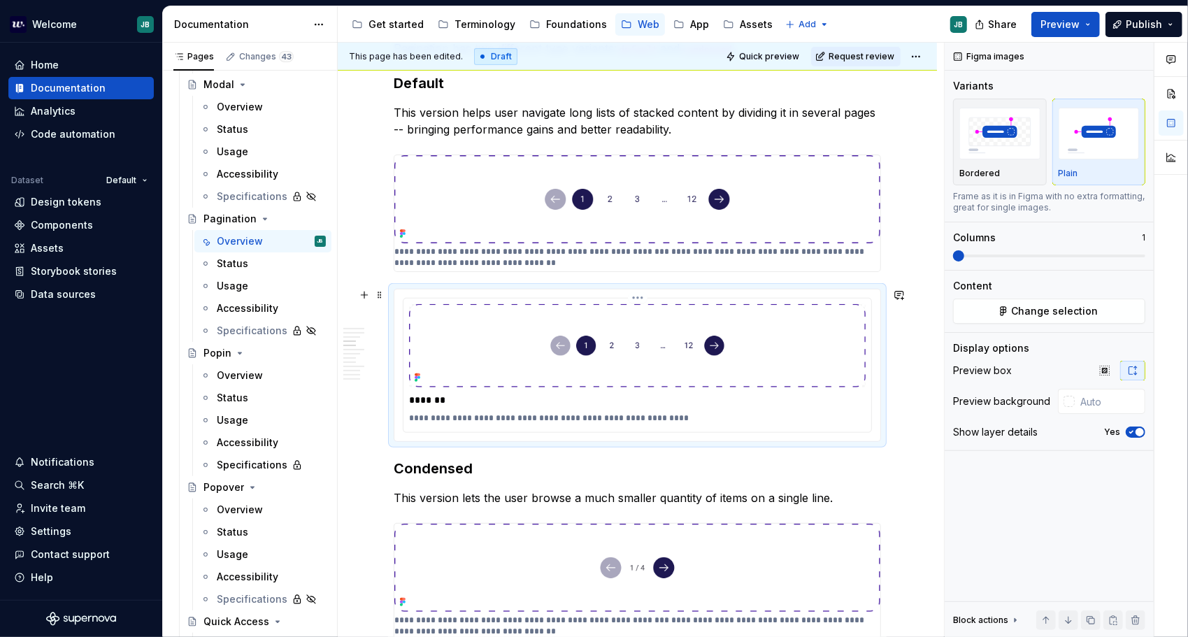
click at [515, 419] on p "**********" at bounding box center [638, 418] width 458 height 11
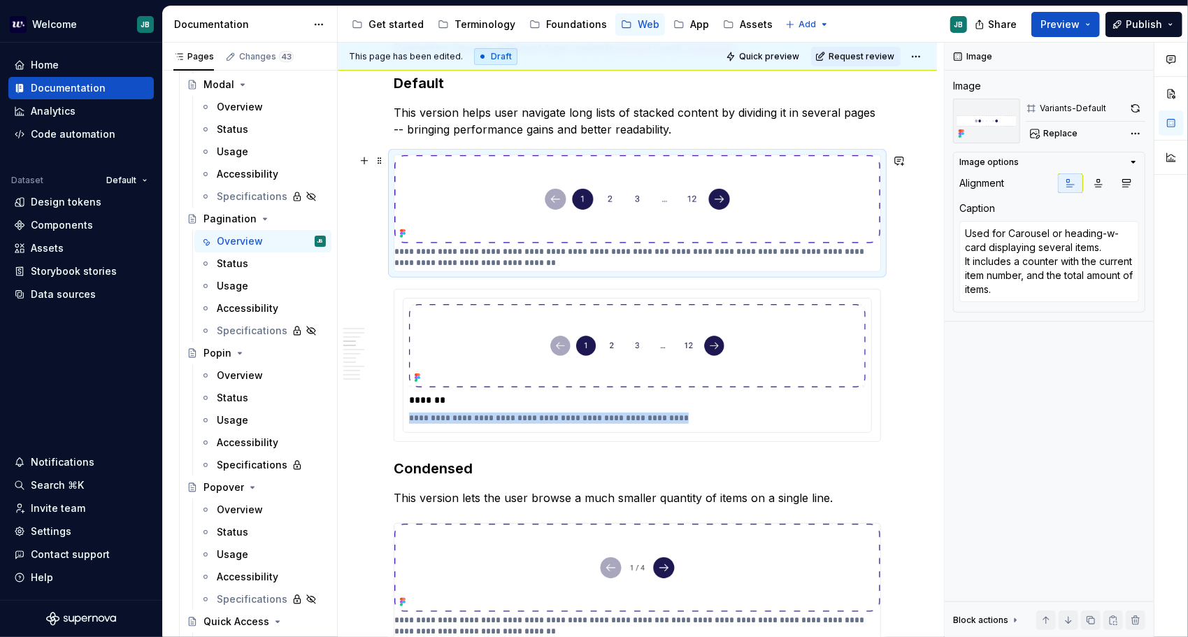
click at [616, 180] on img at bounding box center [637, 199] width 486 height 88
click at [1031, 259] on textarea "Used for Carousel or heading-w-card displaying several items. It includes a cou…" at bounding box center [1050, 261] width 180 height 81
paste textarea "to navigate through stacks of similar items (lists, grids)"
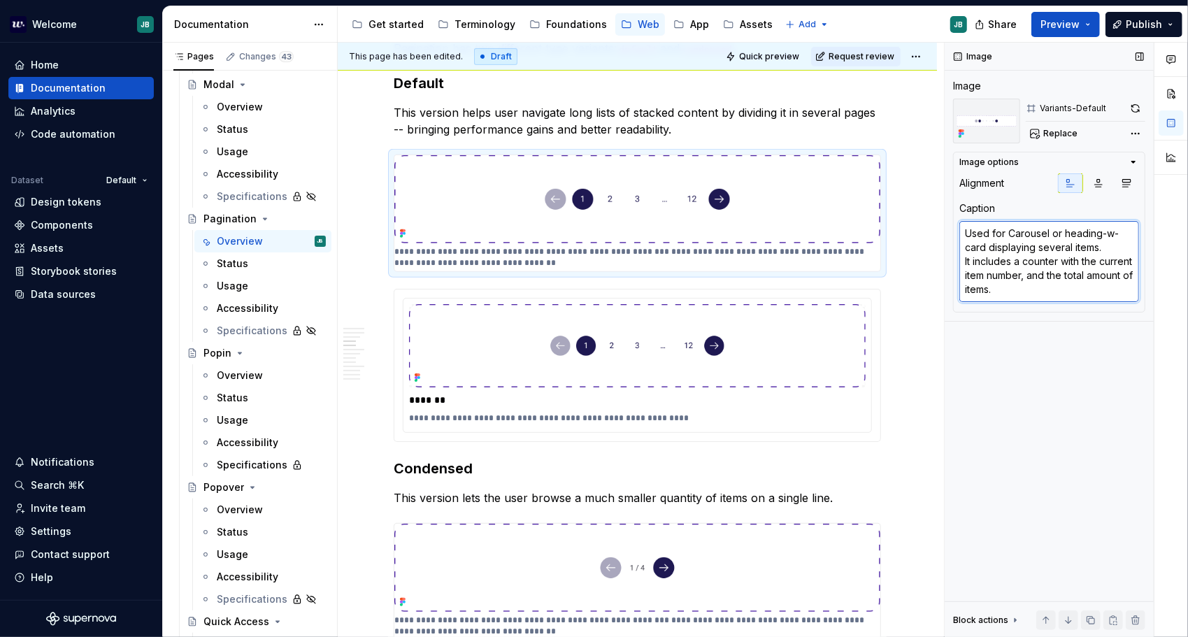
type textarea "*"
type textarea "Used to navigate through stacks of similar items (lists, grids)."
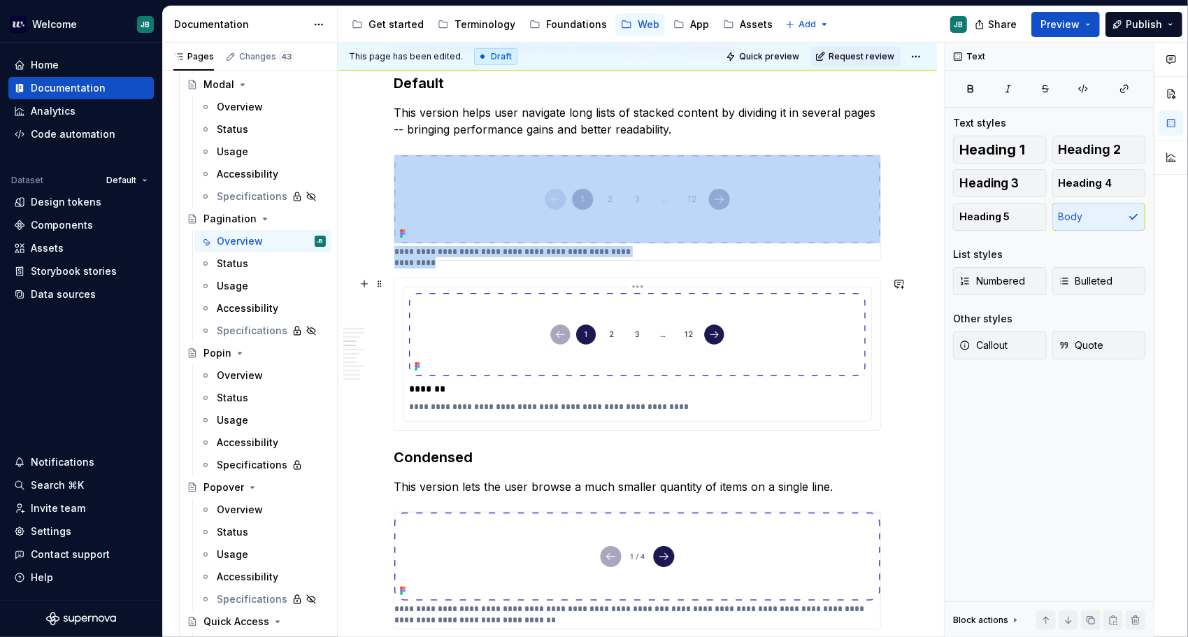
click at [627, 321] on img at bounding box center [637, 334] width 457 height 83
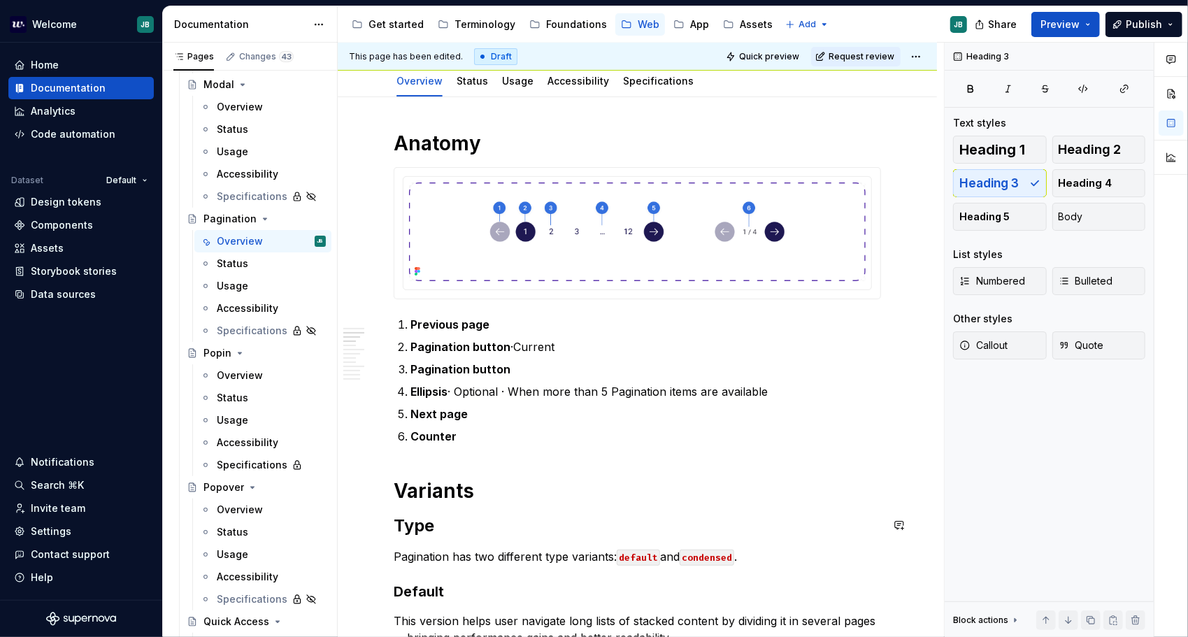
scroll to position [94, 0]
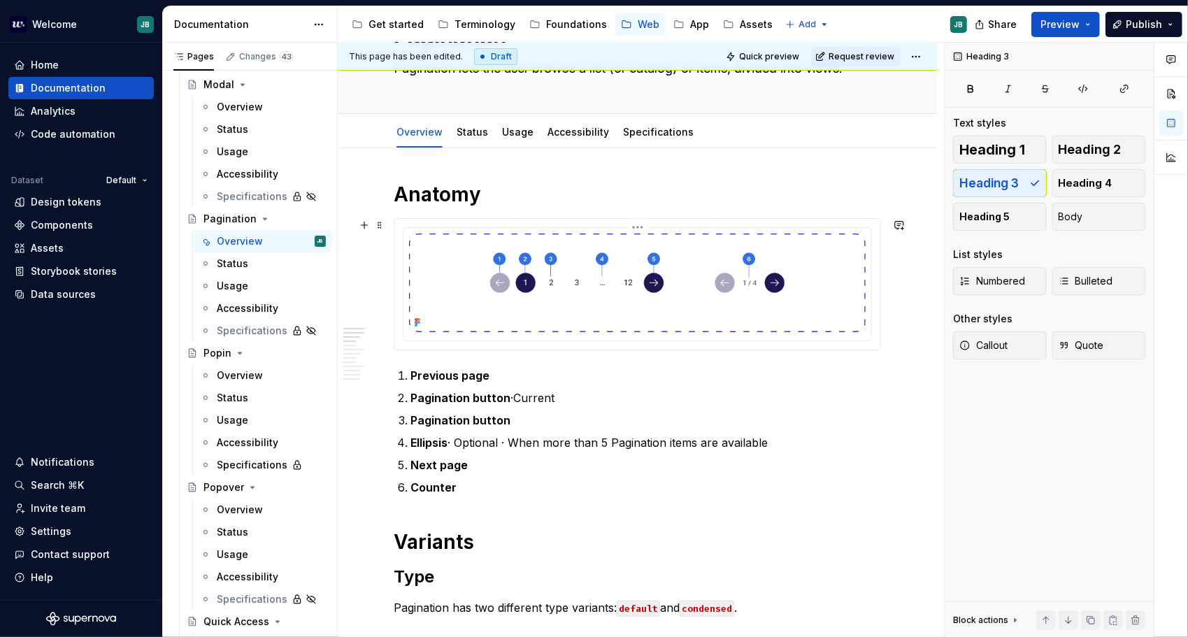
click at [635, 248] on img at bounding box center [637, 283] width 457 height 99
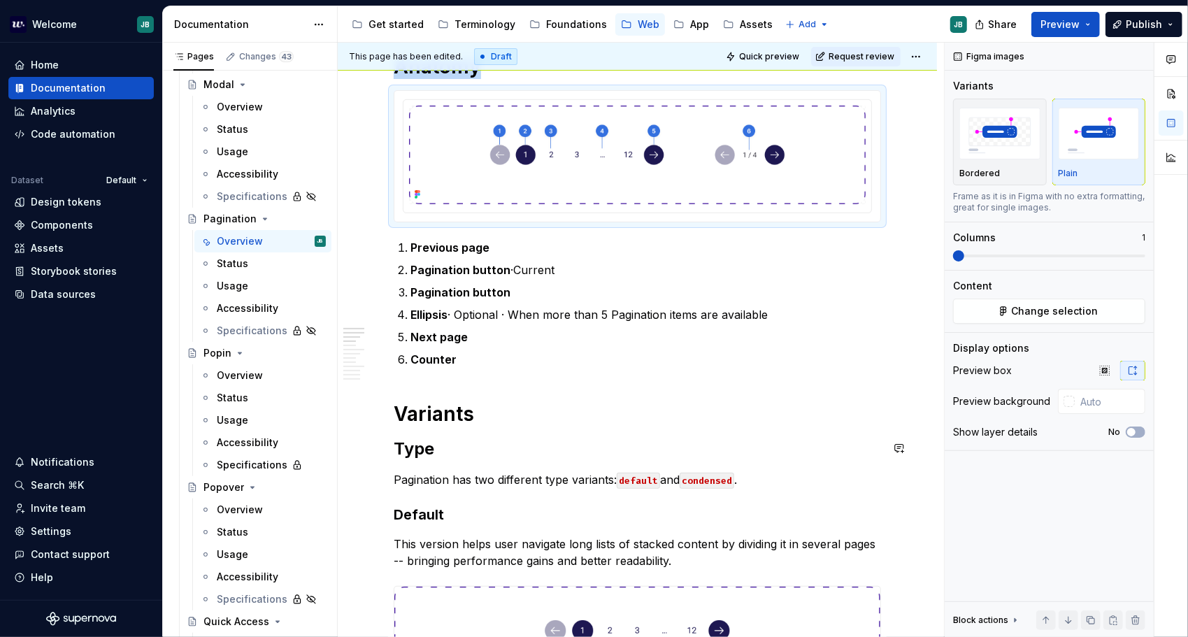
scroll to position [234, 0]
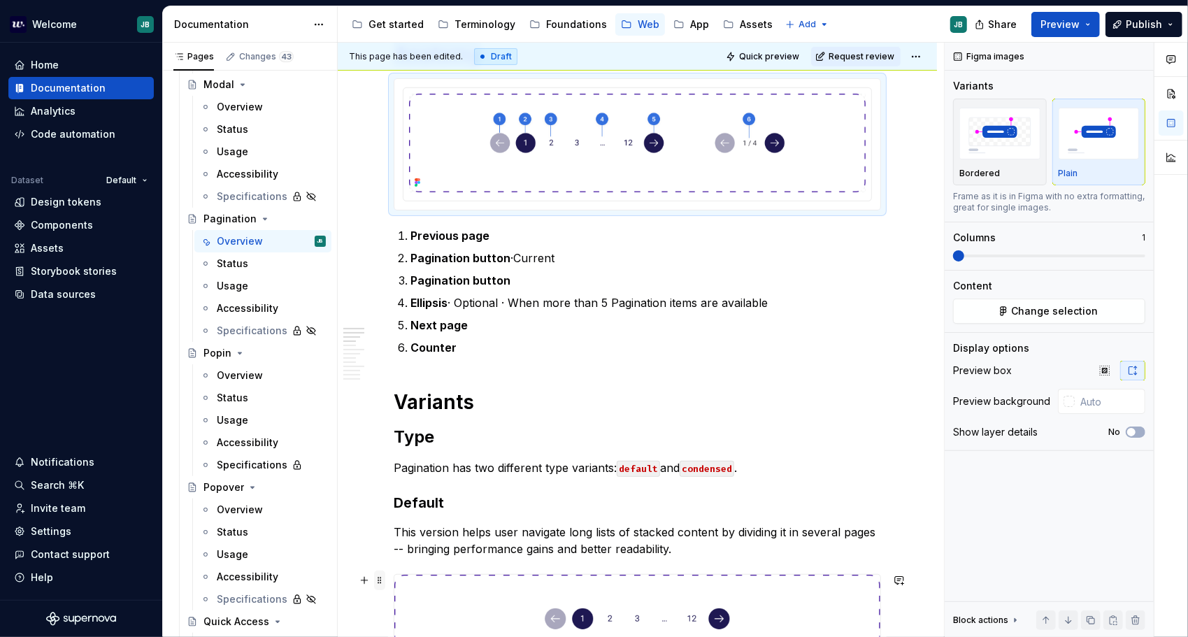
click at [382, 579] on span at bounding box center [379, 581] width 11 height 20
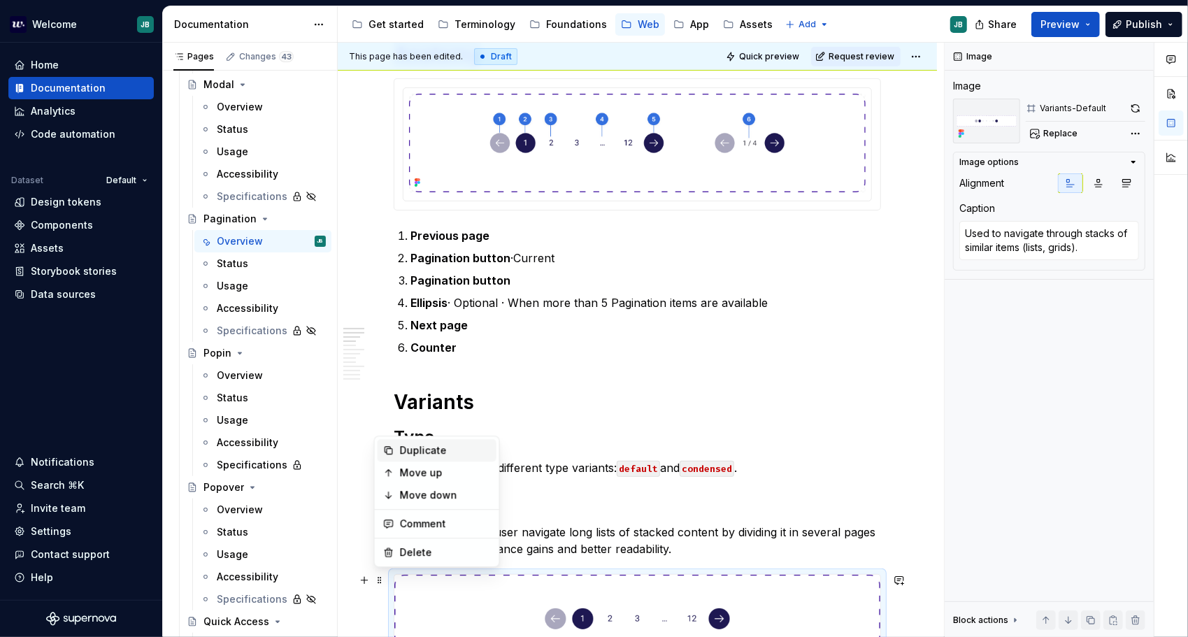
click at [453, 448] on div "Duplicate" at bounding box center [445, 450] width 91 height 14
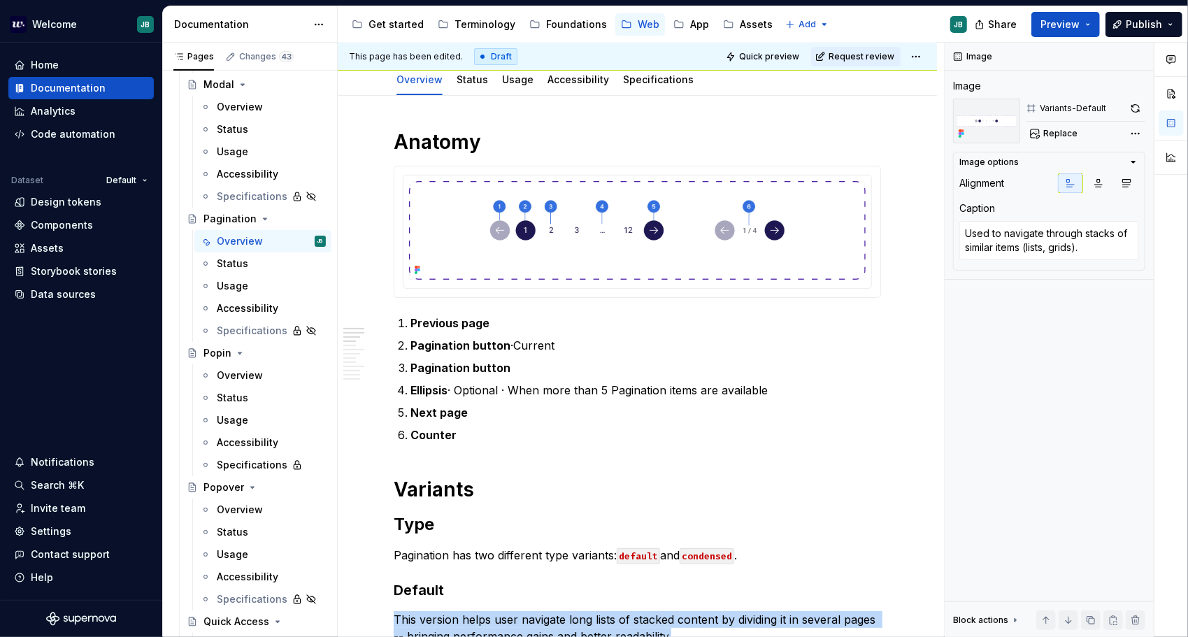
scroll to position [102, 0]
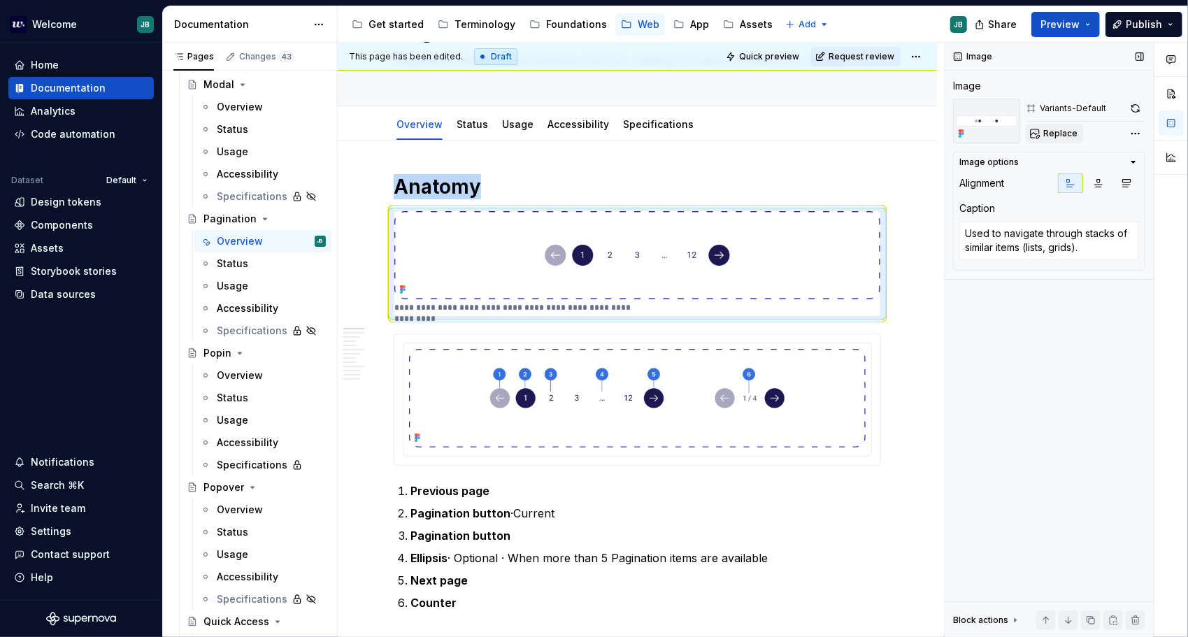
click at [1062, 134] on span "Replace" at bounding box center [1061, 133] width 34 height 11
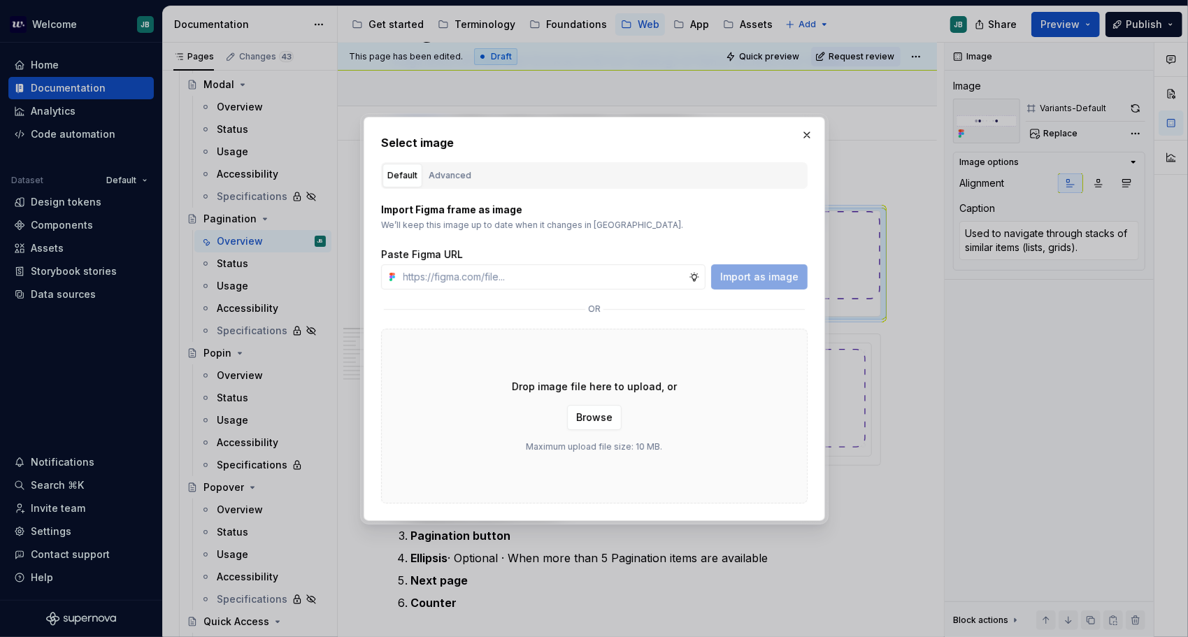
type textarea "*"
type input "[URL][DOMAIN_NAME]"
click at [764, 271] on span "Import as image" at bounding box center [759, 277] width 78 height 14
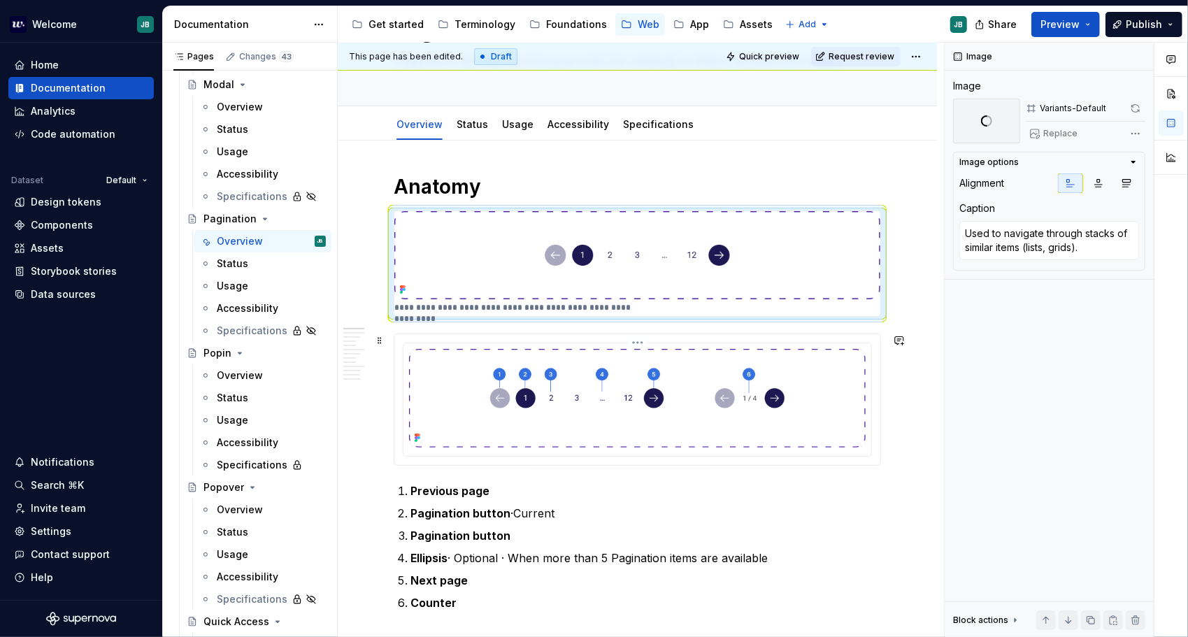
type textarea "*"
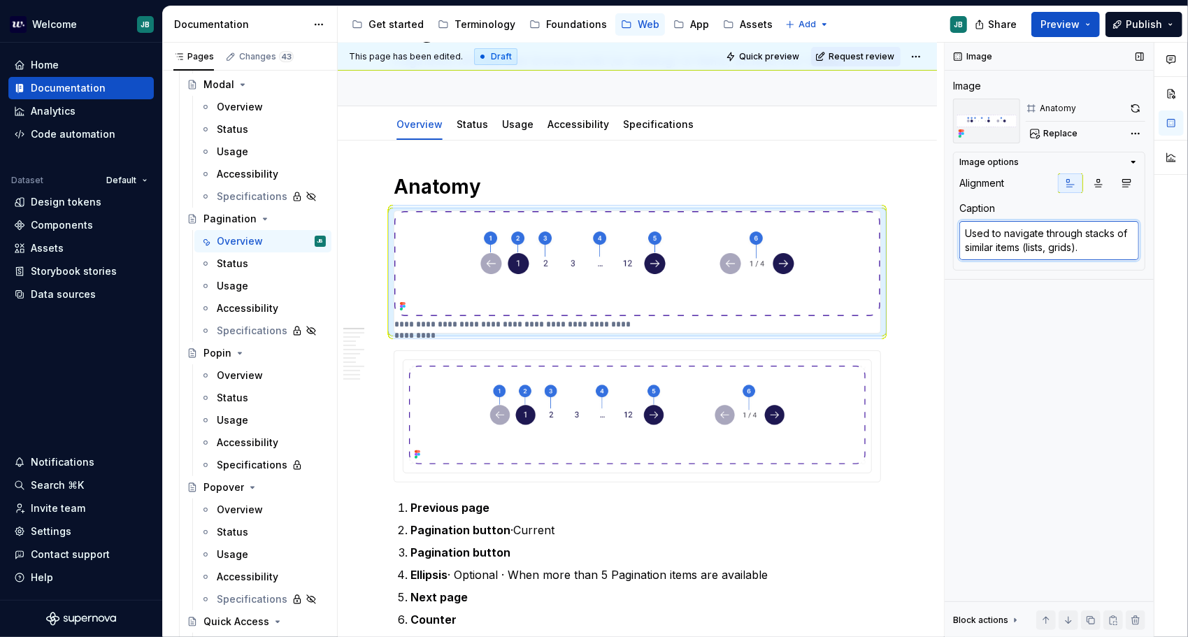
click at [1047, 236] on textarea "Used to navigate through stacks of similar items (lists, grids)." at bounding box center [1050, 240] width 180 height 39
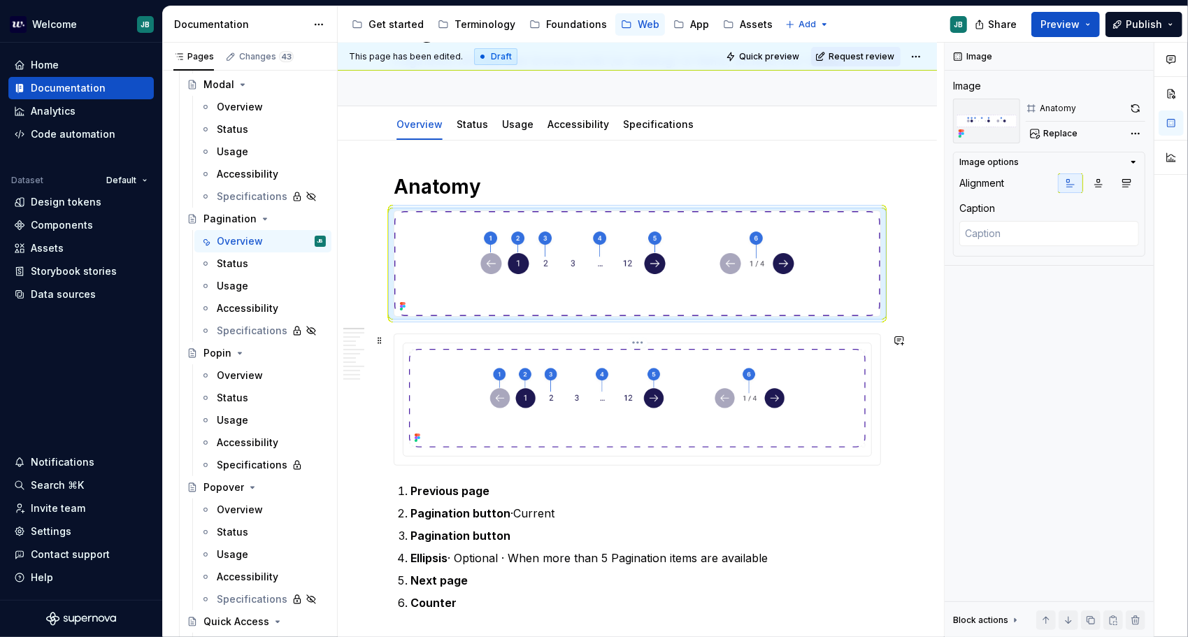
click at [664, 404] on img at bounding box center [637, 398] width 457 height 99
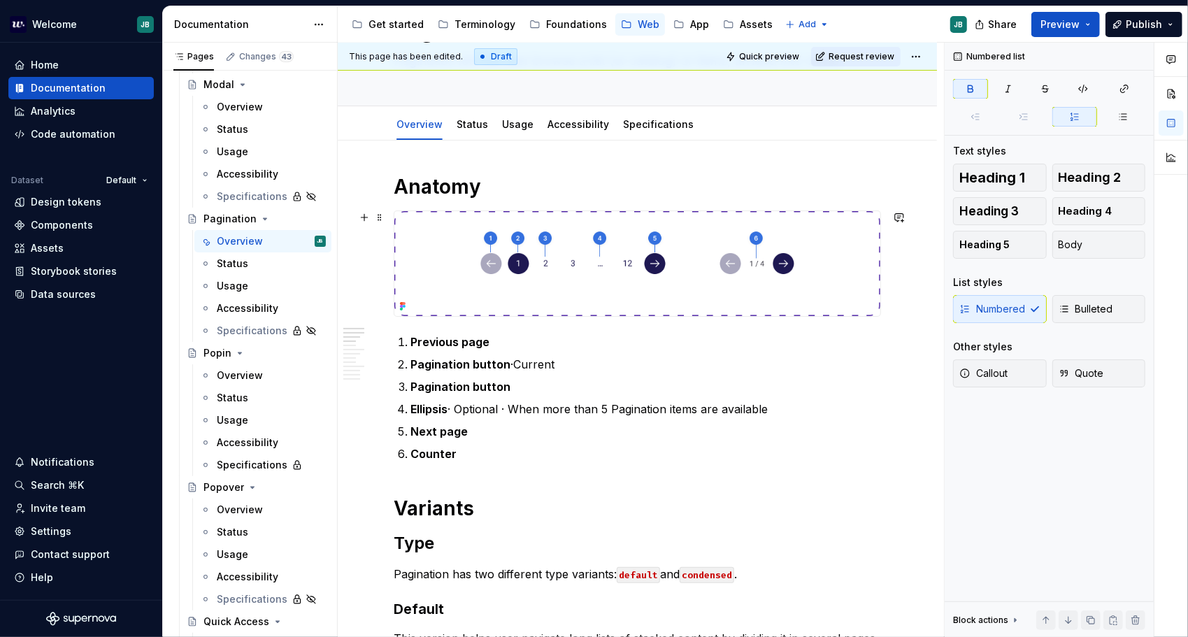
click at [776, 304] on img at bounding box center [637, 263] width 486 height 105
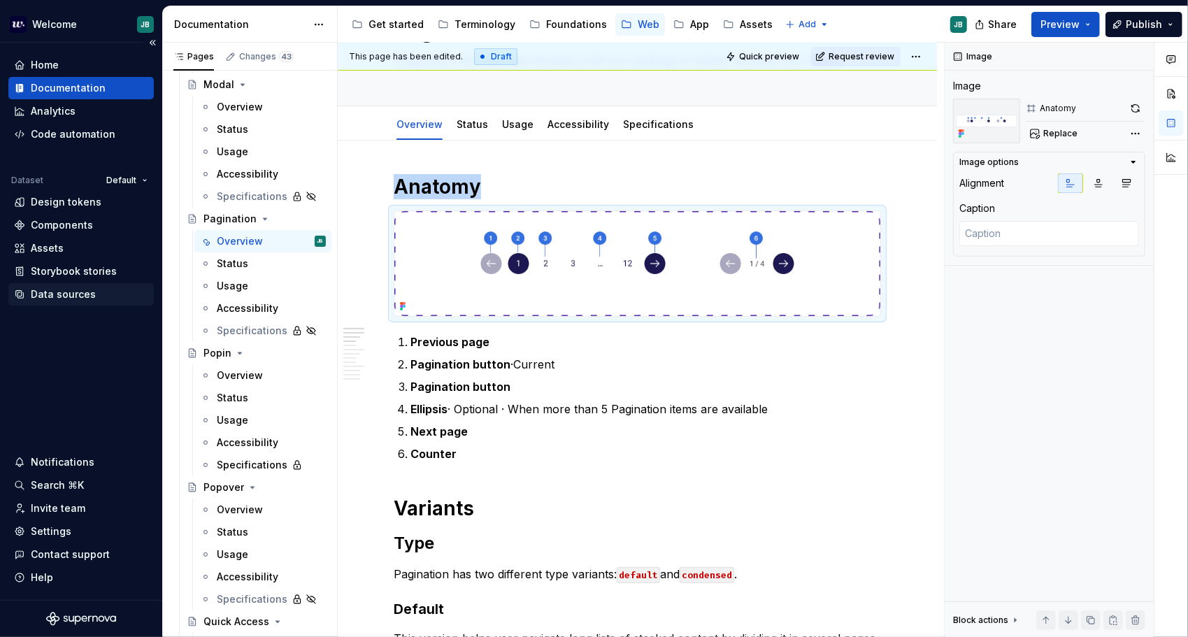
click at [92, 301] on div "Data sources" at bounding box center [80, 294] width 145 height 22
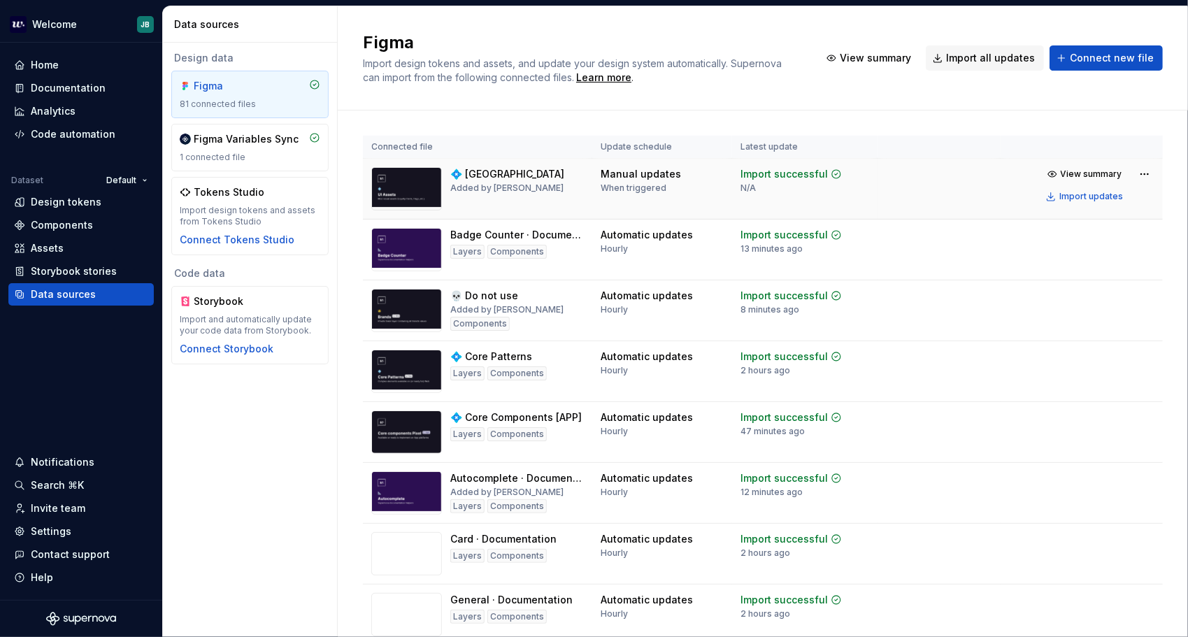
scroll to position [3503, 0]
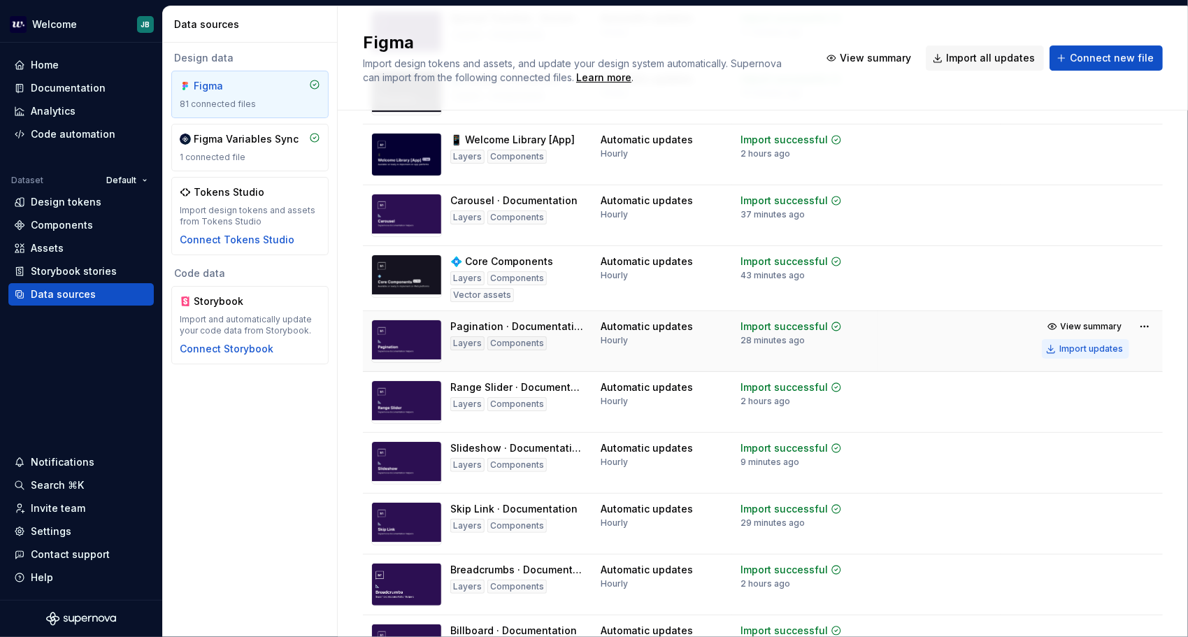
click at [1091, 344] on div "Import updates" at bounding box center [1092, 348] width 64 height 11
click at [1071, 343] on div "Import updates" at bounding box center [1092, 348] width 64 height 11
drag, startPoint x: 83, startPoint y: 222, endPoint x: 120, endPoint y: 210, distance: 38.9
click at [83, 222] on div "Components" at bounding box center [62, 225] width 62 height 14
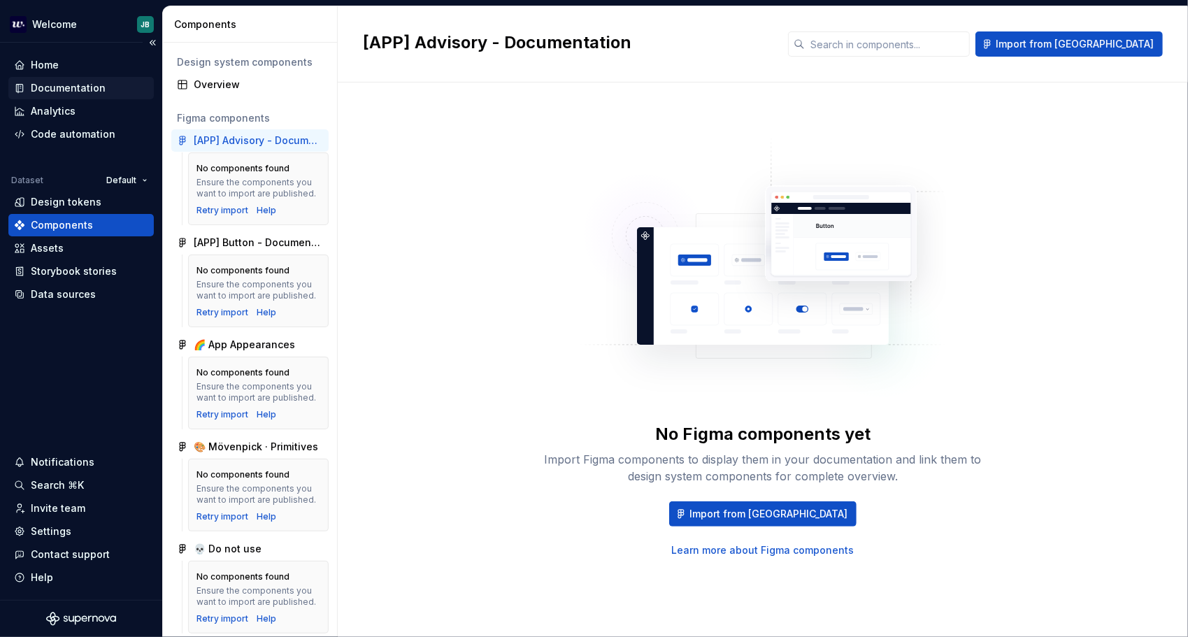
click at [77, 84] on div "Documentation" at bounding box center [68, 88] width 75 height 14
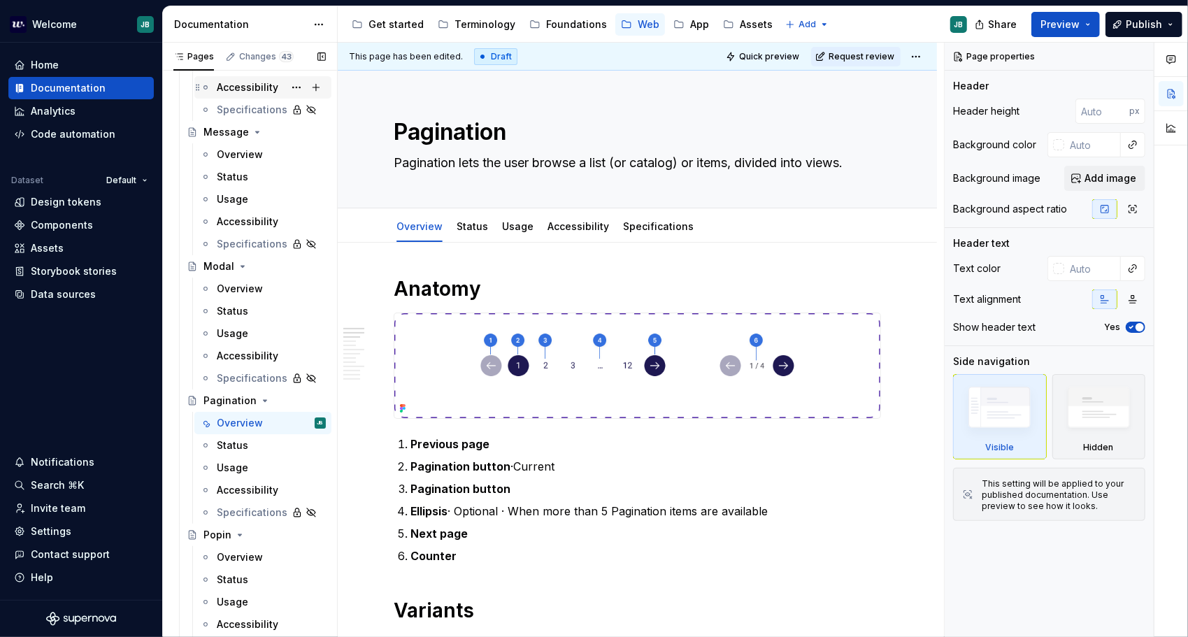
scroll to position [3987, 0]
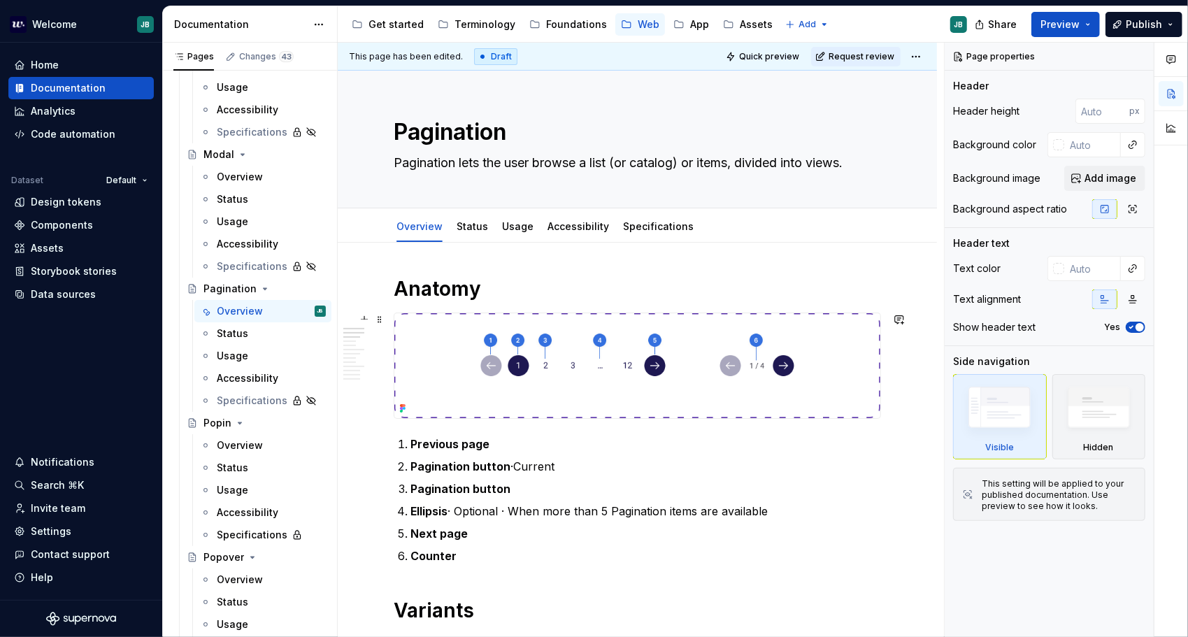
click at [599, 339] on img at bounding box center [637, 365] width 486 height 105
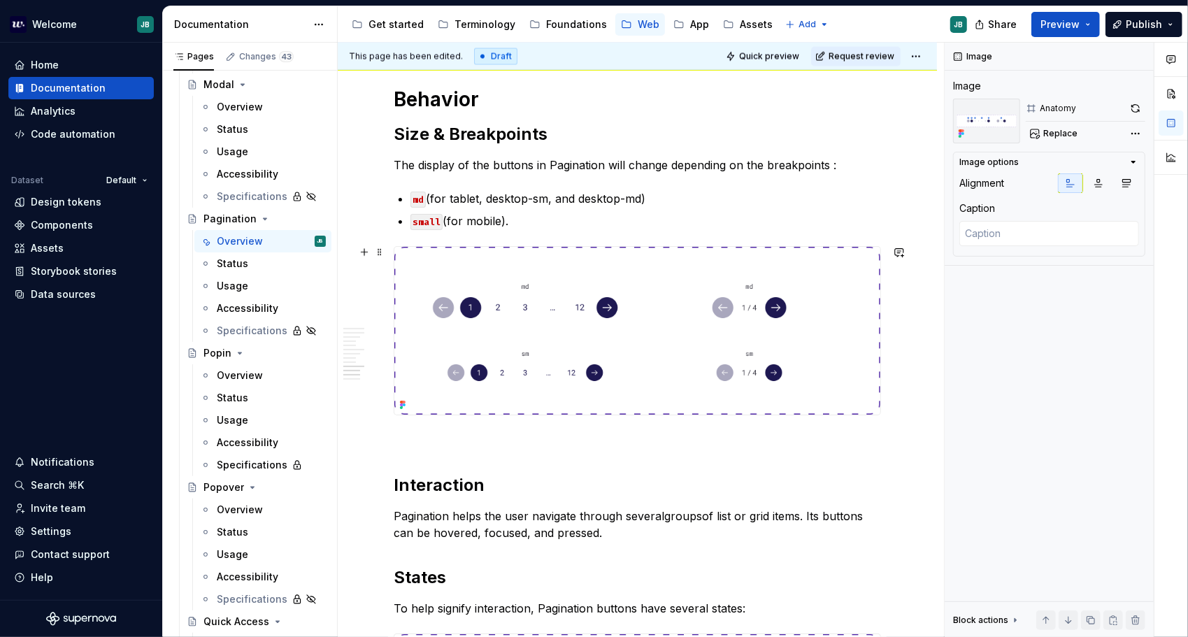
scroll to position [1958, 0]
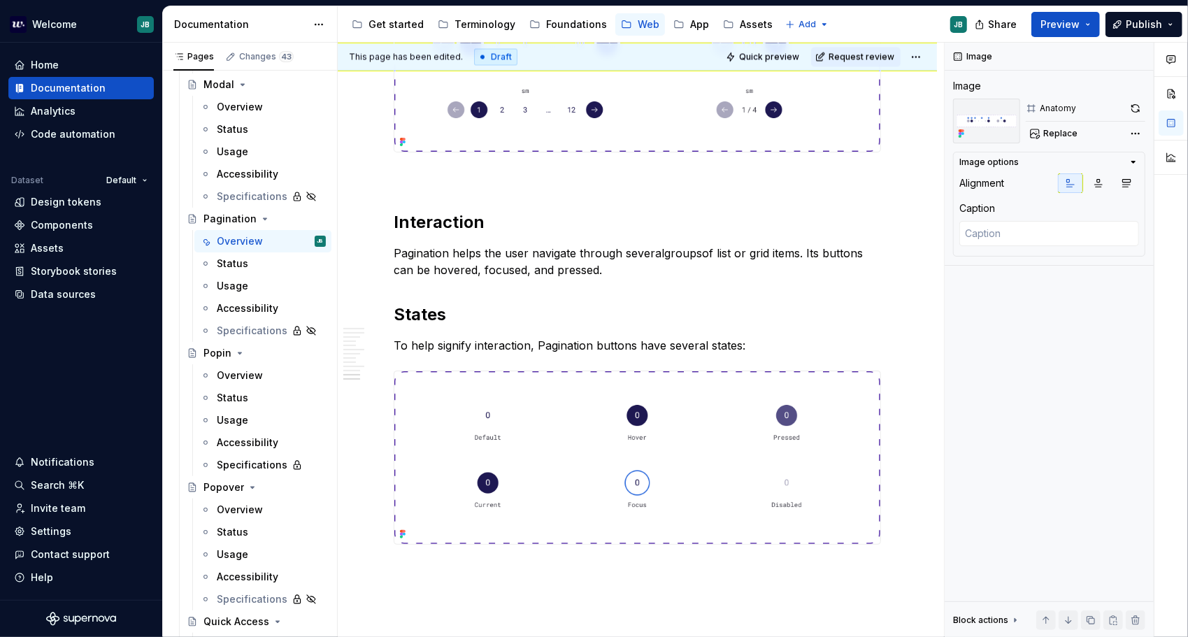
drag, startPoint x: 238, startPoint y: 257, endPoint x: 727, endPoint y: 199, distance: 493.1
click at [238, 257] on div "Status" at bounding box center [232, 264] width 31 height 14
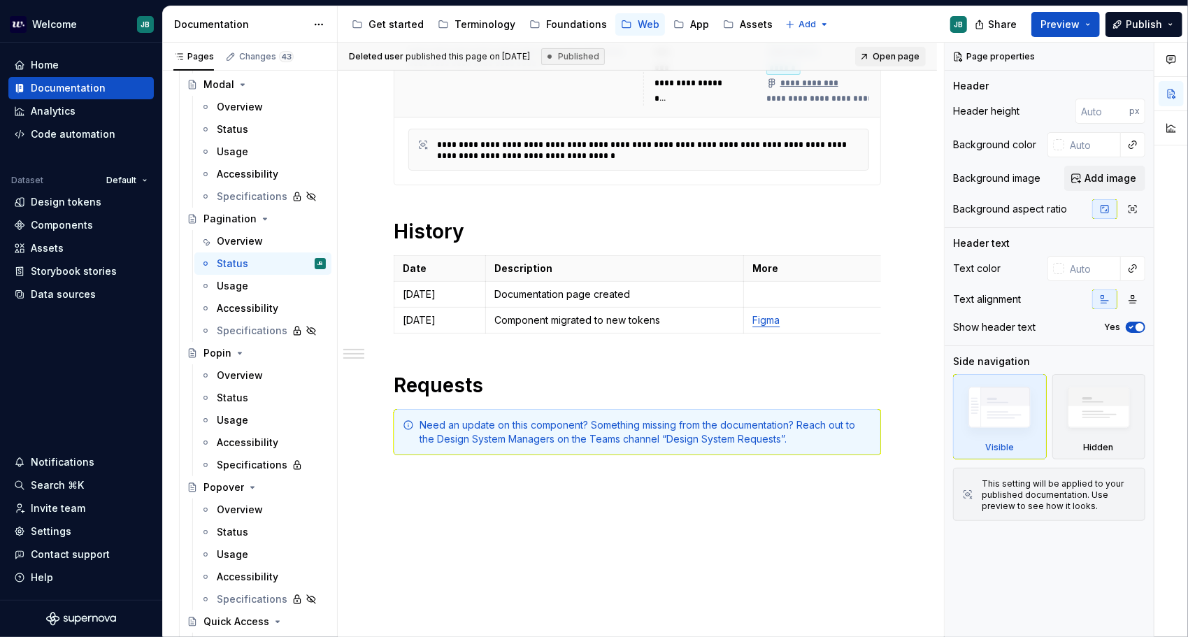
scroll to position [436, 0]
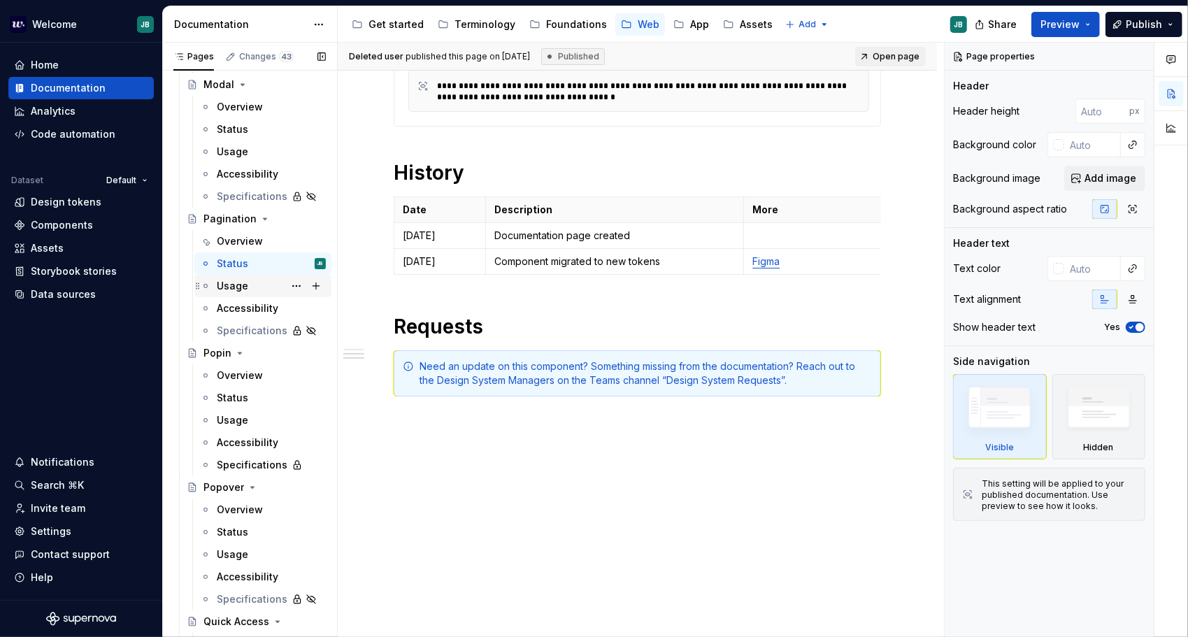
click at [242, 287] on div "Usage" at bounding box center [232, 286] width 31 height 14
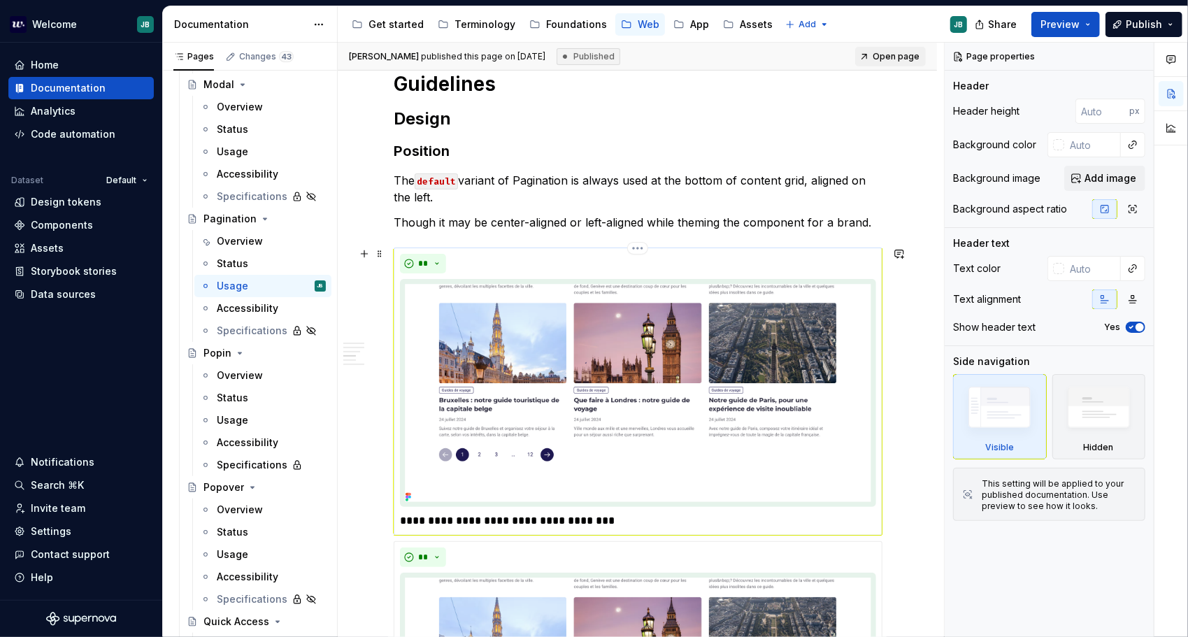
scroll to position [560, 0]
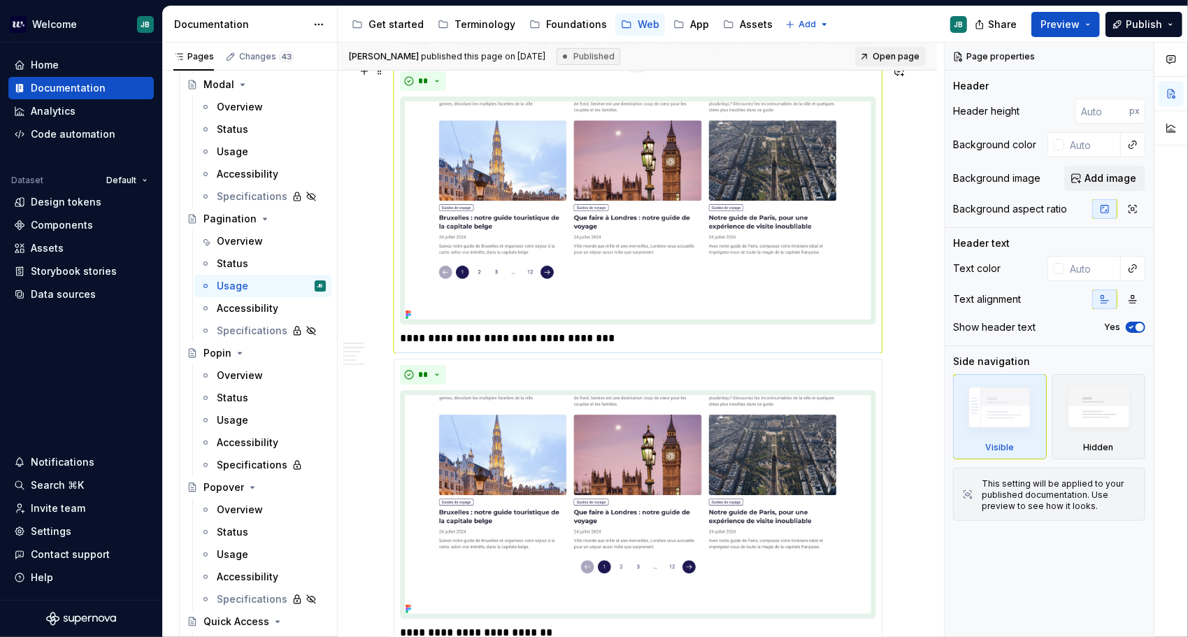
click at [729, 205] on img at bounding box center [638, 211] width 476 height 228
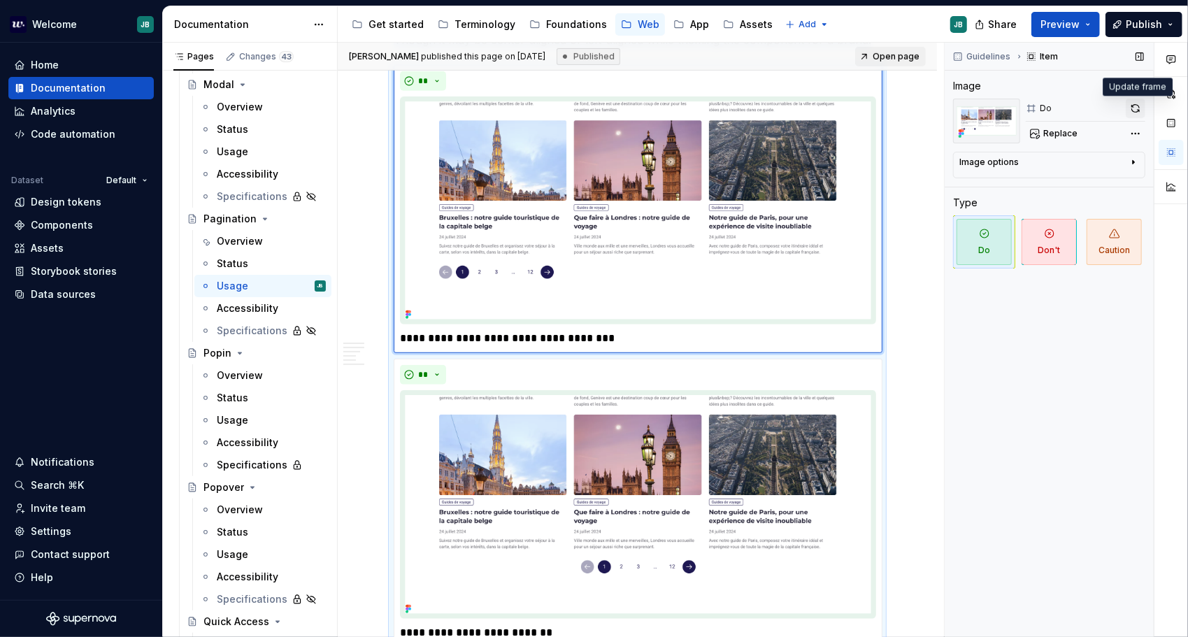
click at [1136, 109] on button "button" at bounding box center [1136, 109] width 20 height 20
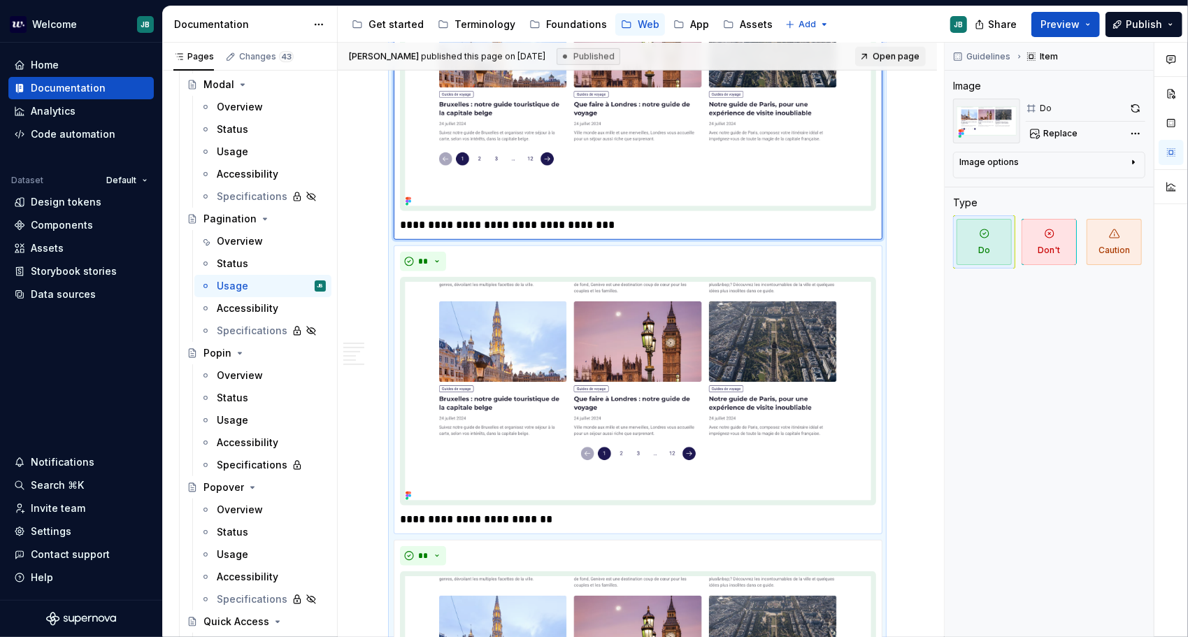
scroll to position [699, 0]
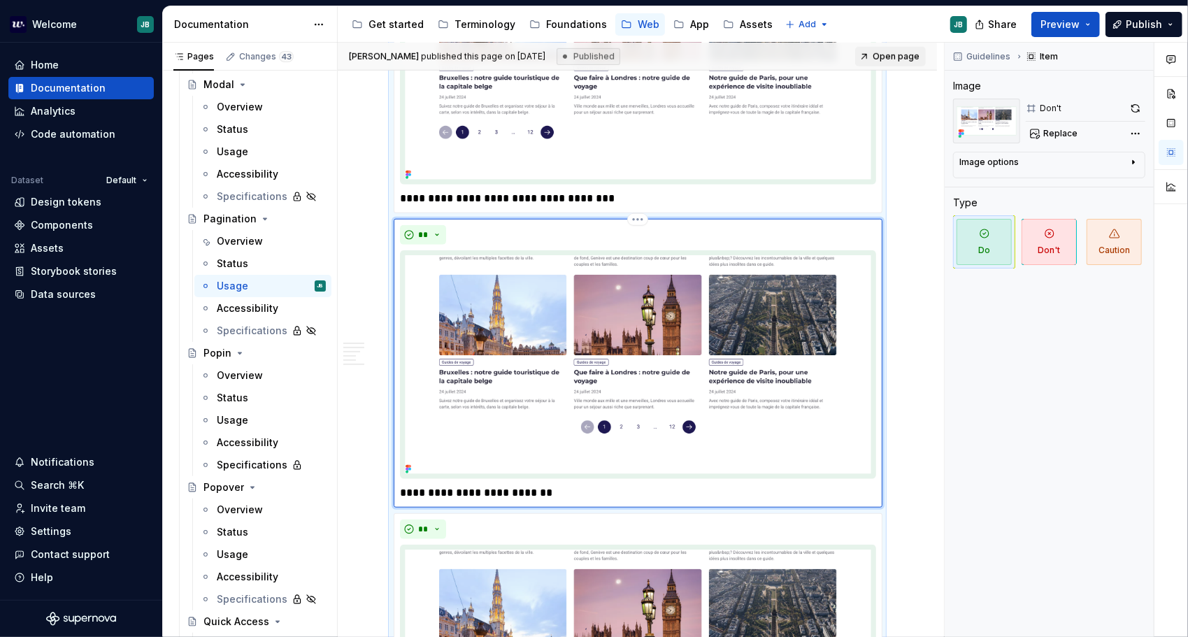
click at [617, 387] on img at bounding box center [638, 364] width 476 height 228
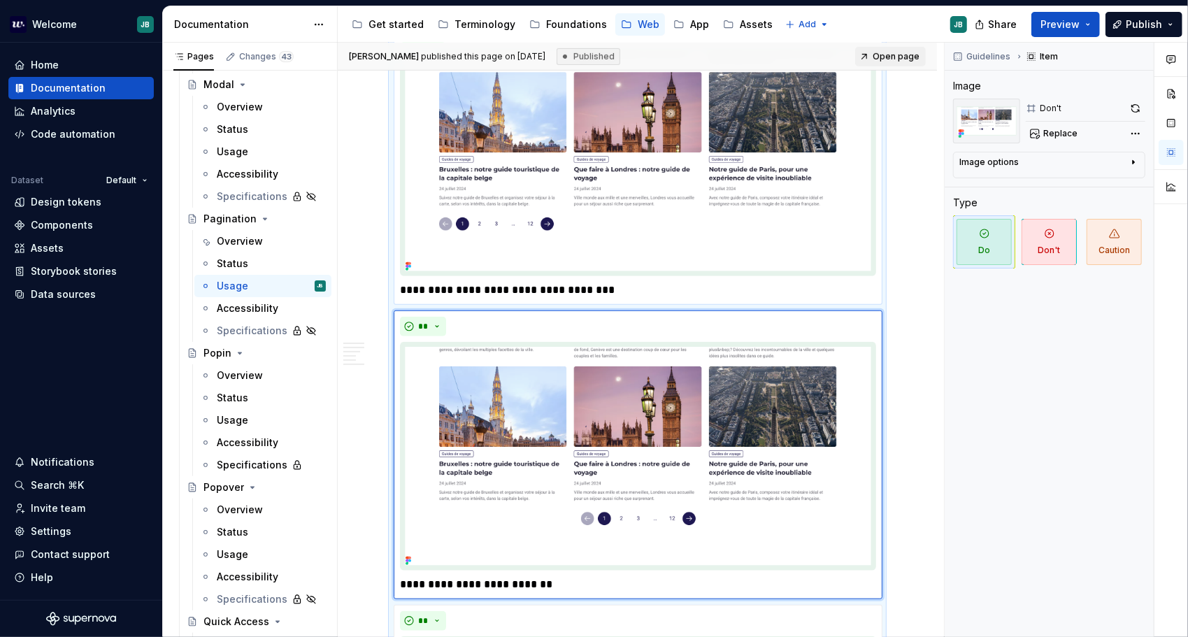
scroll to position [769, 0]
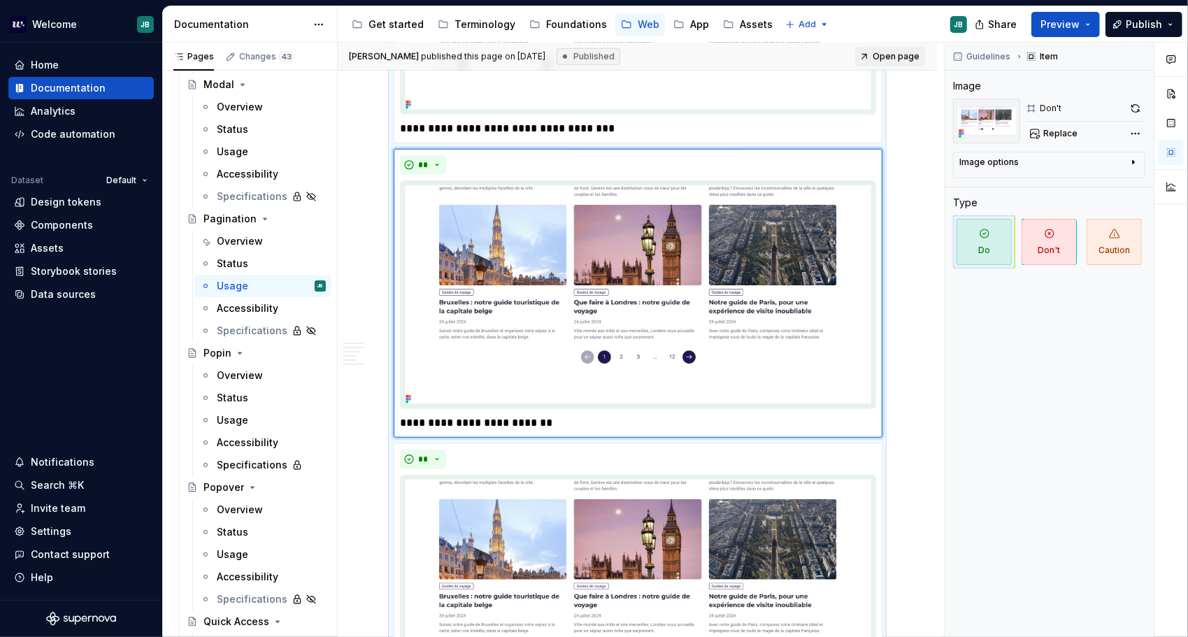
click at [718, 249] on img at bounding box center [638, 294] width 476 height 228
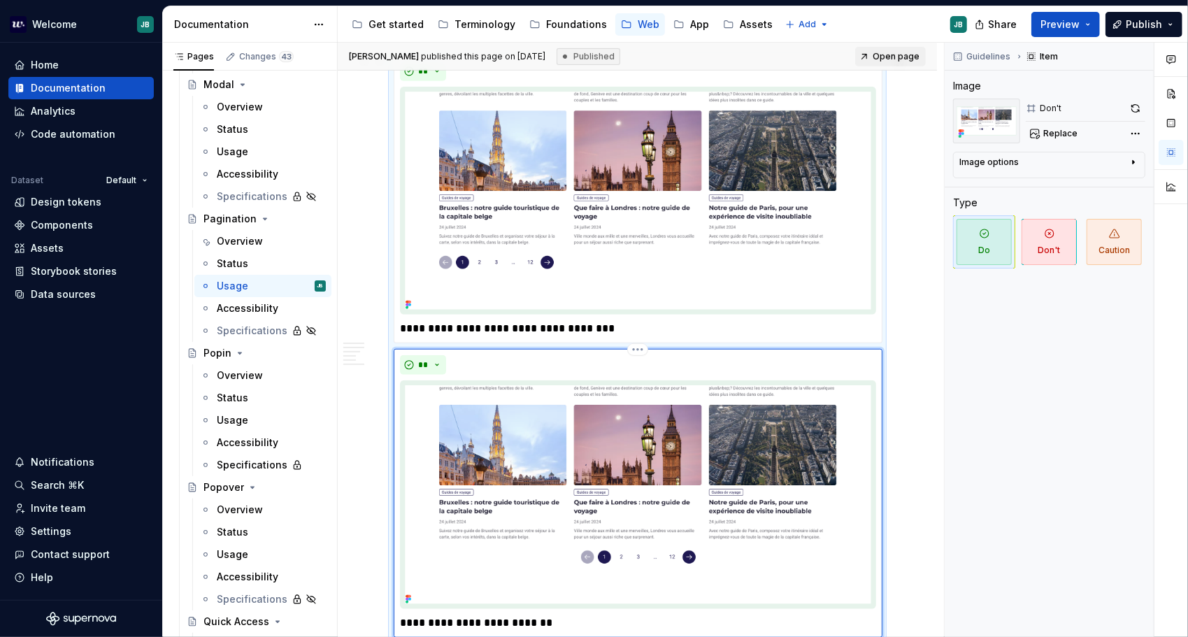
scroll to position [560, 0]
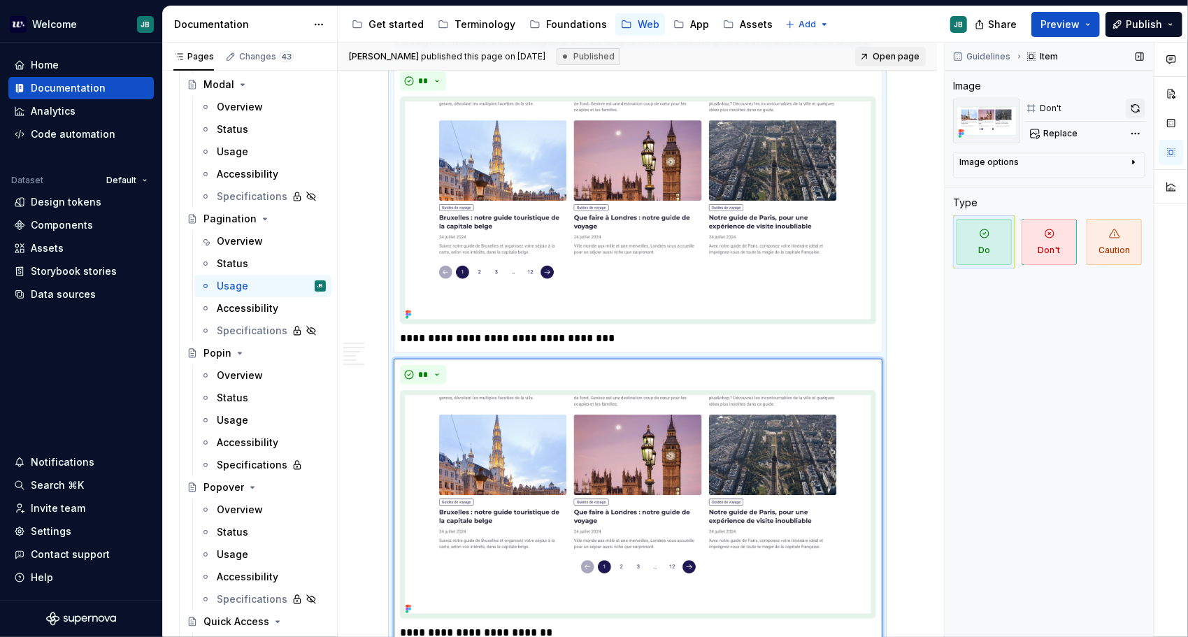
click at [1140, 102] on button "button" at bounding box center [1136, 109] width 20 height 20
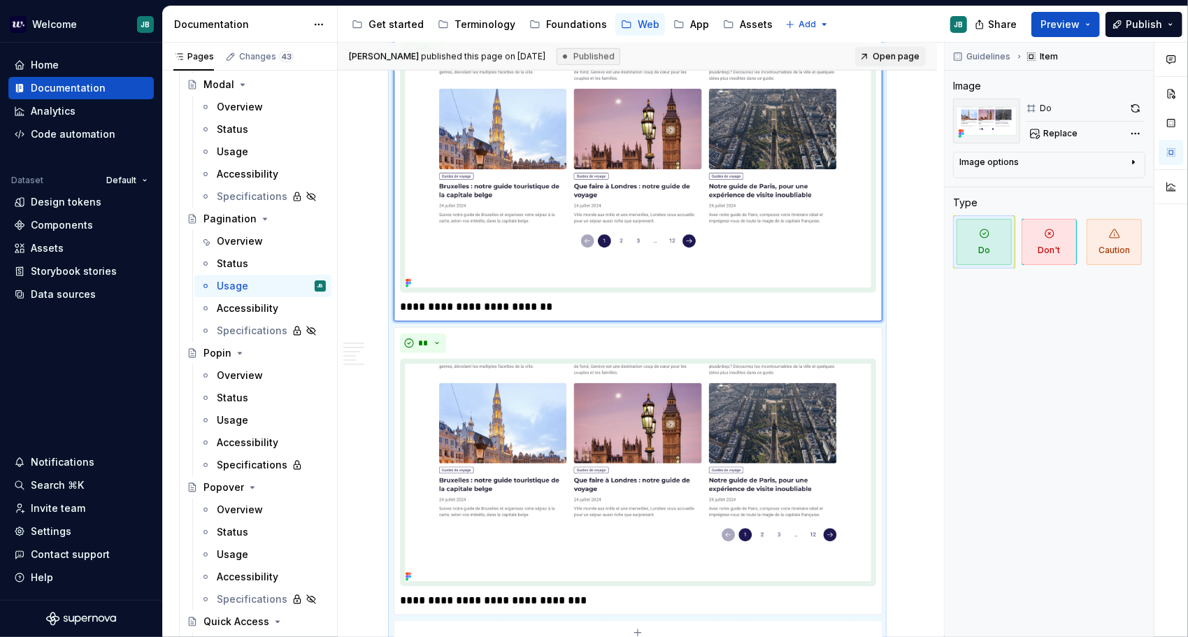
scroll to position [909, 0]
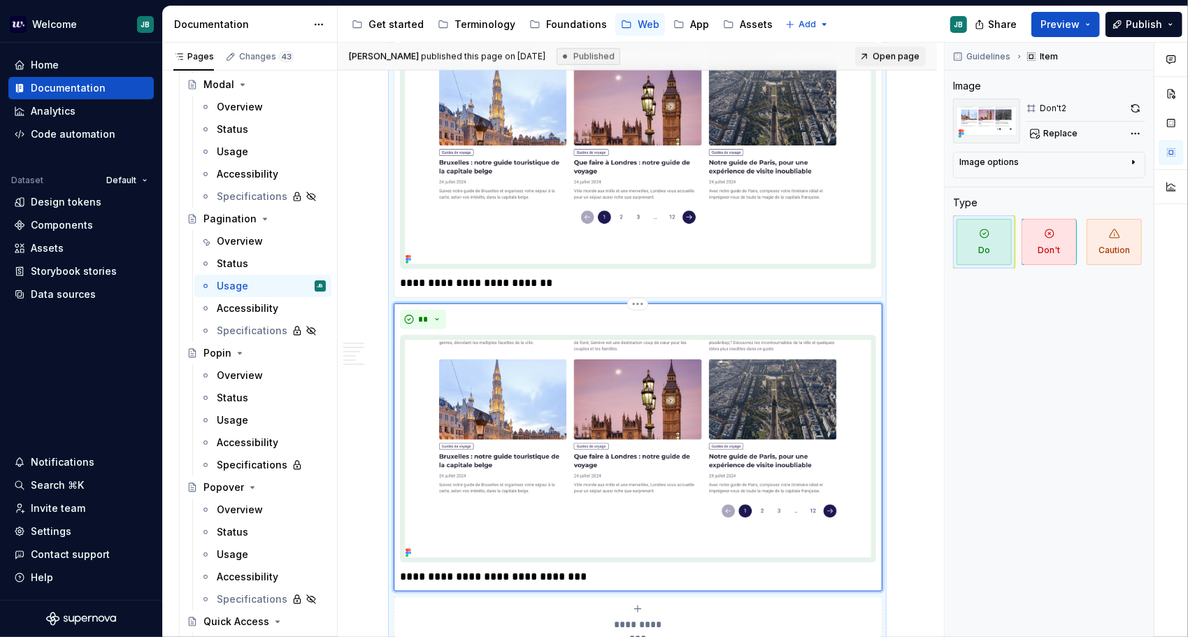
click at [754, 403] on img at bounding box center [638, 449] width 476 height 228
click at [1139, 106] on button "button" at bounding box center [1136, 109] width 20 height 20
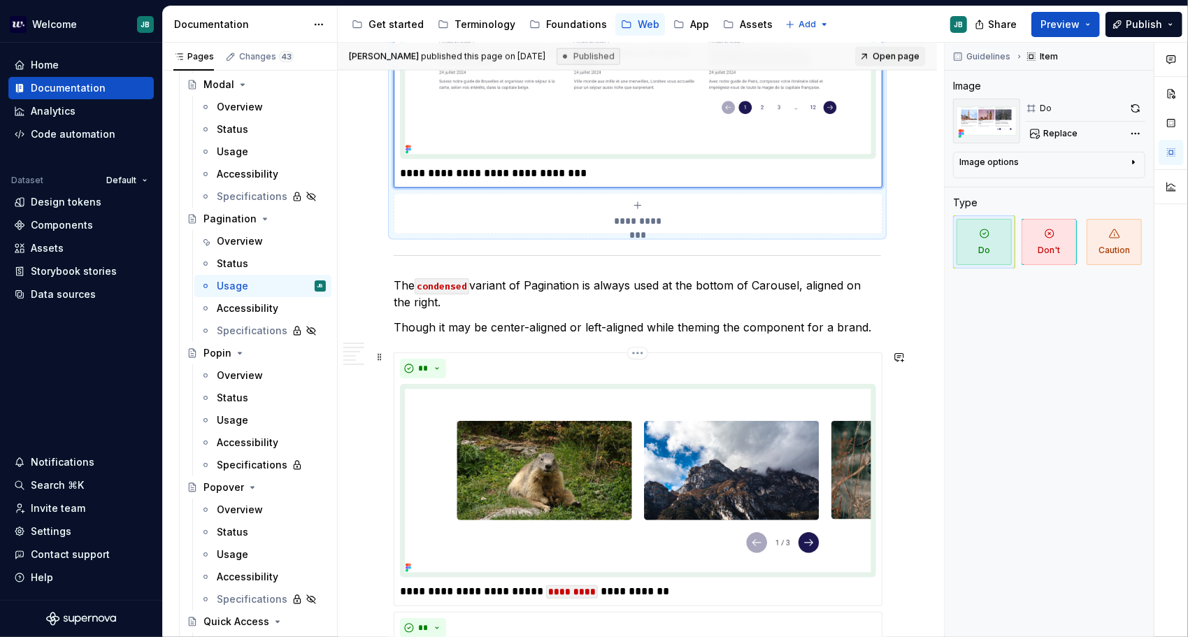
scroll to position [1399, 0]
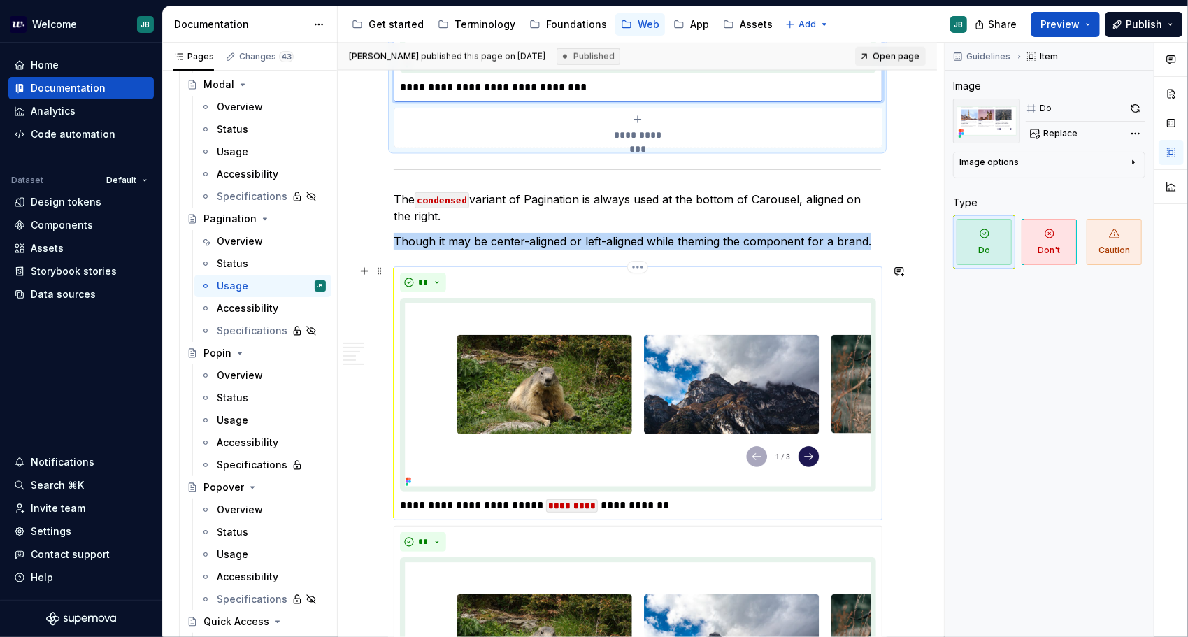
click at [652, 373] on img at bounding box center [638, 395] width 476 height 194
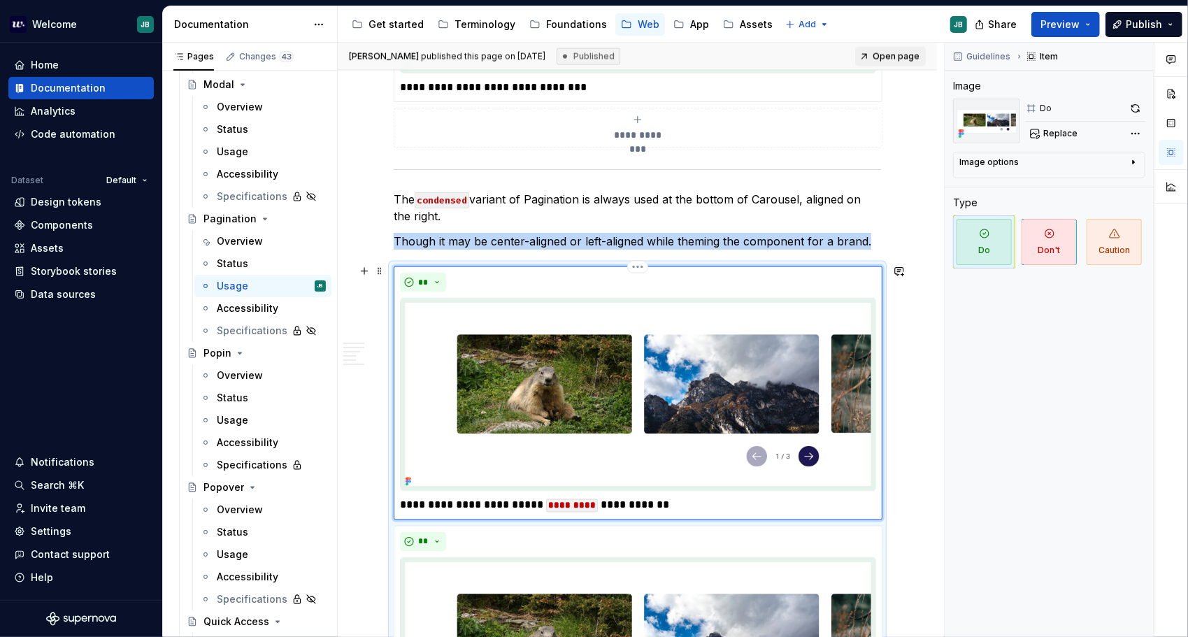
click at [652, 373] on img at bounding box center [638, 395] width 476 height 194
click at [1138, 106] on button "button" at bounding box center [1136, 109] width 20 height 20
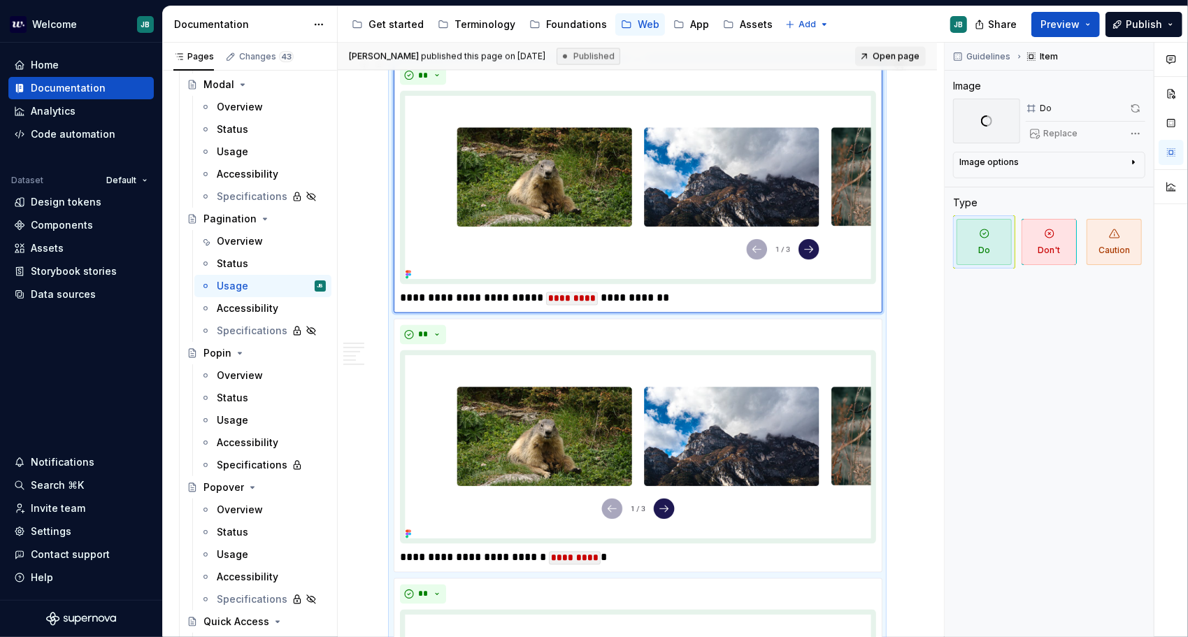
scroll to position [1609, 0]
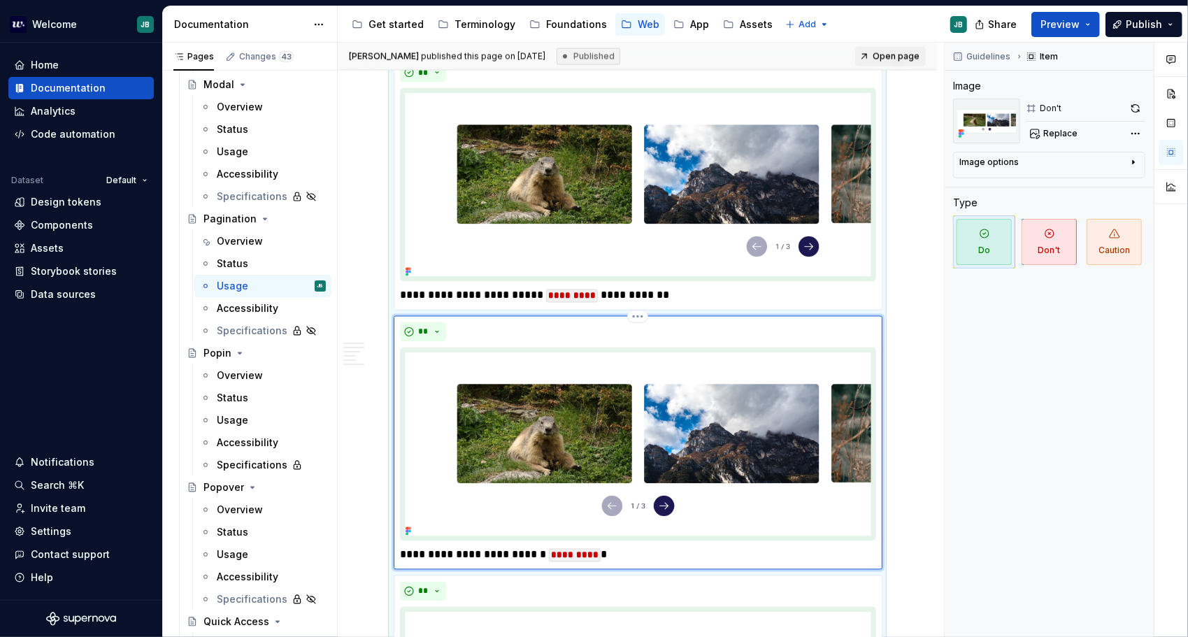
click at [775, 385] on img at bounding box center [638, 445] width 476 height 194
click at [1146, 108] on button "button" at bounding box center [1136, 109] width 20 height 20
click at [1140, 107] on span at bounding box center [1136, 109] width 20 height 20
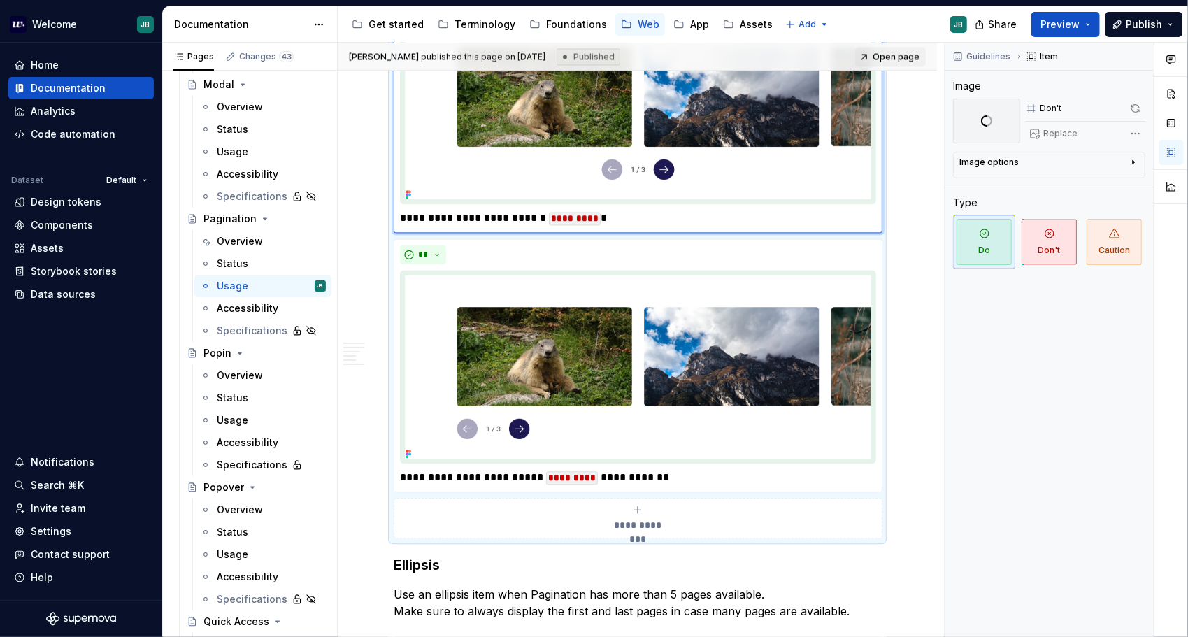
scroll to position [1958, 0]
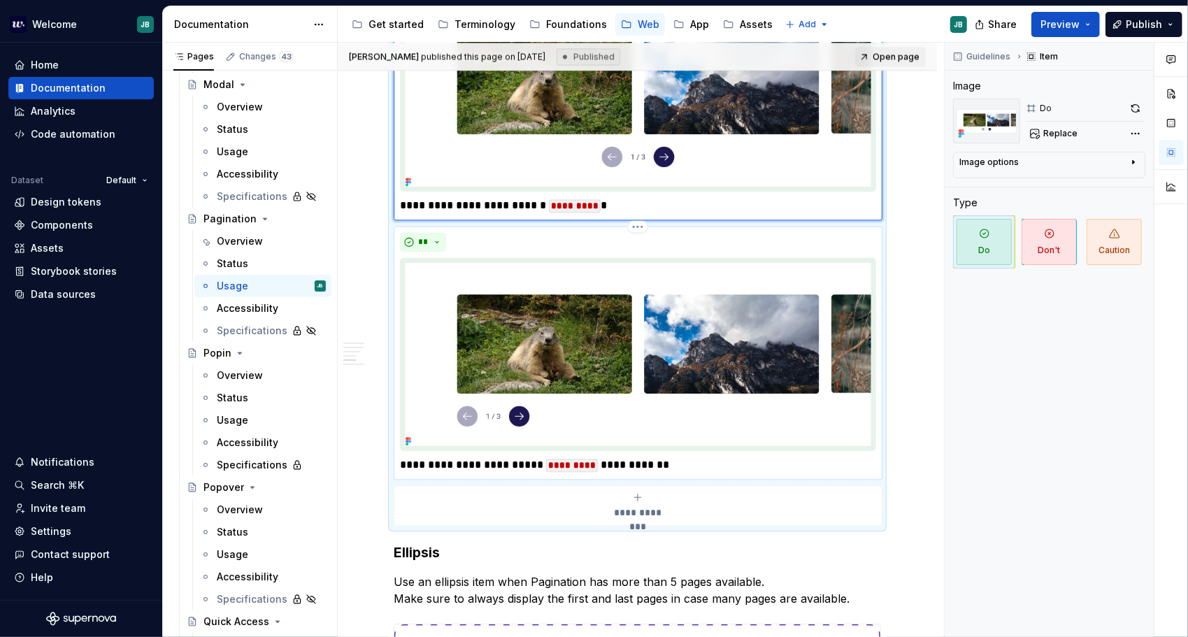
click at [774, 362] on img at bounding box center [638, 354] width 476 height 194
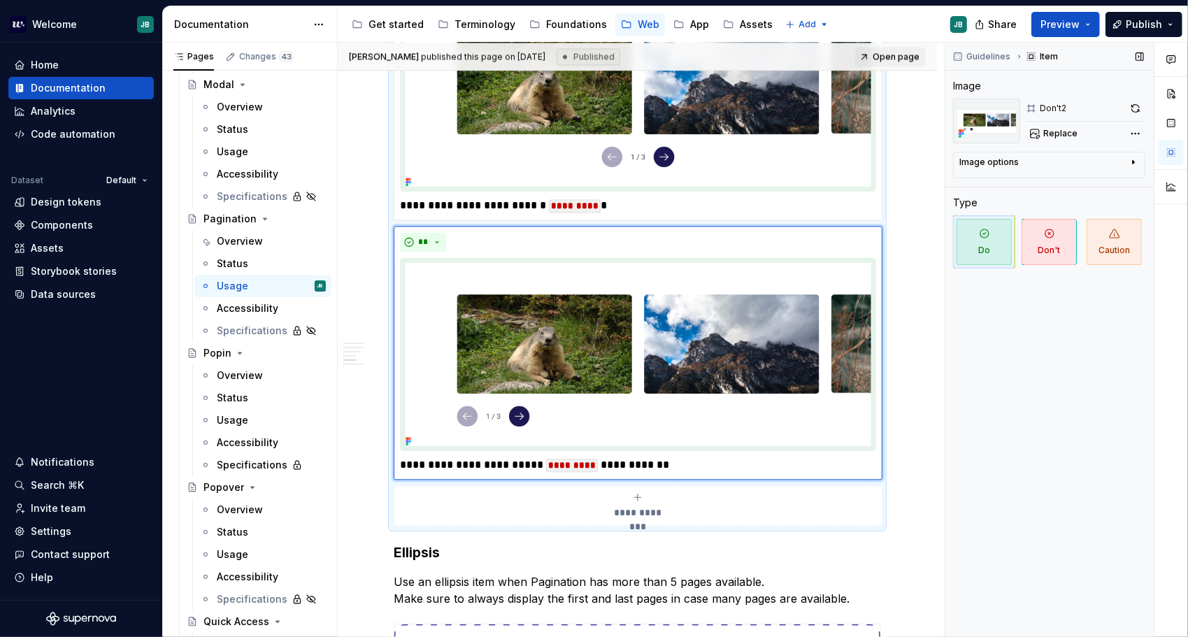
click at [1142, 109] on button "button" at bounding box center [1136, 109] width 20 height 20
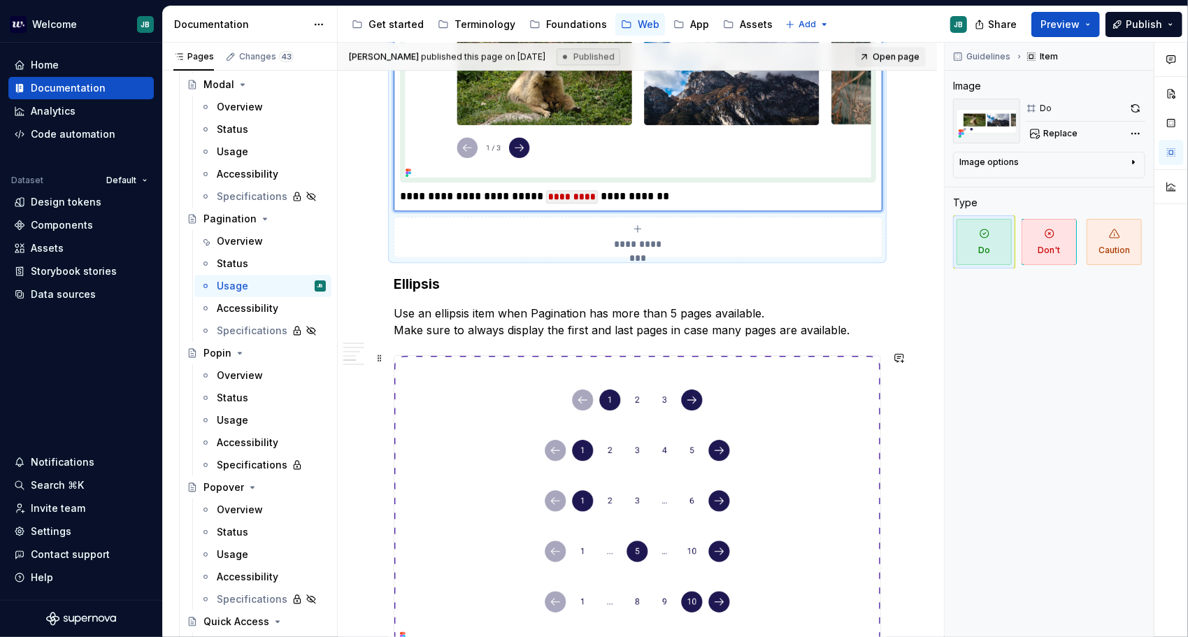
scroll to position [2238, 0]
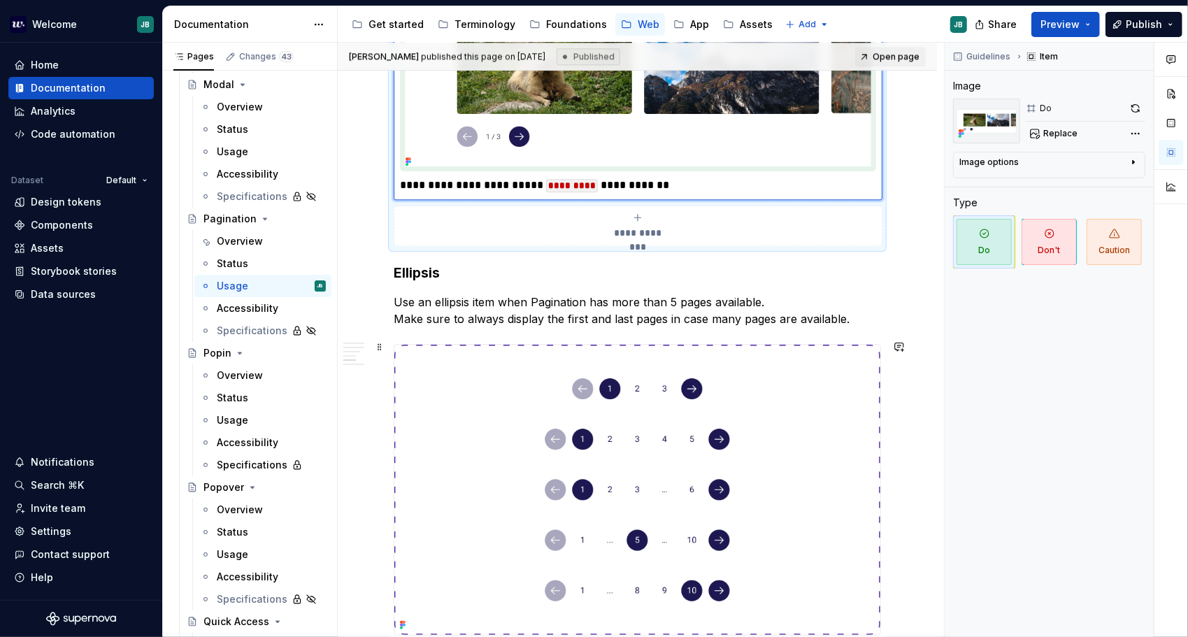
click at [553, 395] on img at bounding box center [637, 490] width 486 height 290
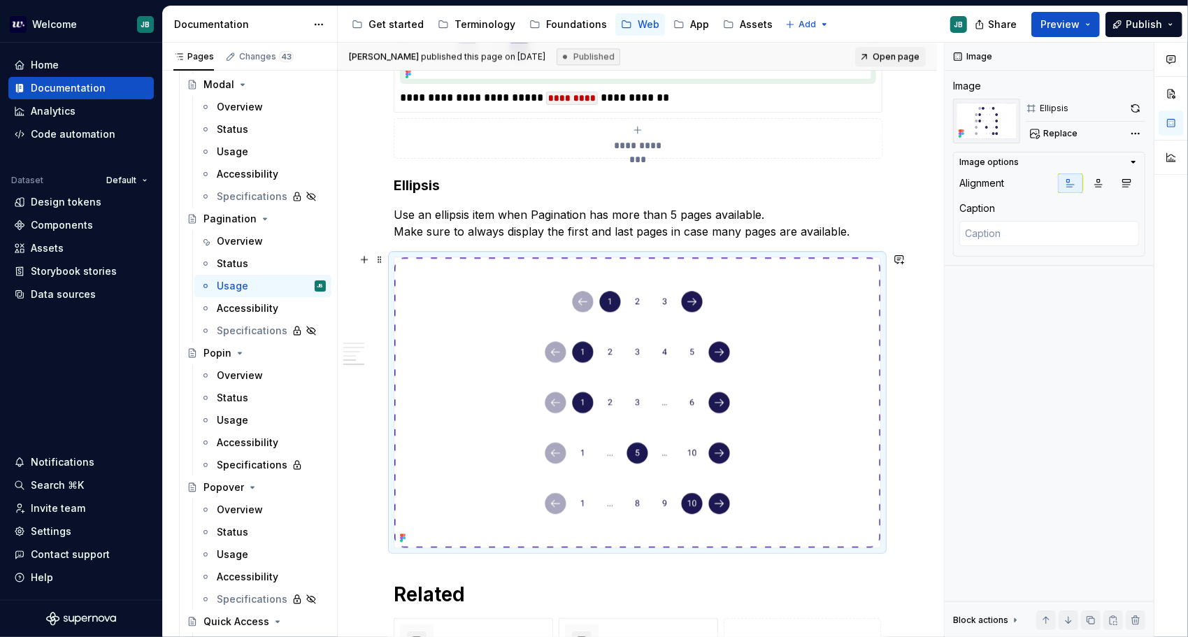
scroll to position [2378, 0]
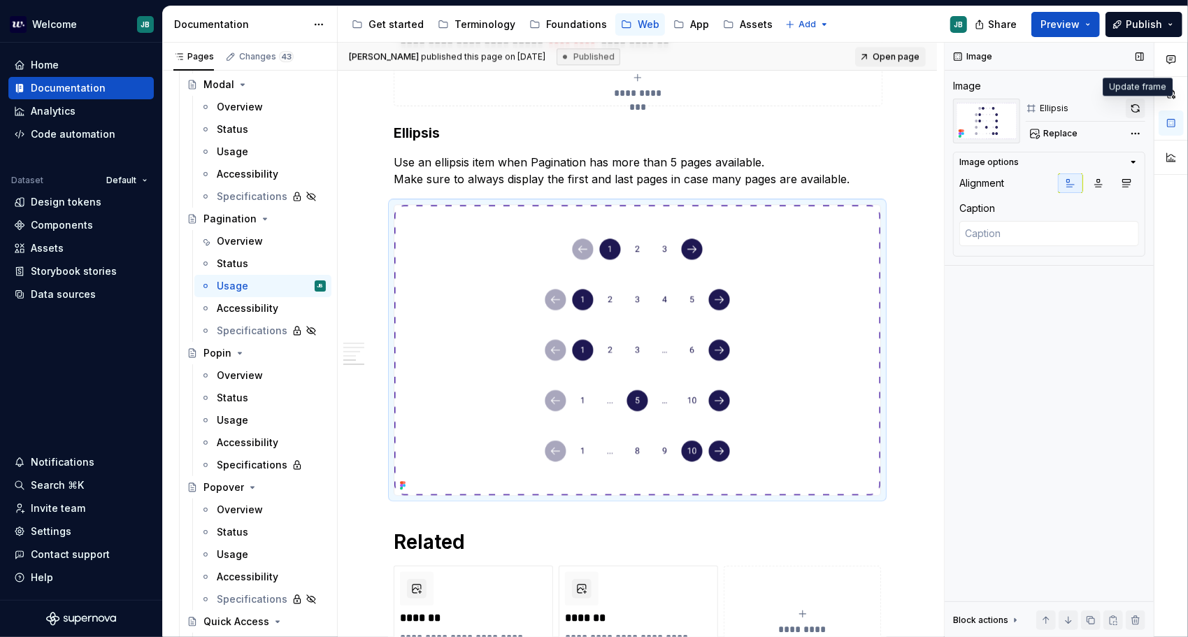
click at [1137, 111] on button "button" at bounding box center [1136, 109] width 20 height 20
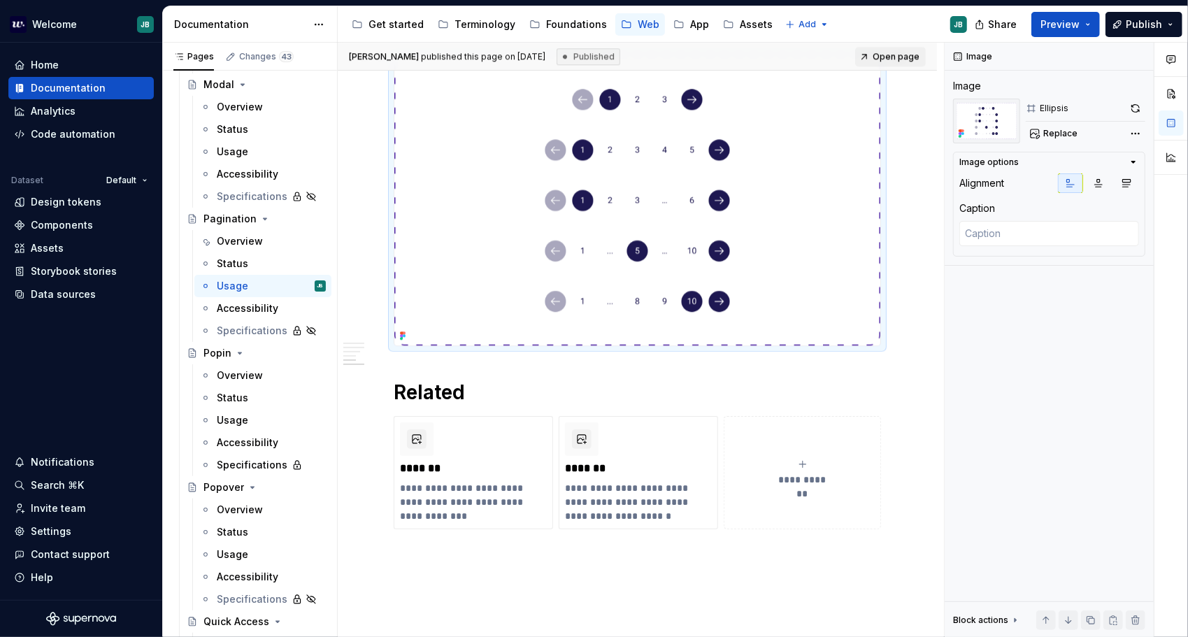
scroll to position [2655, 0]
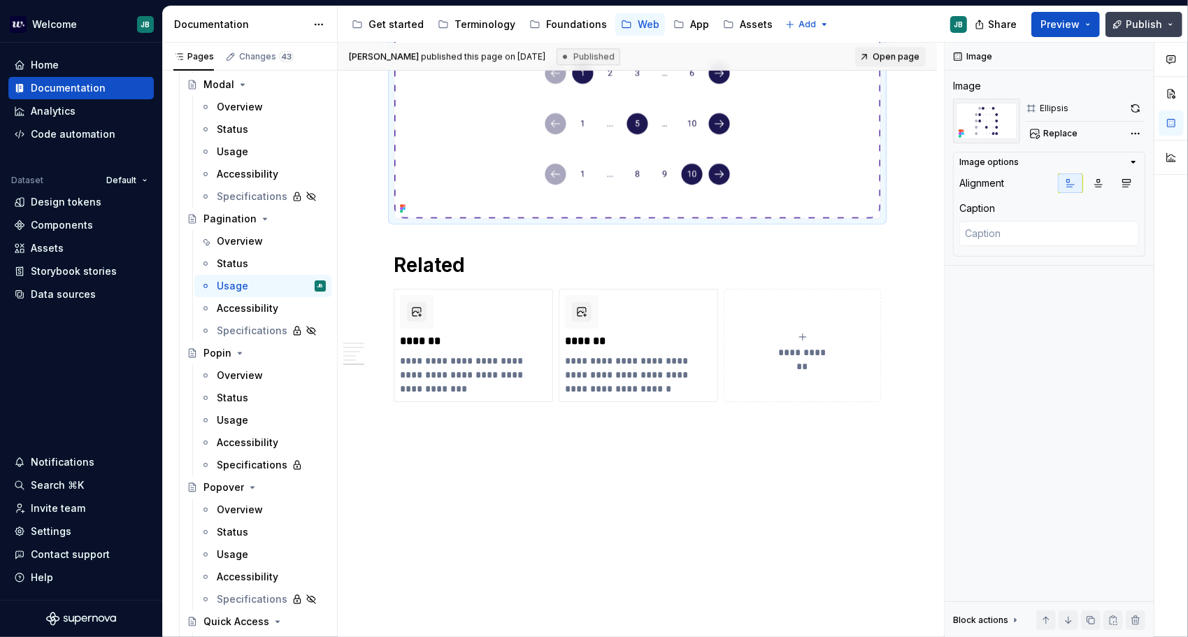
click at [1133, 25] on span "Publish" at bounding box center [1144, 24] width 36 height 14
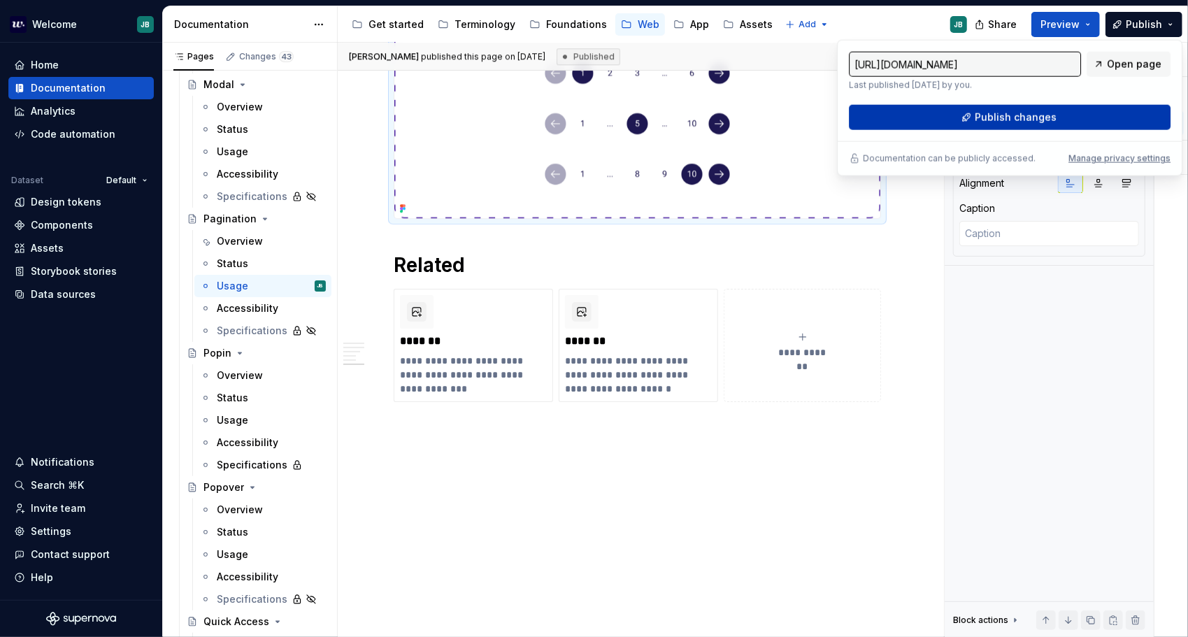
drag, startPoint x: 1133, startPoint y: 25, endPoint x: 1021, endPoint y: 117, distance: 144.6
click at [1021, 117] on span "Publish changes" at bounding box center [1016, 118] width 82 height 14
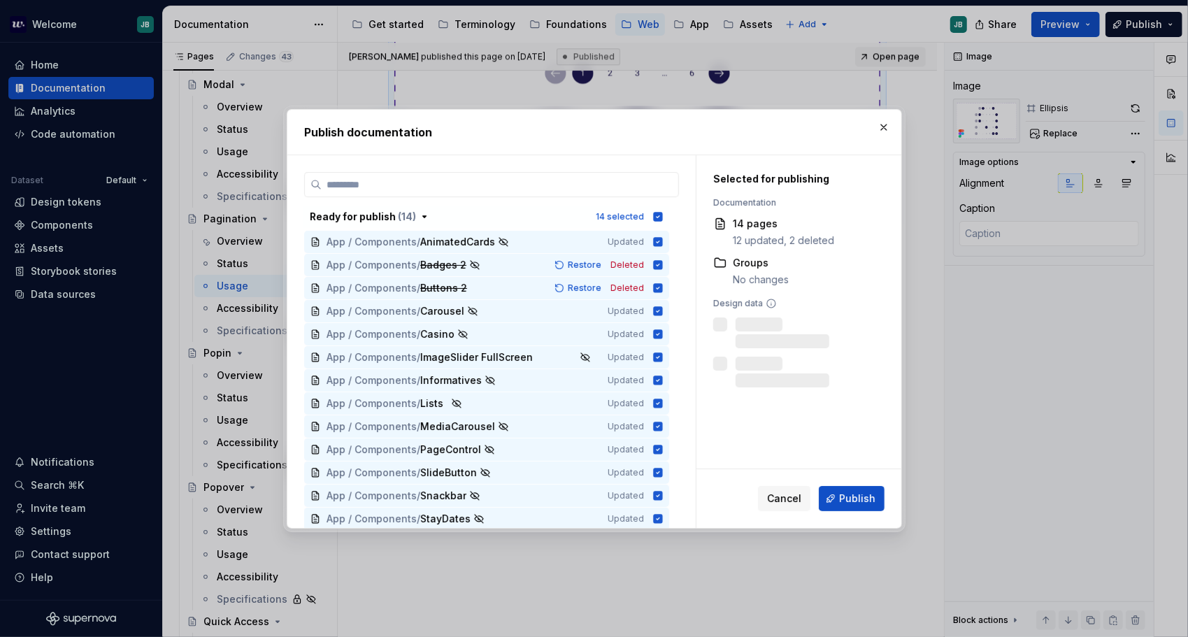
type textarea "*"
click at [657, 215] on icon "button" at bounding box center [657, 216] width 9 height 9
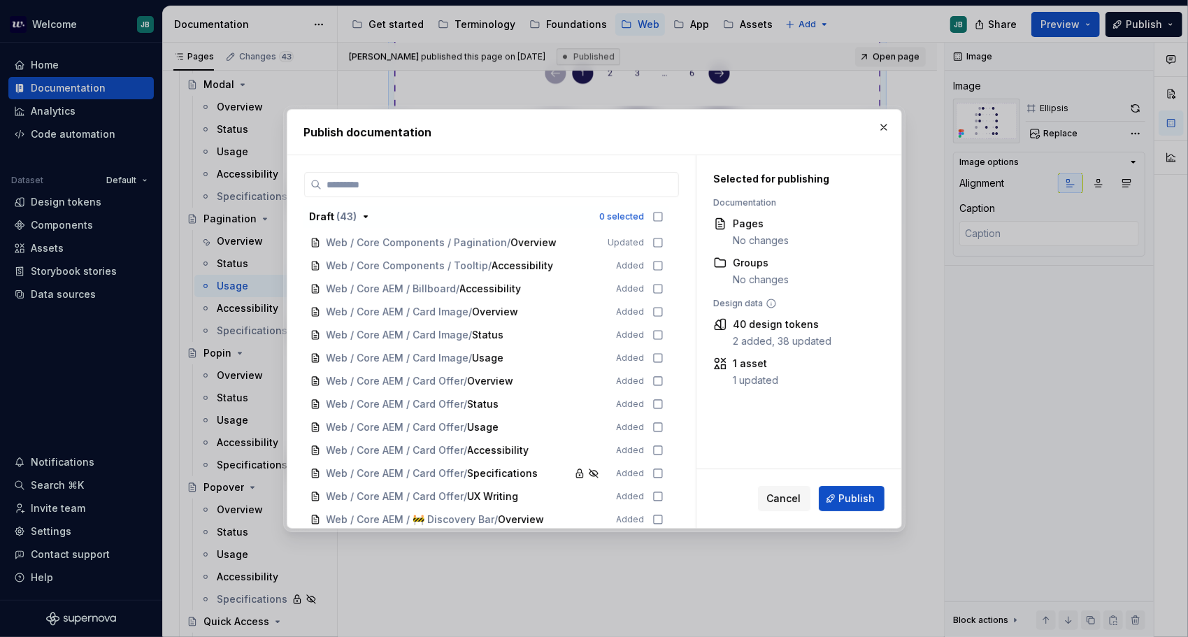
scroll to position [282, 0]
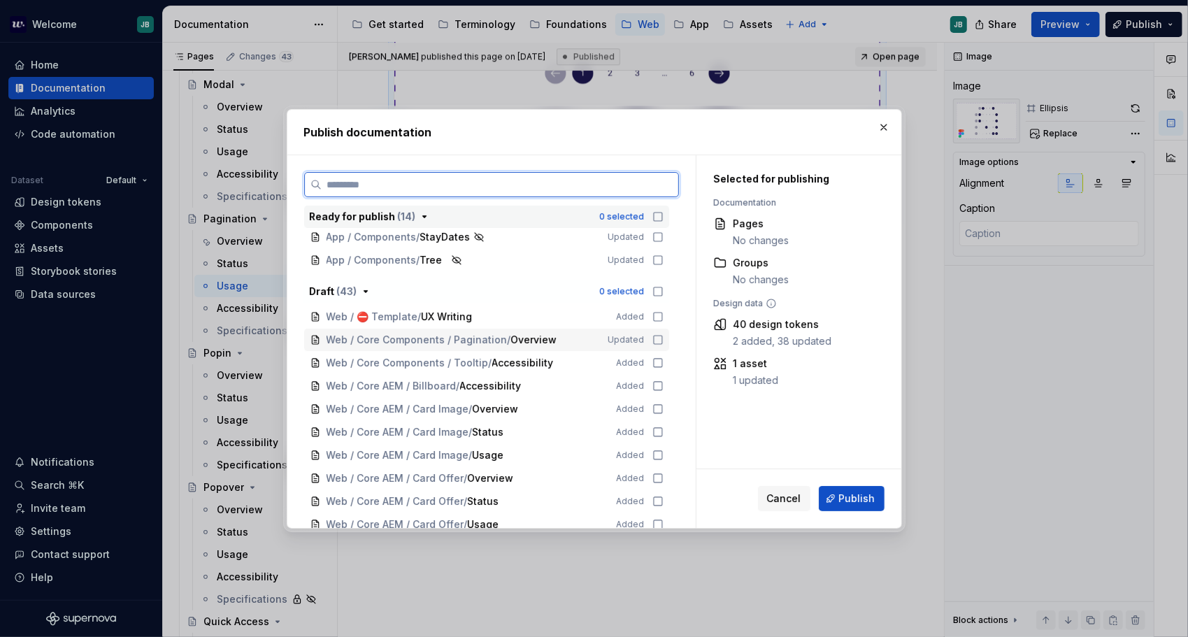
click at [656, 336] on icon at bounding box center [658, 339] width 11 height 11
click at [418, 176] on label at bounding box center [491, 184] width 375 height 25
click at [418, 178] on input "search" at bounding box center [500, 185] width 357 height 14
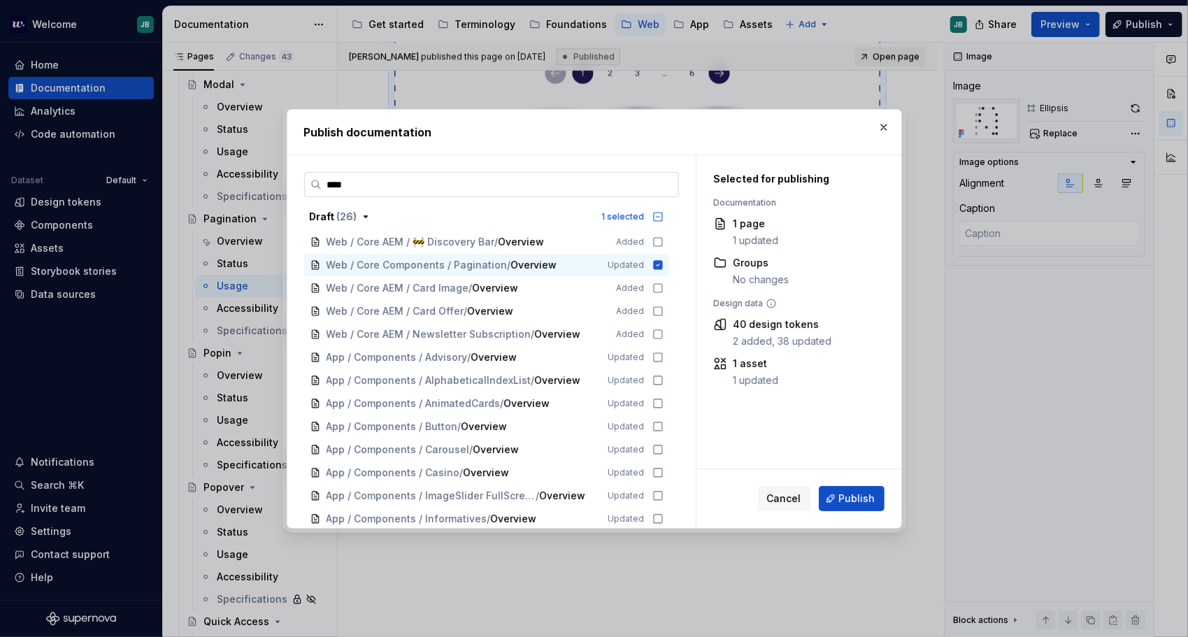
drag, startPoint x: 390, startPoint y: 183, endPoint x: 322, endPoint y: 189, distance: 68.1
click at [322, 189] on input "****" at bounding box center [500, 185] width 357 height 14
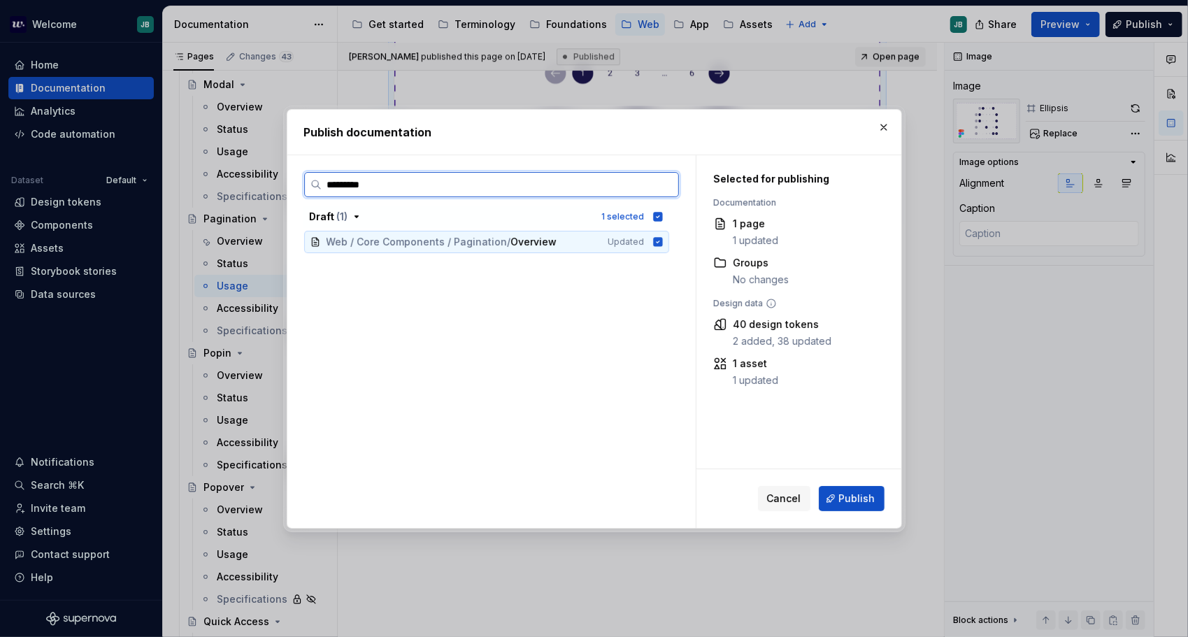
type input "**********"
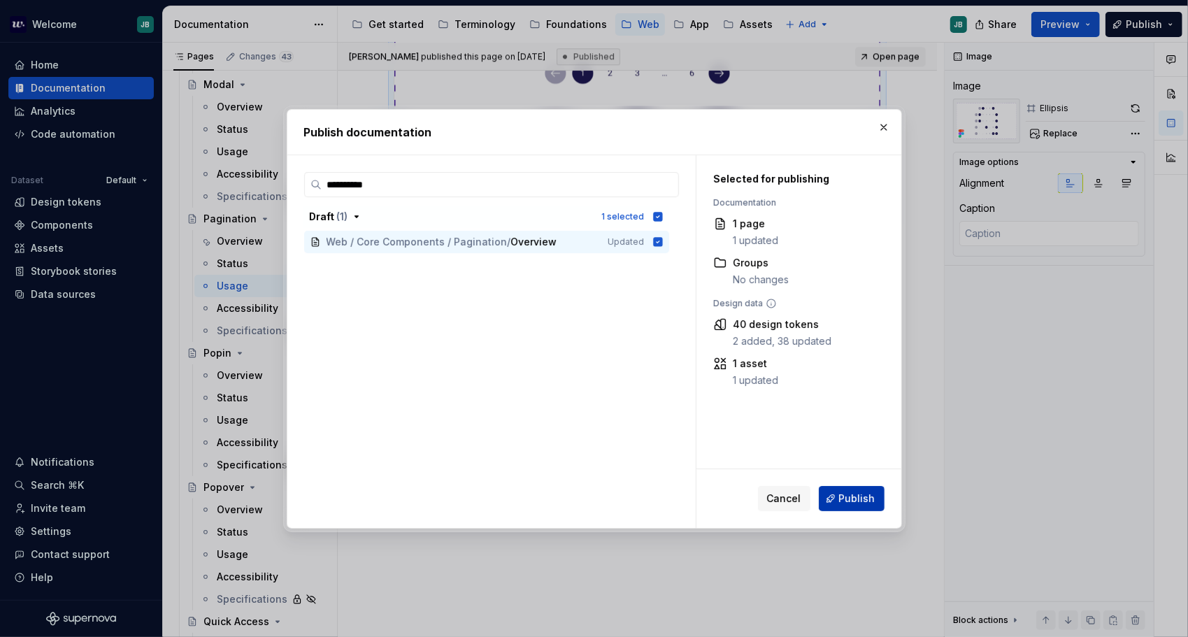
click at [871, 490] on button "Publish" at bounding box center [852, 498] width 66 height 25
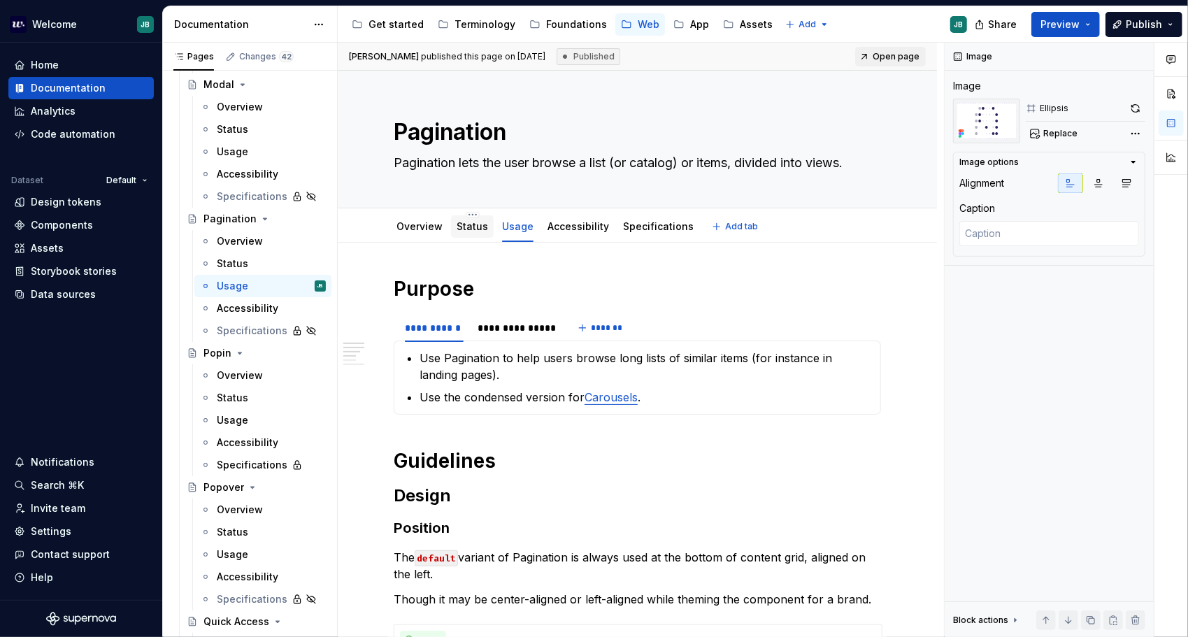
click at [471, 227] on link "Status" at bounding box center [472, 226] width 31 height 12
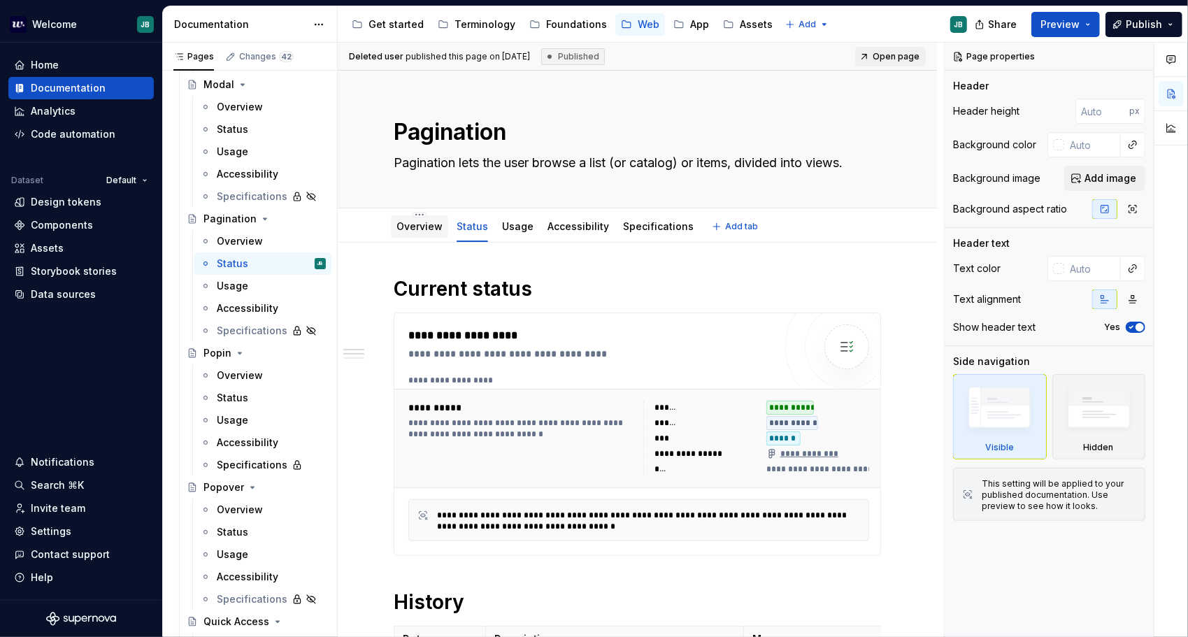
click at [424, 231] on link "Overview" at bounding box center [420, 226] width 46 height 12
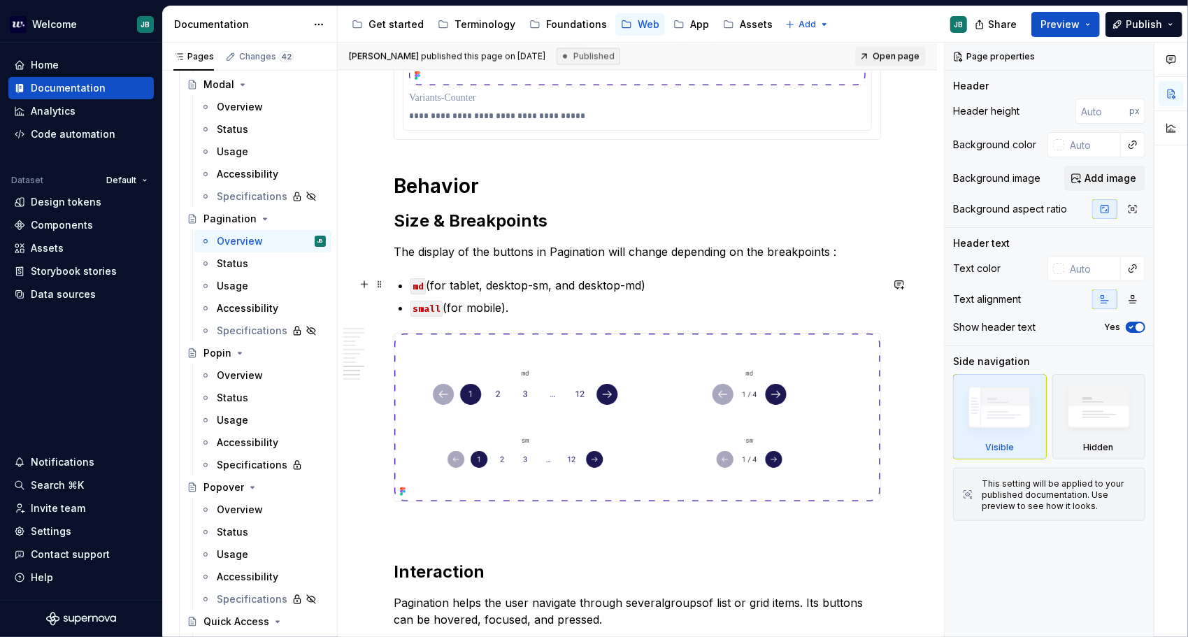
scroll to position [1259, 0]
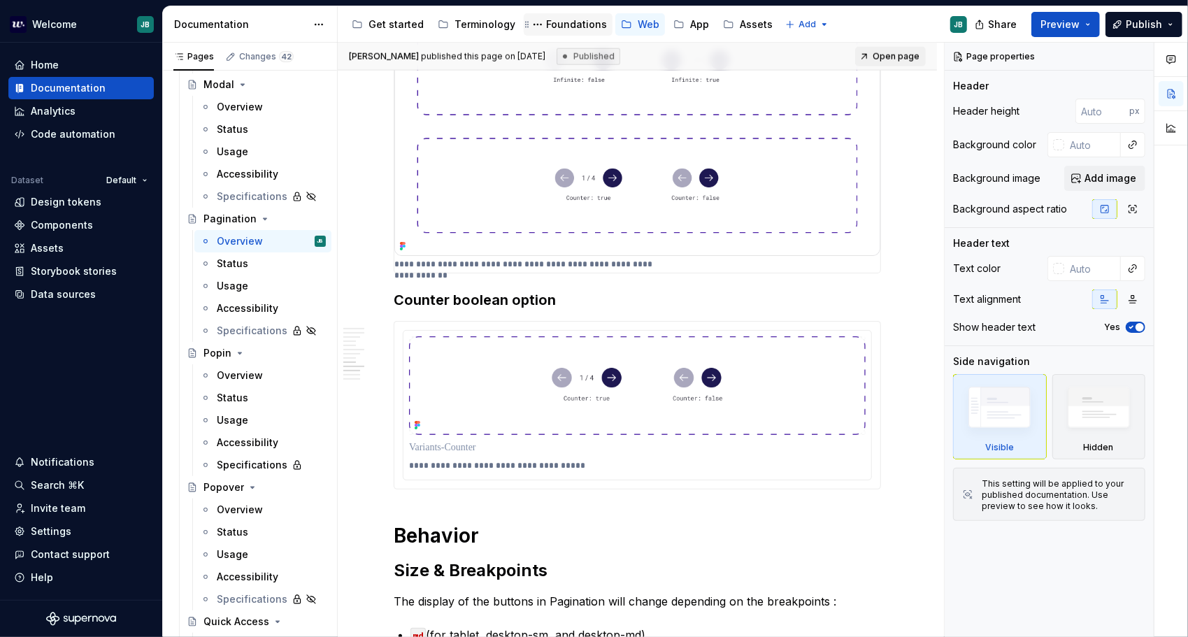
type textarea "*"
